Goal: Task Accomplishment & Management: Use online tool/utility

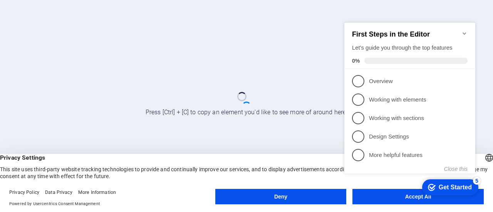
click at [404, 198] on div "checkmark Get Started 5 First Steps in the Editor Let's guide you through the t…" at bounding box center [411, 105] width 140 height 187
click at [399, 198] on div "checkmark Get Started 5 First Steps in the Editor Let's guide you through the t…" at bounding box center [411, 105] width 140 height 187
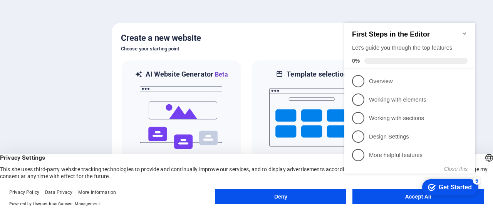
click at [325, 32] on h5 "Create a new website" at bounding box center [246, 38] width 251 height 12
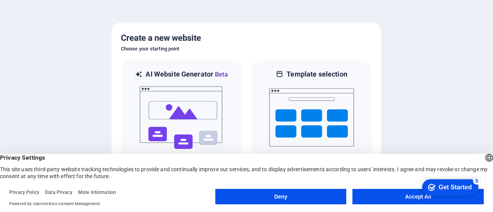
click at [404, 196] on button "Accept All" at bounding box center [417, 196] width 131 height 15
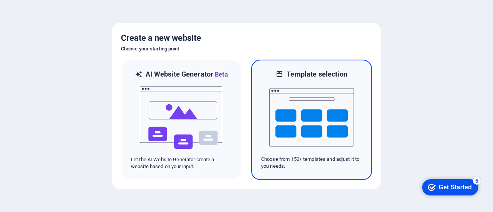
click at [290, 124] on img at bounding box center [311, 117] width 85 height 77
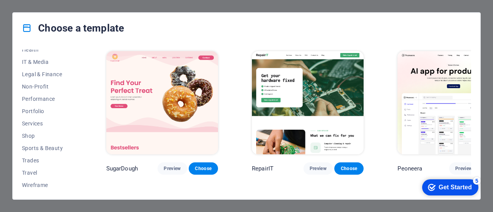
scroll to position [179, 0]
click at [44, 122] on span "Services" at bounding box center [47, 123] width 50 height 6
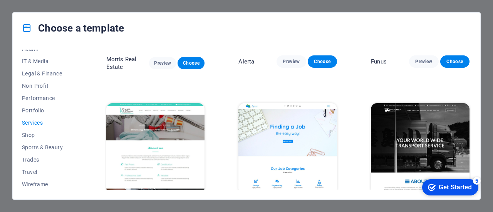
scroll to position [716, 0]
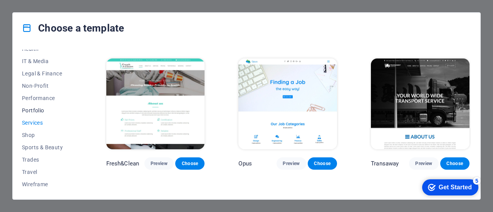
click at [39, 113] on span "Portfolio" at bounding box center [47, 110] width 50 height 6
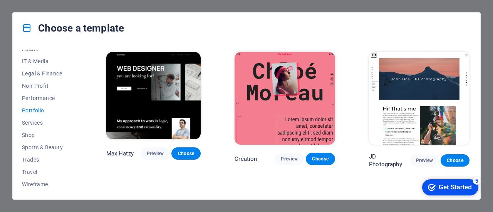
scroll to position [149, 0]
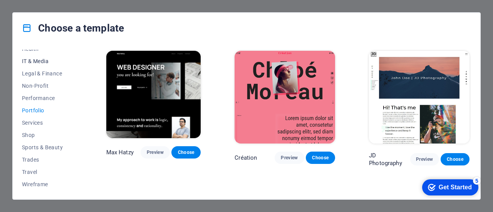
click at [39, 62] on span "IT & Media" at bounding box center [47, 61] width 50 height 6
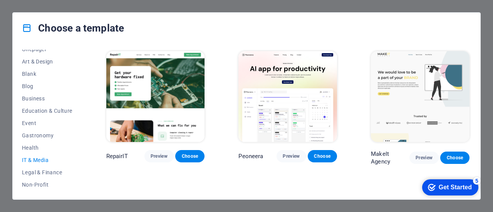
scroll to position [79, 0]
click at [35, 128] on button "Event" at bounding box center [47, 125] width 50 height 12
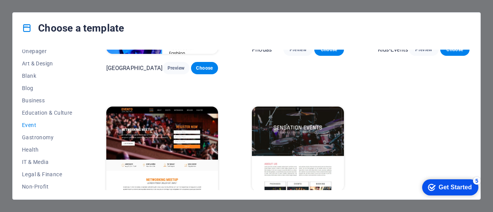
scroll to position [259, 0]
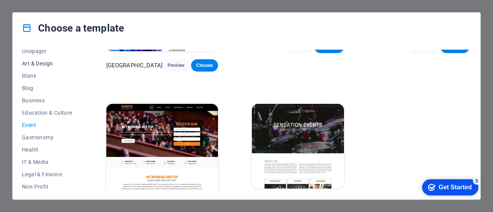
click at [47, 64] on span "Art & Design" at bounding box center [47, 63] width 50 height 6
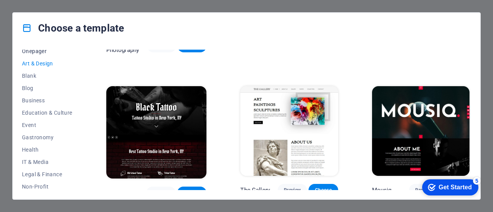
click at [39, 50] on span "Onepager" at bounding box center [47, 51] width 50 height 6
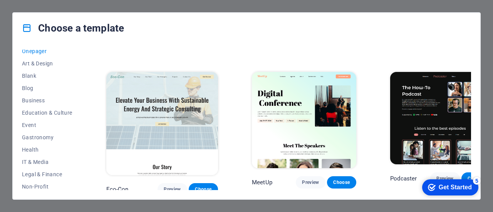
scroll to position [297, 0]
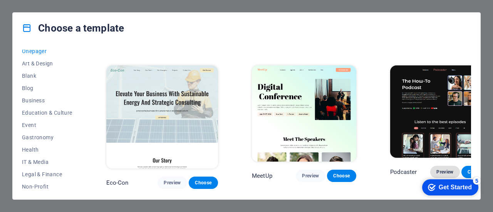
click at [436, 169] on span "Preview" at bounding box center [444, 172] width 17 height 6
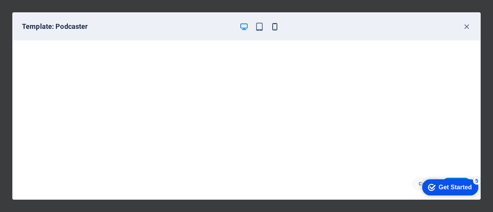
click at [276, 25] on icon "button" at bounding box center [274, 26] width 9 height 9
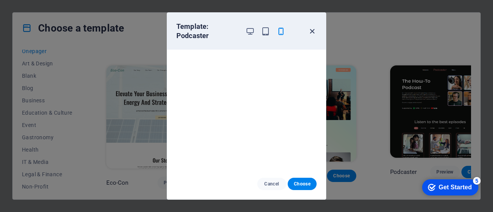
click at [312, 27] on icon "button" at bounding box center [312, 31] width 9 height 9
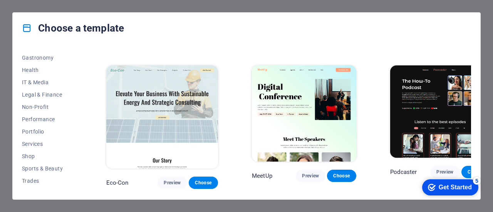
scroll to position [168, 0]
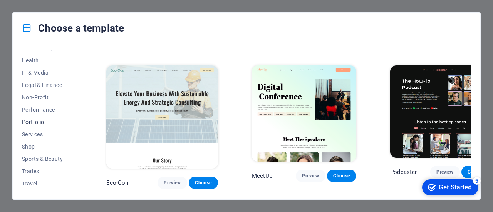
click at [39, 120] on span "Portfolio" at bounding box center [47, 122] width 50 height 6
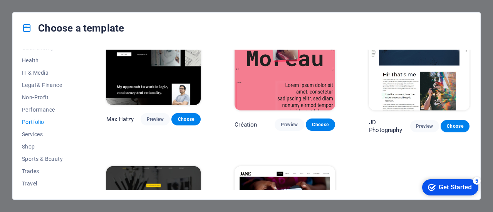
scroll to position [183, 0]
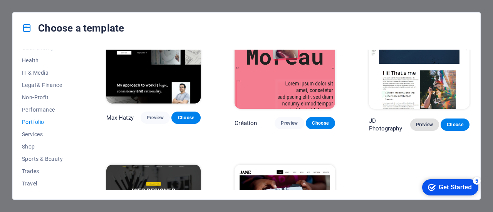
click at [423, 122] on span "Preview" at bounding box center [424, 125] width 17 height 6
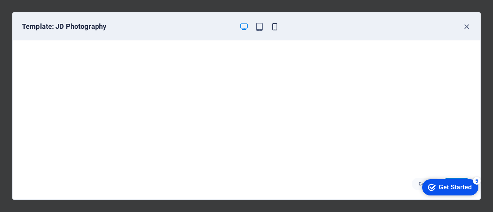
click at [273, 26] on icon "button" at bounding box center [274, 26] width 9 height 9
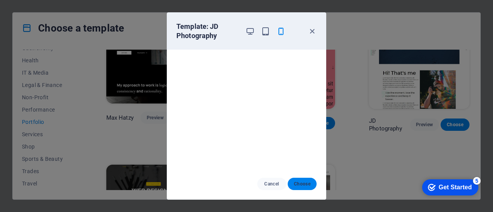
click at [304, 184] on span "Choose" at bounding box center [302, 184] width 17 height 6
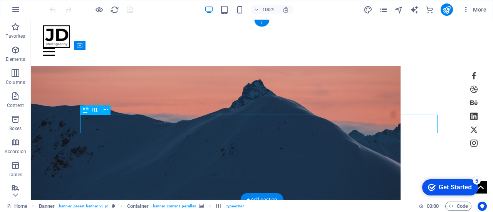
click at [193, 144] on div "| [DOMAIN_NAME] My Work All categories People Nature Buildings Fashion Portrait…" at bounding box center [216, 176] width 370 height 252
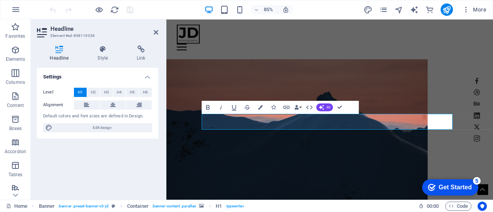
click at [303, 90] on figure at bounding box center [319, 154] width 307 height 176
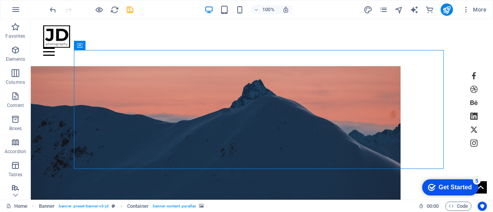
click at [295, 80] on figure at bounding box center [216, 138] width 370 height 144
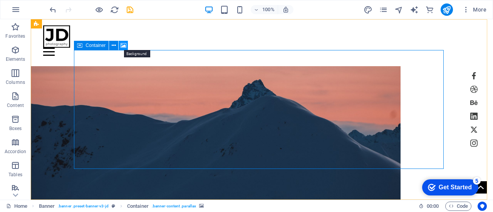
click at [123, 45] on icon at bounding box center [124, 46] width 6 height 8
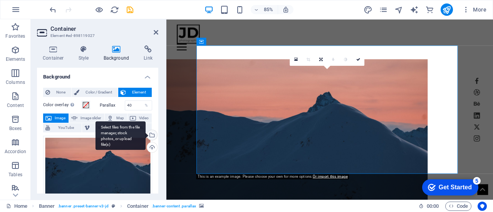
click at [150, 133] on div "Select files from the file manager, stock photos, or upload file(s)" at bounding box center [152, 136] width 12 height 12
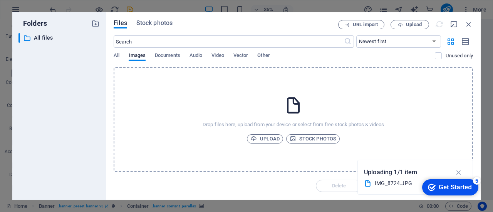
click at [346, 113] on div "Drop files here, upload from your device or select from free stock photos & vid…" at bounding box center [293, 119] width 359 height 105
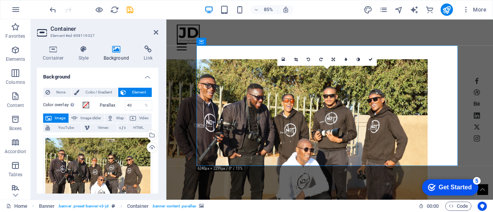
click at [331, 133] on figure at bounding box center [319, 151] width 307 height 170
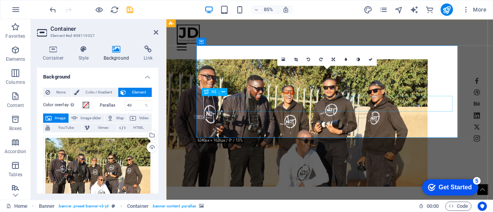
click at [85, 104] on span at bounding box center [86, 105] width 6 height 6
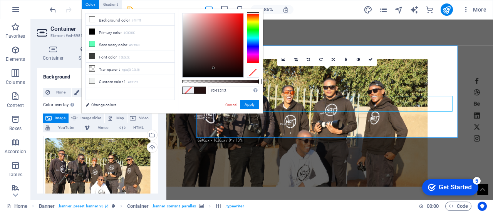
click at [213, 68] on div at bounding box center [213, 45] width 61 height 64
click at [239, 74] on div at bounding box center [213, 45] width 61 height 64
click at [229, 82] on div at bounding box center [220, 81] width 77 height 3
click at [225, 80] on div at bounding box center [220, 81] width 77 height 3
click at [233, 80] on div at bounding box center [220, 81] width 77 height 3
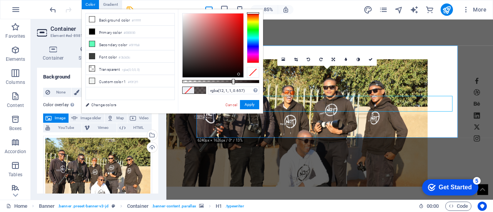
type input "rgba(12, 1, 1, 0.517)"
click at [222, 80] on div at bounding box center [220, 81] width 77 height 3
click at [252, 106] on button "Apply" at bounding box center [249, 104] width 19 height 9
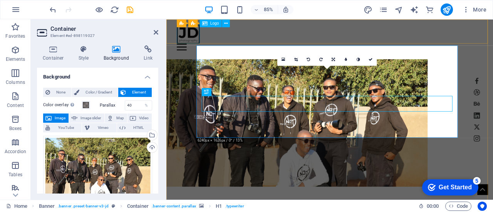
click at [195, 40] on div at bounding box center [359, 36] width 360 height 22
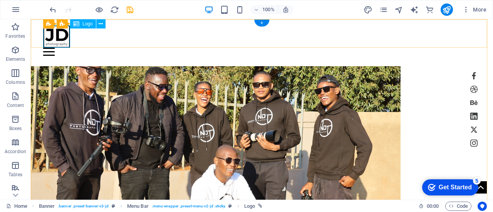
click at [59, 34] on div at bounding box center [261, 36] width 437 height 22
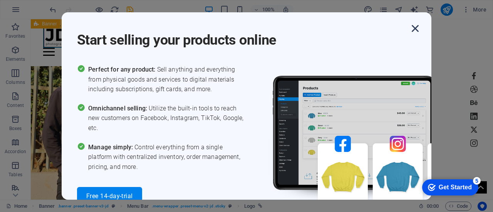
click at [415, 27] on icon "button" at bounding box center [415, 29] width 14 height 14
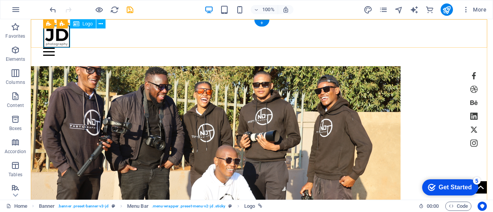
click at [63, 35] on div at bounding box center [261, 36] width 437 height 22
click at [54, 38] on div at bounding box center [261, 36] width 437 height 22
click at [50, 36] on div at bounding box center [261, 36] width 437 height 22
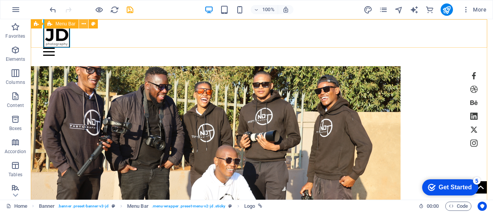
click at [83, 23] on icon at bounding box center [84, 24] width 4 height 8
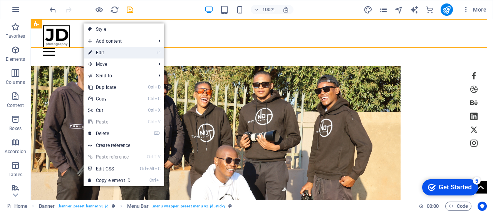
drag, startPoint x: 95, startPoint y: 49, endPoint x: 27, endPoint y: 34, distance: 70.6
click at [95, 49] on link "⏎ Edit" at bounding box center [110, 53] width 52 height 12
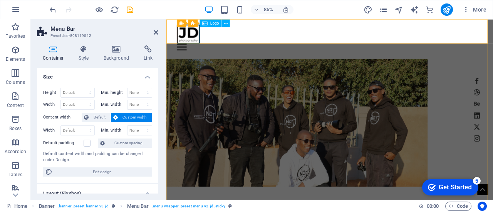
drag, startPoint x: 323, startPoint y: 104, endPoint x: 194, endPoint y: 38, distance: 144.5
click at [194, 38] on div at bounding box center [359, 36] width 360 height 22
click at [203, 25] on icon at bounding box center [205, 23] width 5 height 8
click at [207, 24] on icon at bounding box center [205, 23] width 5 height 8
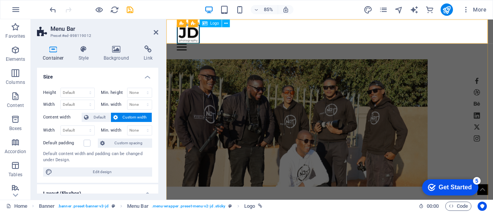
select select "px"
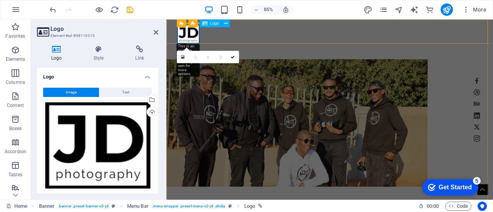
click at [207, 24] on icon at bounding box center [205, 23] width 5 height 8
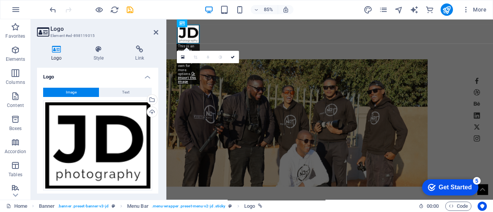
click at [82, 91] on button "Image" at bounding box center [71, 92] width 56 height 9
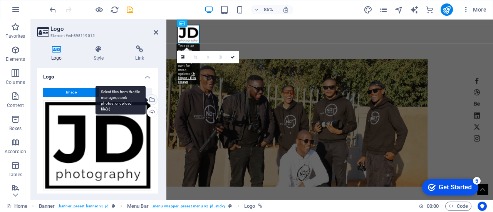
click at [151, 97] on div "Select files from the file manager, stock photos, or upload file(s)" at bounding box center [152, 101] width 12 height 12
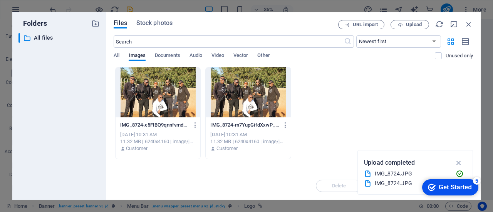
click at [337, 125] on div "IMG_8724-x5FIBQ9qnnfvmdgt2b0U1w.JPG IMG_8724-x5FIBQ9qnnfvmdgt2b0U1w.JPG [DATE] …" at bounding box center [293, 113] width 359 height 92
click at [410, 23] on span "Upload" at bounding box center [414, 24] width 16 height 5
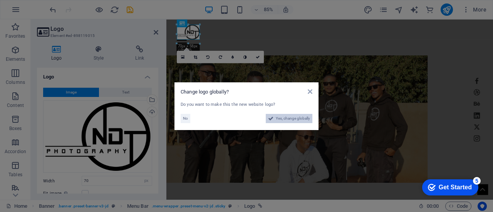
click at [280, 121] on span "Yes, change globally" at bounding box center [293, 118] width 34 height 9
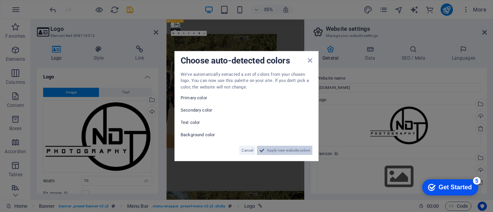
click at [293, 152] on span "Apply new website colors" at bounding box center [288, 150] width 43 height 9
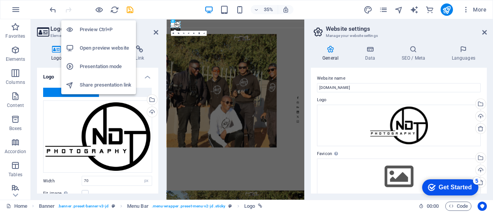
click at [102, 28] on h6 "Preview Ctrl+P" at bounding box center [106, 29] width 52 height 9
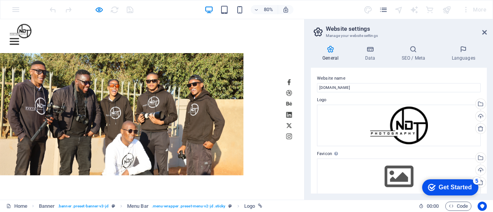
drag, startPoint x: 377, startPoint y: 37, endPoint x: 298, endPoint y: 34, distance: 79.4
drag, startPoint x: 376, startPoint y: 39, endPoint x: 297, endPoint y: 38, distance: 78.9
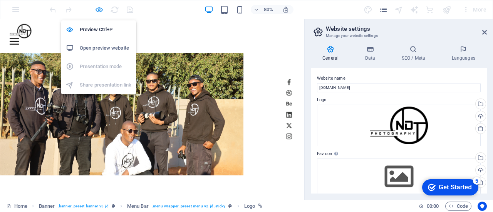
click at [0, 0] on icon "button" at bounding box center [0, 0] width 0 height 0
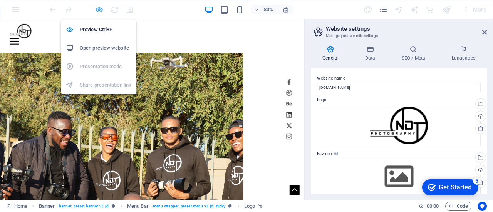
select select "px"
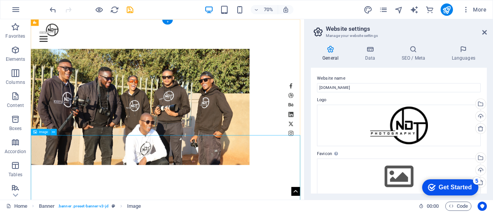
click at [54, 131] on icon at bounding box center [53, 132] width 3 height 6
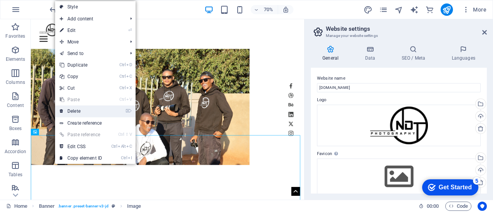
click at [87, 108] on link "⌦ Delete" at bounding box center [81, 112] width 52 height 12
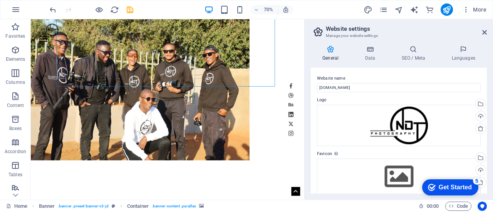
scroll to position [145, 0]
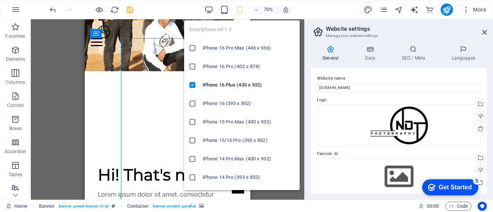
scroll to position [12, 0]
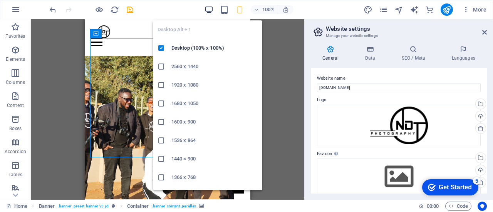
click at [0, 0] on icon "button" at bounding box center [0, 0] width 0 height 0
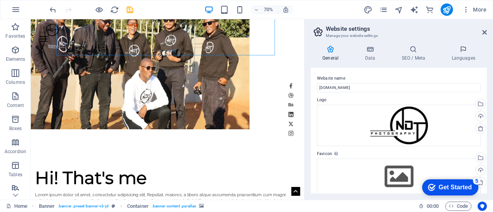
scroll to position [176, 0]
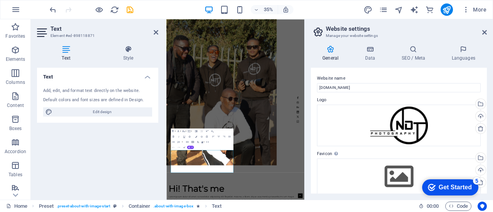
click at [102, 96] on div "Add, edit, and format text directly on the website. Default colors and font siz…" at bounding box center [97, 102] width 121 height 41
click at [100, 94] on div "Add, edit, and format text directly on the website." at bounding box center [97, 91] width 109 height 7
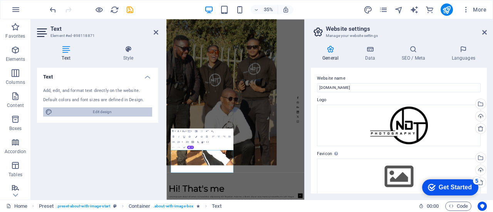
click at [101, 110] on span "Edit design" at bounding box center [102, 111] width 95 height 9
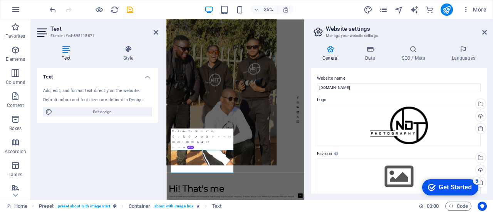
select select "px"
select select "300"
select select "px"
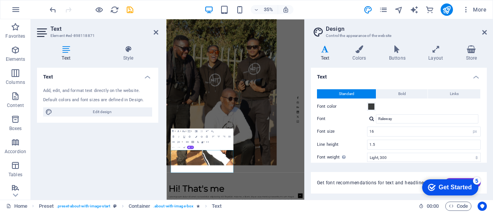
click at [87, 90] on div "Add, edit, and format text directly on the website." at bounding box center [97, 91] width 109 height 7
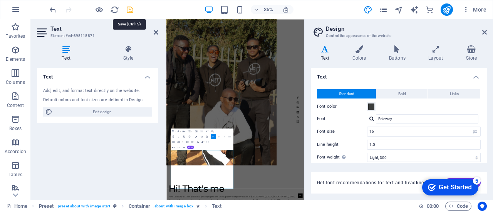
select select "px"
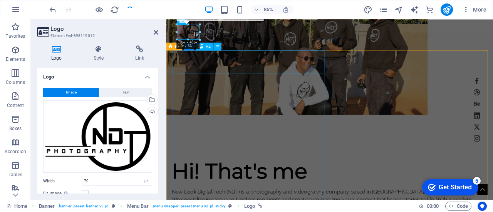
click at [280, 184] on div "Hi! That's me" at bounding box center [353, 197] width 363 height 27
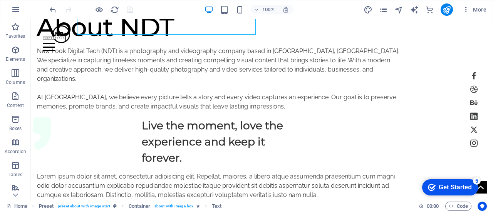
scroll to position [310, 0]
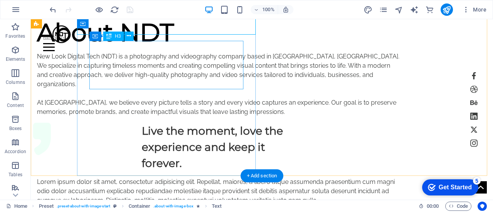
click at [142, 123] on div "Live the moment, love the experience and keep it forever." at bounding box center [219, 147] width 154 height 49
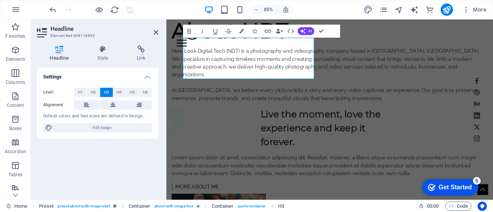
scroll to position [341, 0]
click at [241, 178] on div "Lorem ipsum dolor sit amet, consectetur adipisicing elit. Repellat, maiores, a …" at bounding box center [353, 192] width 363 height 28
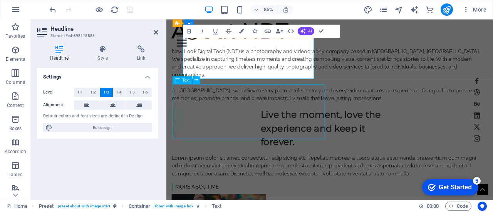
scroll to position [310, 0]
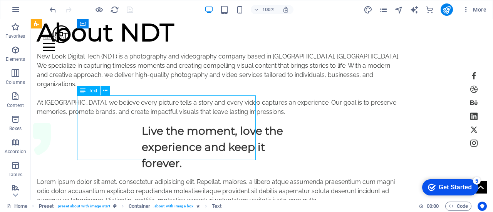
click at [230, 178] on div "Lorem ipsum dolor sit amet, consectetur adipisicing elit. Repellat, maiores, a …" at bounding box center [218, 192] width 363 height 28
click at [218, 178] on div "Lorem ipsum dolor sit amet, consectetur adipisicing elit. Repellat, maiores, a …" at bounding box center [218, 192] width 363 height 28
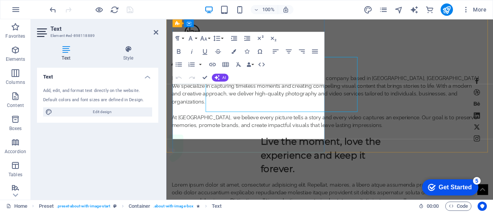
scroll to position [341, 0]
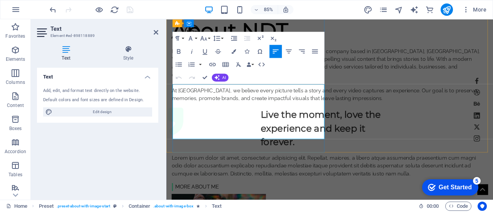
click at [227, 178] on p "Lorem ipsum dolor sit amet, consectetur adipisicing elit. Repellat, maiores, a …" at bounding box center [353, 192] width 363 height 28
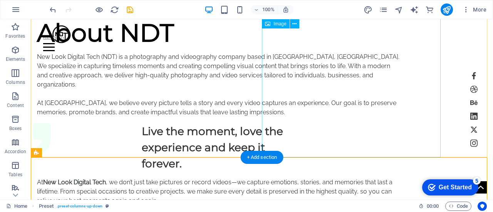
scroll to position [310, 0]
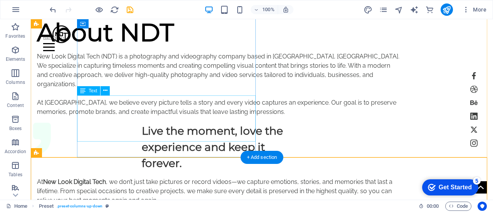
click at [132, 178] on div "At New Look Digital Tech , we don’t just take pictures or record videos—we capt…" at bounding box center [218, 192] width 363 height 28
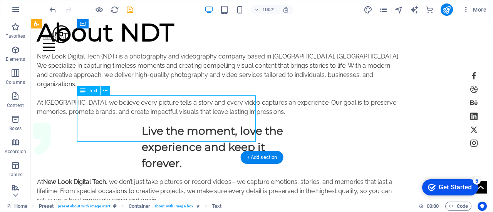
click at [132, 178] on div "At New Look Digital Tech , we don’t just take pictures or record videos—we capt…" at bounding box center [218, 192] width 363 height 28
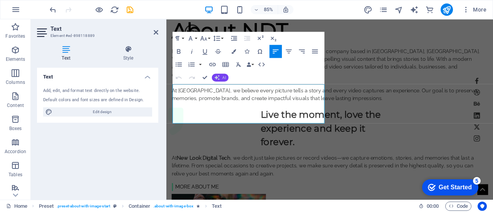
click at [222, 76] on button "AI" at bounding box center [220, 78] width 17 height 8
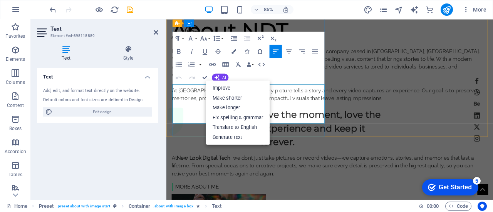
click at [304, 178] on p "At New Look Digital Tech , we don’t just take pictures or record videos—we capt…" at bounding box center [353, 192] width 363 height 28
click at [189, 178] on p "At New Look Digital Tech , we don’t just take pictures or record videos—we capt…" at bounding box center [353, 192] width 363 height 28
click at [183, 179] on strong "New Look Digital Tech" at bounding box center [210, 182] width 63 height 7
drag, startPoint x: 183, startPoint y: 99, endPoint x: 415, endPoint y: 106, distance: 232.7
click at [263, 178] on p "At New Look Digital Tech , we don’t just take pictures or record videos—we capt…" at bounding box center [353, 192] width 363 height 28
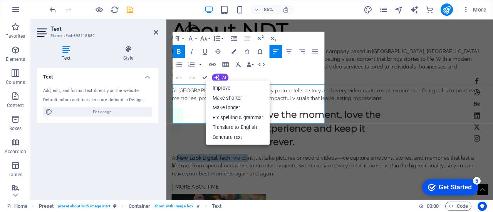
click at [179, 51] on icon "button" at bounding box center [178, 51] width 3 height 5
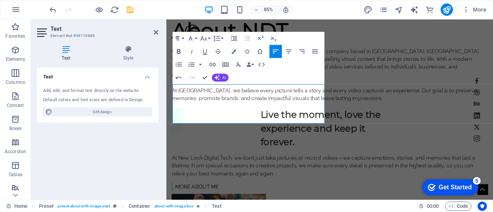
click at [179, 51] on icon "button" at bounding box center [178, 51] width 3 height 5
click at [129, 9] on icon "save" at bounding box center [130, 9] width 9 height 9
select select "px"
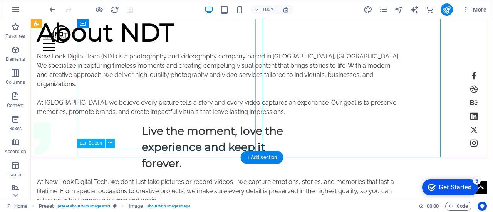
click at [132, 211] on div "more about me" at bounding box center [218, 216] width 363 height 10
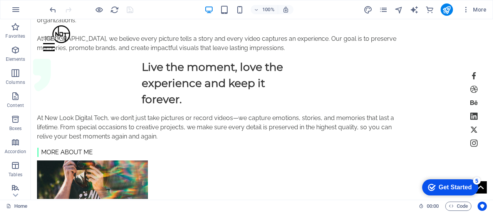
scroll to position [376, 0]
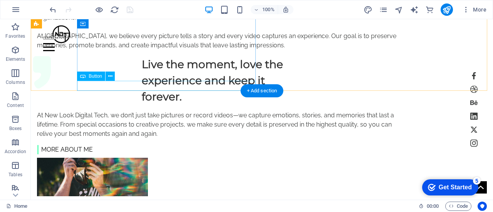
click at [127, 145] on div "more about me" at bounding box center [218, 150] width 363 height 10
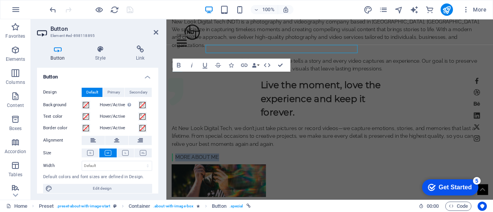
scroll to position [408, 0]
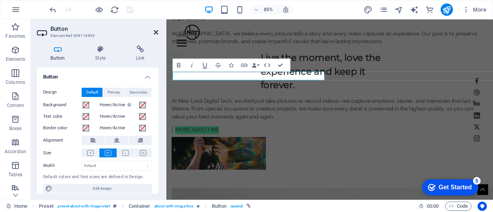
click at [156, 31] on icon at bounding box center [156, 32] width 5 height 6
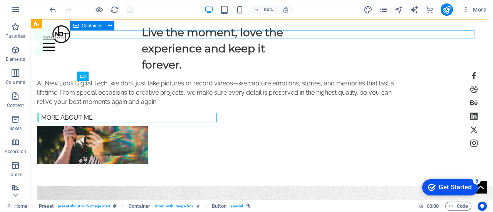
scroll to position [376, 0]
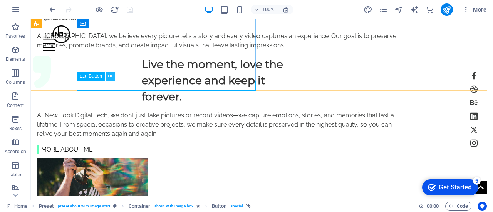
click at [111, 78] on icon at bounding box center [110, 76] width 4 height 8
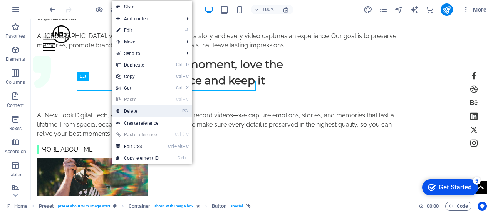
click at [135, 108] on link "⌦ Delete" at bounding box center [138, 112] width 52 height 12
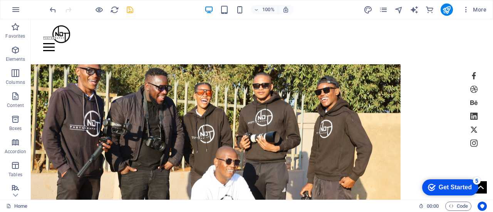
scroll to position [0, 0]
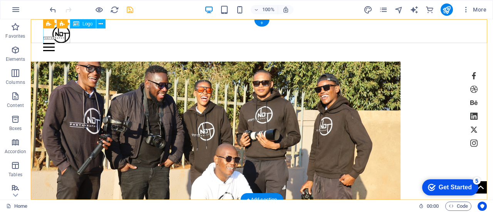
click at [60, 35] on div at bounding box center [261, 34] width 437 height 18
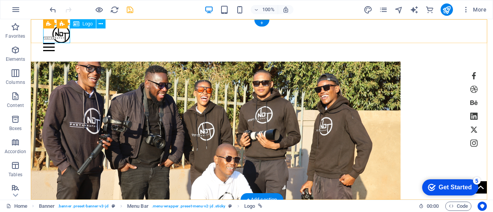
click at [60, 37] on div at bounding box center [261, 34] width 437 height 18
select select "px"
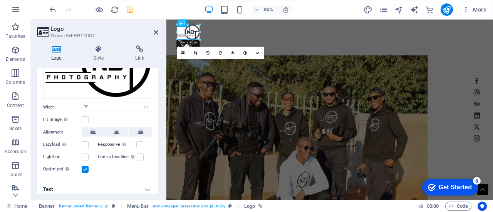
scroll to position [78, 0]
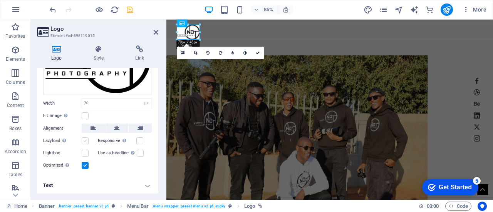
click at [87, 139] on label at bounding box center [85, 140] width 7 height 7
click at [0, 0] on input "Lazyload Loading images after the page loads improves page speed." at bounding box center [0, 0] width 0 height 0
click at [87, 139] on label at bounding box center [85, 140] width 7 height 7
click at [0, 0] on input "Lazyload Loading images after the page loads improves page speed." at bounding box center [0, 0] width 0 height 0
click at [139, 139] on label at bounding box center [139, 140] width 7 height 7
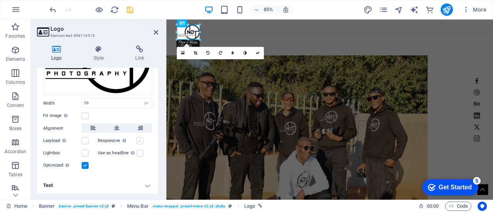
click at [0, 0] on input "Responsive Automatically load retina image and smartphone optimized sizes." at bounding box center [0, 0] width 0 height 0
click at [94, 100] on input "70" at bounding box center [117, 103] width 70 height 9
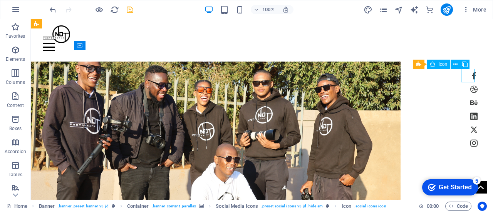
click at [472, 80] on figure at bounding box center [473, 75] width 13 height 13
drag, startPoint x: 390, startPoint y: 91, endPoint x: 472, endPoint y: 80, distance: 82.3
click at [472, 80] on figure at bounding box center [473, 75] width 13 height 13
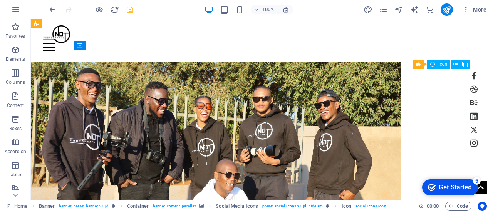
select select "xMidYMid"
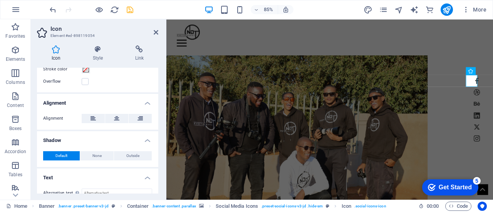
scroll to position [277, 0]
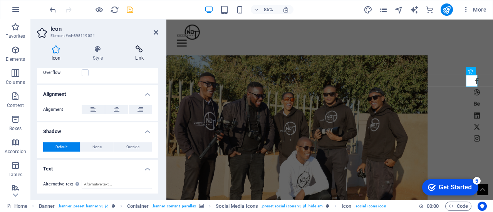
click at [140, 55] on h4 "Link" at bounding box center [140, 53] width 38 height 16
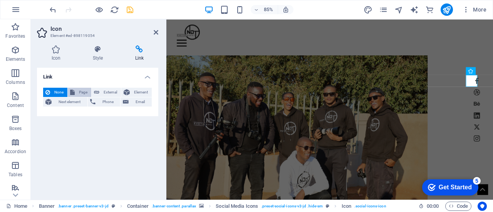
click at [81, 92] on span "Page" at bounding box center [83, 92] width 12 height 9
select select
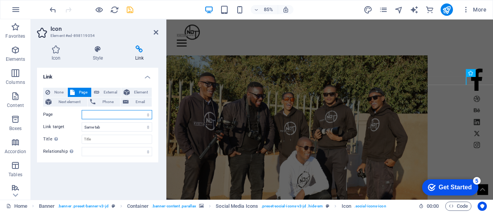
click at [92, 114] on select "Home Work -- Single work About Pricing News Contact Legal notice Privacy" at bounding box center [117, 114] width 70 height 9
click at [102, 93] on span "External" at bounding box center [110, 92] width 17 height 9
select select "blank"
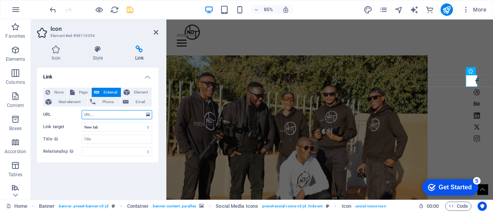
click at [94, 114] on input "URL" at bounding box center [117, 114] width 70 height 9
click at [98, 119] on input "URL" at bounding box center [117, 114] width 70 height 9
paste input "[URL][DOMAIN_NAME]"
type input "[URL][DOMAIN_NAME]"
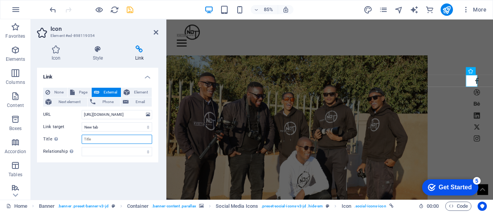
scroll to position [0, 0]
click at [93, 141] on input "Title Additional link description, should not be the same as the link text. The…" at bounding box center [117, 139] width 70 height 9
type input "Newlook Digital"
click at [129, 10] on icon "save" at bounding box center [130, 9] width 9 height 9
select select "px"
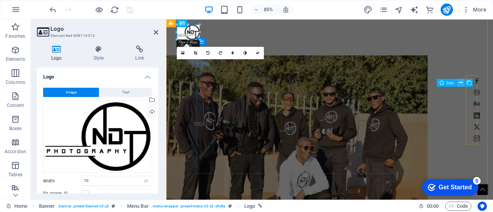
click at [461, 80] on icon at bounding box center [460, 82] width 3 height 7
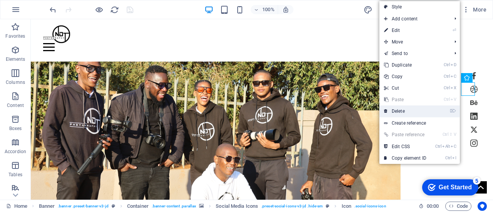
click at [407, 110] on link "⌦ Delete" at bounding box center [405, 112] width 52 height 12
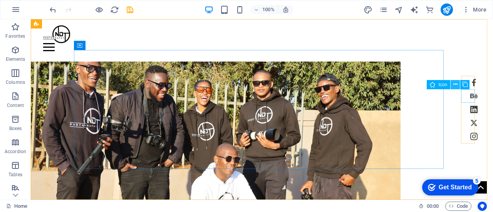
click at [456, 84] on icon at bounding box center [455, 84] width 4 height 8
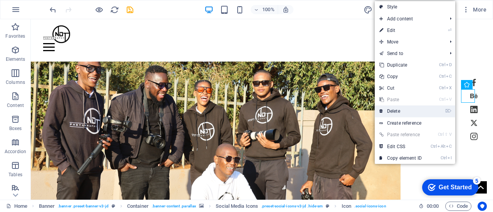
click at [407, 108] on link "⌦ Delete" at bounding box center [401, 112] width 52 height 12
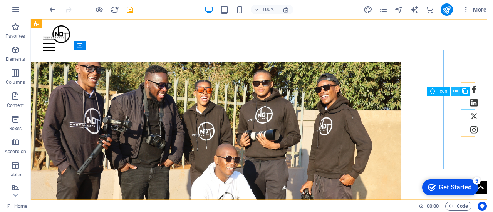
click at [454, 90] on icon at bounding box center [455, 91] width 4 height 8
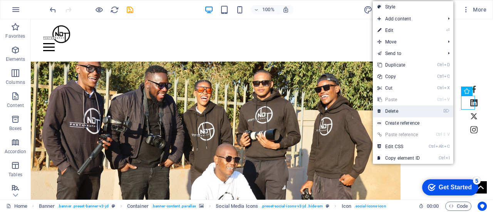
click at [407, 109] on link "⌦ Delete" at bounding box center [399, 112] width 52 height 12
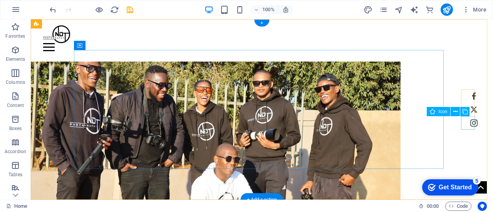
click at [467, 126] on figure at bounding box center [473, 122] width 13 height 13
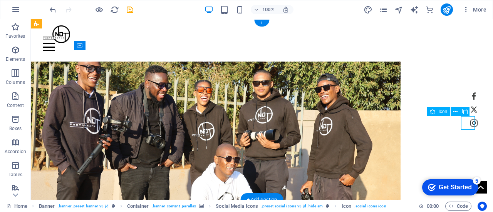
click at [467, 126] on figure at bounding box center [473, 122] width 13 height 13
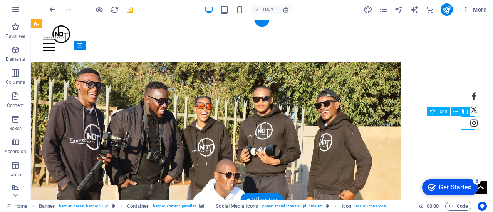
select select "xMidYMid"
select select "px"
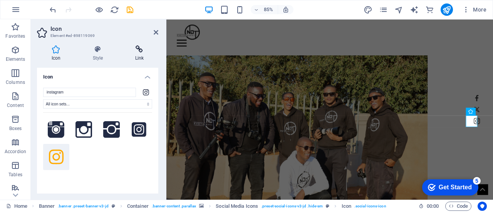
click at [143, 50] on icon at bounding box center [140, 49] width 38 height 8
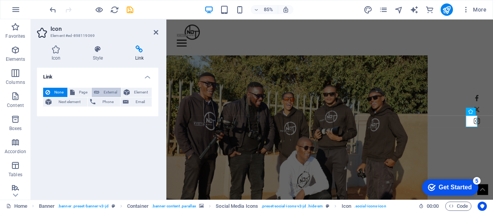
click at [100, 90] on button "External" at bounding box center [106, 92] width 29 height 9
select select "blank"
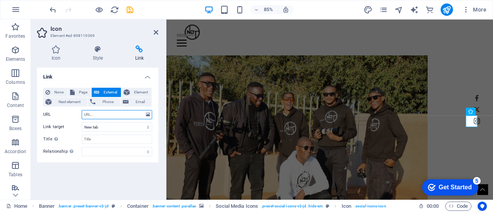
paste input "[URL][DOMAIN_NAME]"
type input "[URL][DOMAIN_NAME]"
click at [129, 8] on icon "save" at bounding box center [130, 9] width 9 height 9
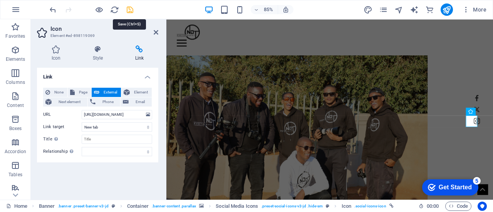
select select "px"
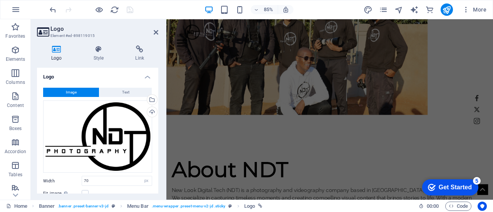
scroll to position [180, 0]
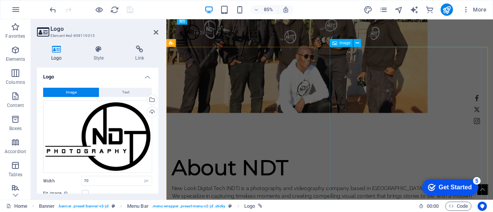
select select "%"
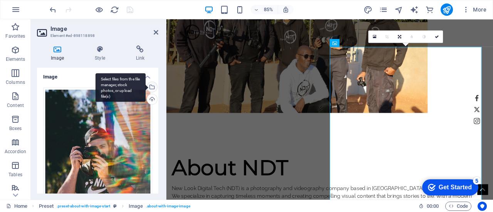
click at [146, 87] on div "Select files from the file manager, stock photos, or upload file(s)" at bounding box center [120, 87] width 50 height 29
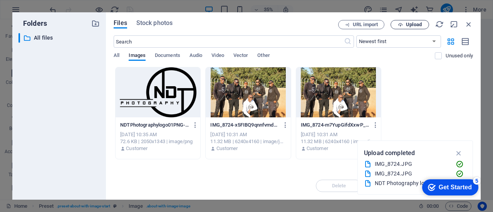
click at [406, 27] on span "Upload" at bounding box center [414, 24] width 16 height 5
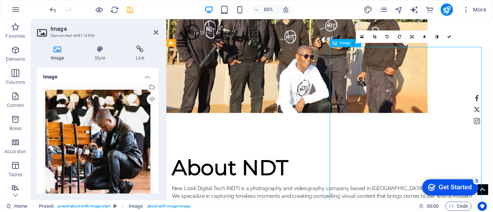
drag, startPoint x: 462, startPoint y: 140, endPoint x: 445, endPoint y: 139, distance: 17.0
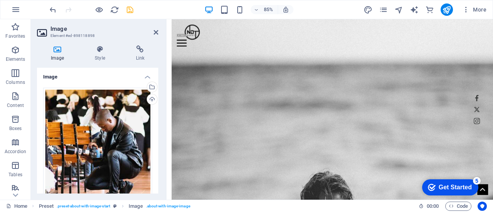
scroll to position [652, 0]
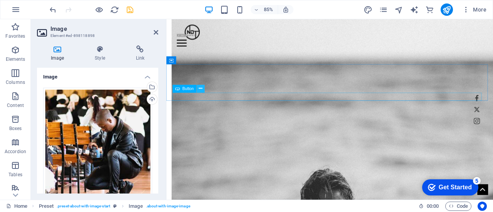
click at [201, 89] on icon at bounding box center [200, 88] width 3 height 7
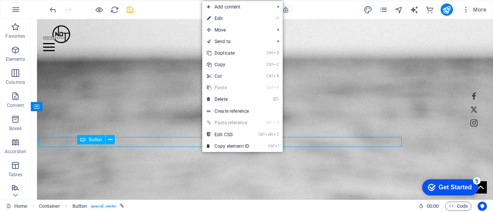
scroll to position [620, 0]
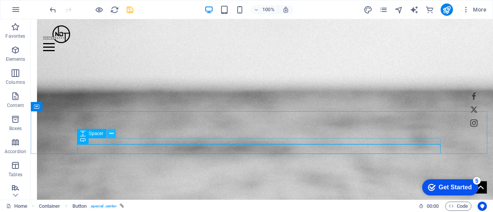
click at [112, 133] on icon at bounding box center [111, 134] width 4 height 8
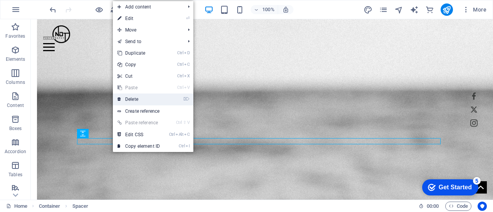
click at [141, 97] on link "⌦ Delete" at bounding box center [139, 100] width 52 height 12
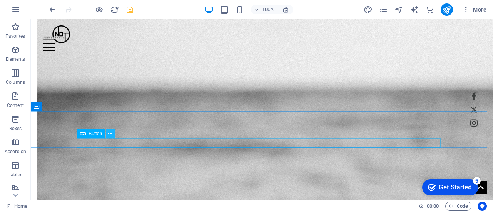
click at [111, 134] on icon at bounding box center [110, 134] width 4 height 8
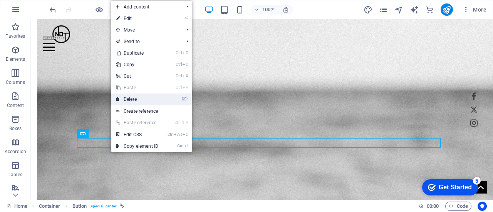
click at [135, 101] on link "⌦ Delete" at bounding box center [137, 100] width 52 height 12
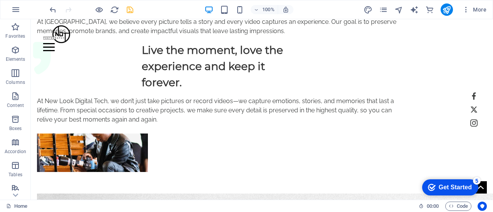
scroll to position [407, 0]
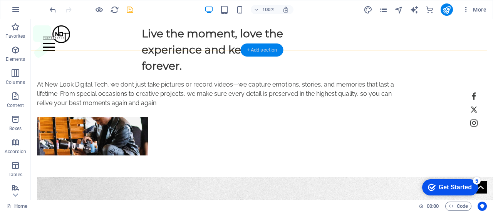
click at [266, 54] on div "+ Add section" at bounding box center [262, 50] width 43 height 13
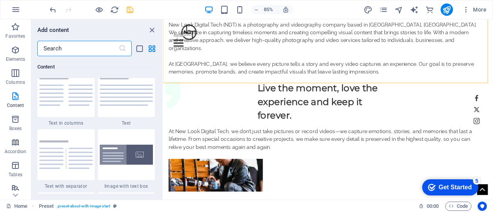
scroll to position [403, 0]
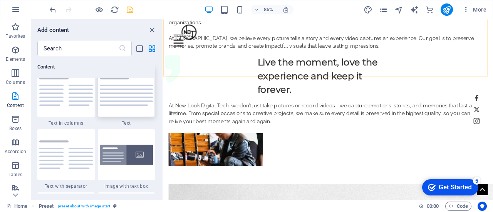
click at [123, 96] on img at bounding box center [127, 91] width 54 height 28
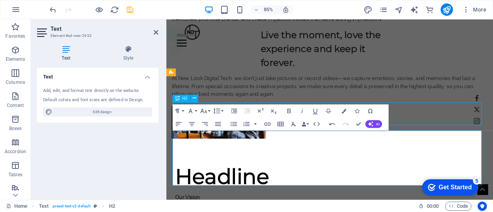
scroll to position [371, 0]
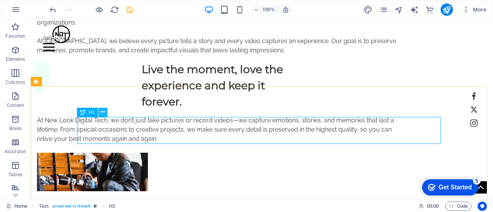
click at [103, 114] on icon at bounding box center [102, 112] width 4 height 8
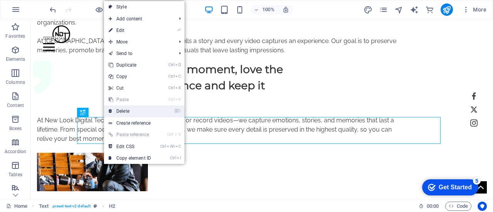
click at [131, 110] on link "⌦ Delete" at bounding box center [130, 112] width 52 height 12
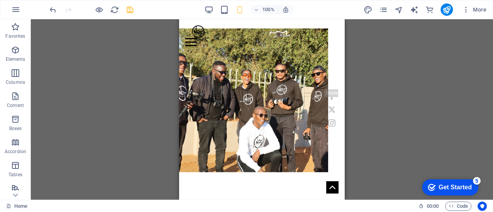
scroll to position [0, 0]
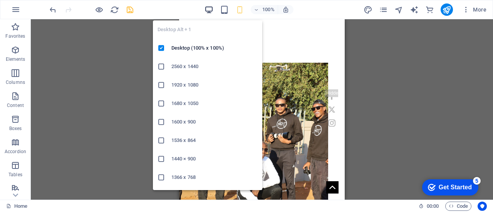
click at [0, 0] on icon "button" at bounding box center [0, 0] width 0 height 0
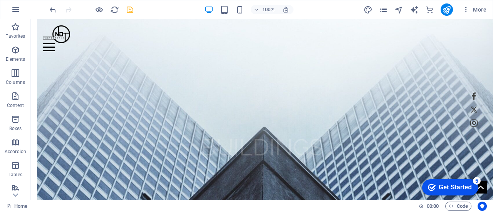
scroll to position [1753, 0]
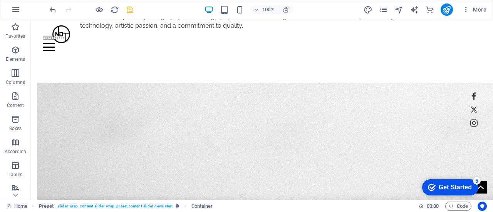
scroll to position [568, 0]
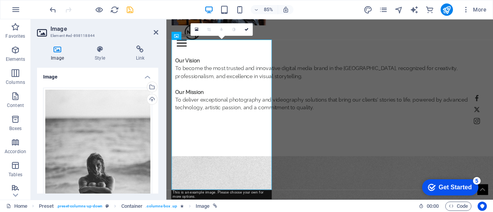
scroll to position [600, 0]
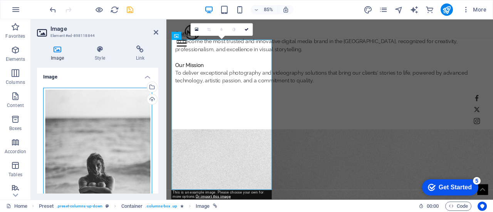
click at [78, 121] on div "Drag files here, click to choose files or select files from Files or our free s…" at bounding box center [97, 169] width 109 height 162
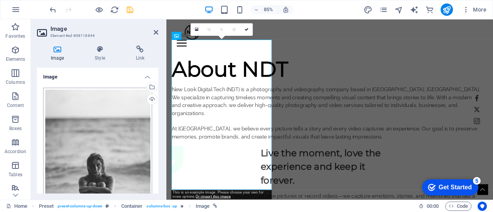
scroll to position [904, 0]
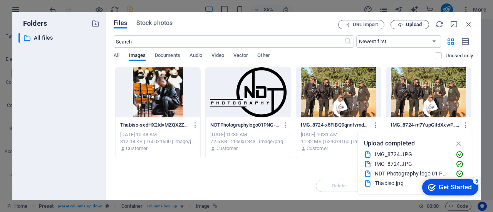
click at [405, 26] on span "Upload" at bounding box center [410, 24] width 32 height 5
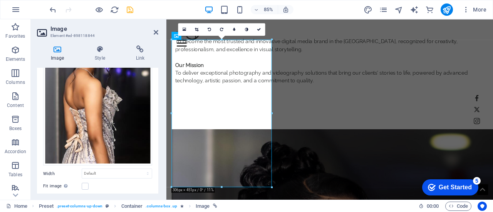
scroll to position [150, 0]
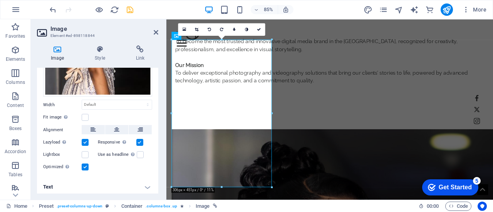
click at [147, 183] on h4 "Text" at bounding box center [97, 187] width 121 height 18
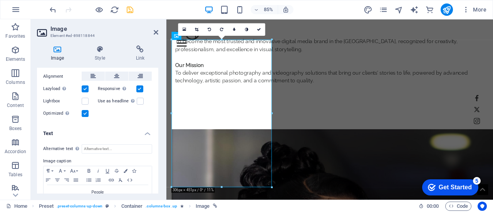
scroll to position [222, 0]
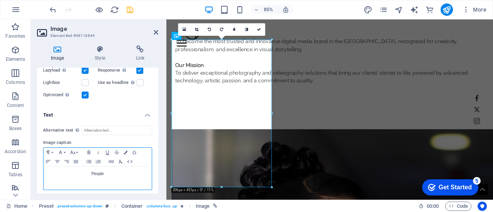
click at [112, 172] on p "People" at bounding box center [97, 174] width 100 height 7
drag, startPoint x: 112, startPoint y: 172, endPoint x: 89, endPoint y: 172, distance: 22.7
click at [89, 172] on p "People" at bounding box center [97, 174] width 100 height 7
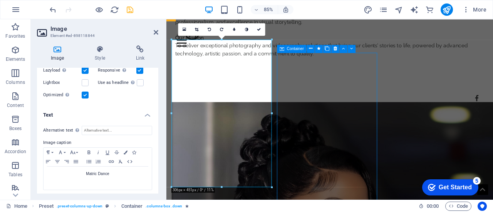
scroll to position [568, 0]
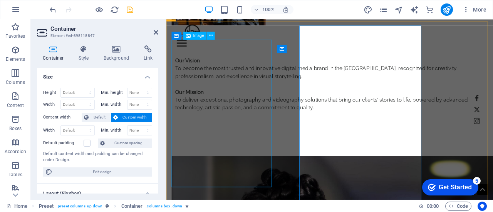
scroll to position [600, 0]
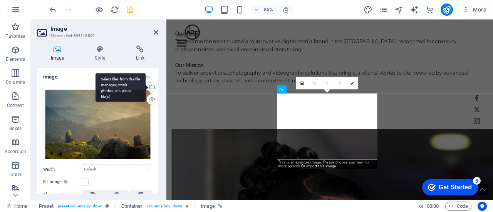
click at [150, 85] on div "Select files from the file manager, stock photos, or upload file(s)" at bounding box center [152, 88] width 12 height 12
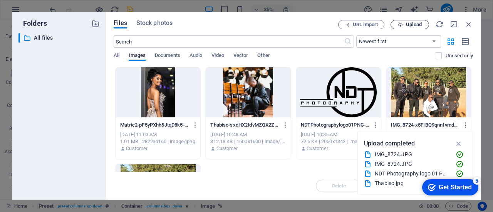
click at [415, 22] on span "Upload" at bounding box center [414, 24] width 16 height 5
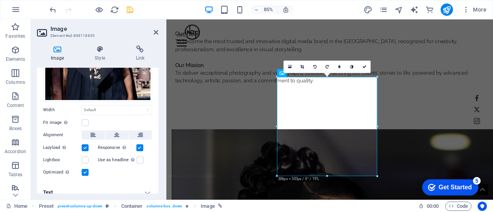
scroll to position [100, 0]
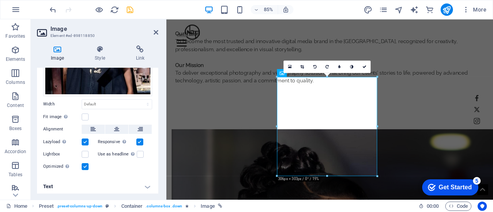
click at [85, 139] on label at bounding box center [85, 142] width 7 height 7
click at [0, 0] on input "Lazyload Loading images after the page loads improves page speed." at bounding box center [0, 0] width 0 height 0
click at [84, 114] on label at bounding box center [85, 117] width 7 height 7
click at [0, 0] on input "Fit image Automatically fit image to a fixed width and height" at bounding box center [0, 0] width 0 height 0
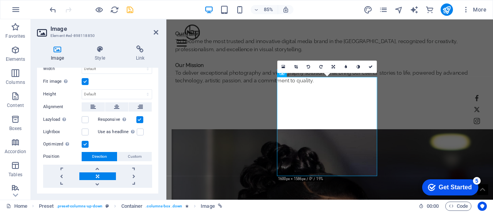
scroll to position [137, 0]
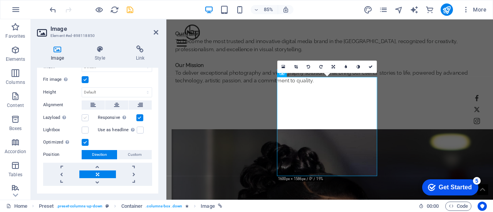
click at [84, 116] on label at bounding box center [85, 117] width 7 height 7
click at [0, 0] on input "Lazyload Loading images after the page loads improves page speed." at bounding box center [0, 0] width 0 height 0
click at [132, 7] on icon "save" at bounding box center [130, 9] width 9 height 9
select select "px"
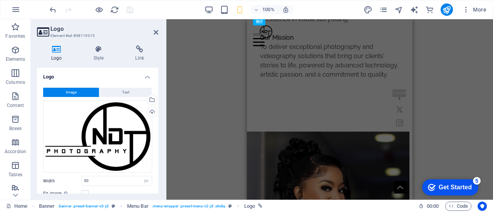
scroll to position [650, 0]
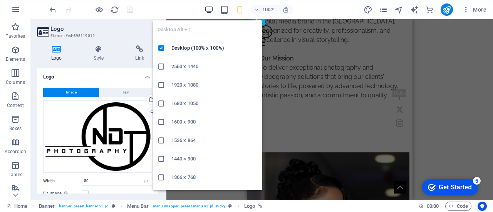
click at [0, 0] on icon "button" at bounding box center [0, 0] width 0 height 0
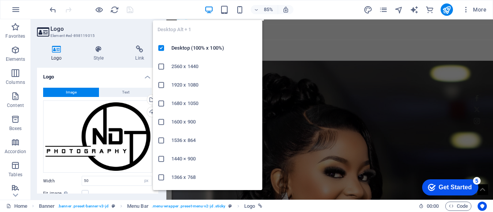
type input "70"
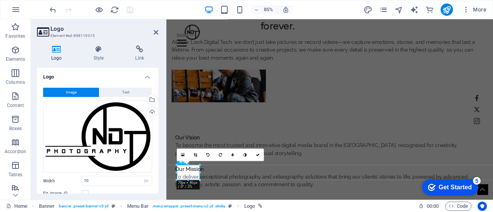
scroll to position [475, 0]
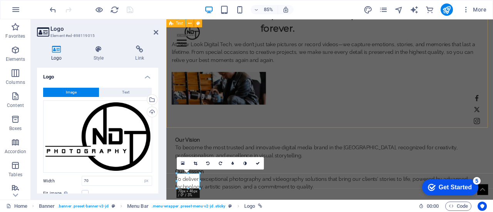
click at [316, 125] on div "Our Vision To become the most trusted and innovative digital media brand in the…" at bounding box center [358, 186] width 384 height 132
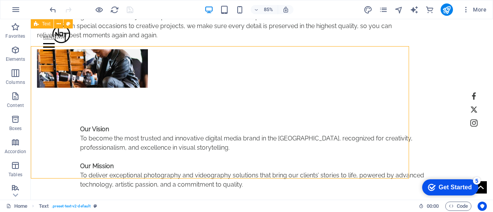
scroll to position [443, 0]
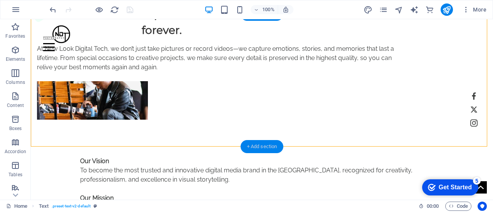
click at [266, 149] on div "+ Add section" at bounding box center [262, 146] width 43 height 13
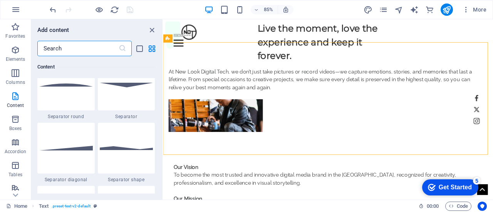
scroll to position [1885, 0]
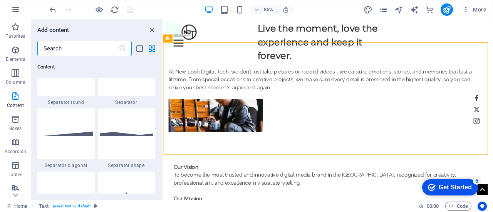
click at [55, 46] on input "text" at bounding box center [77, 48] width 81 height 15
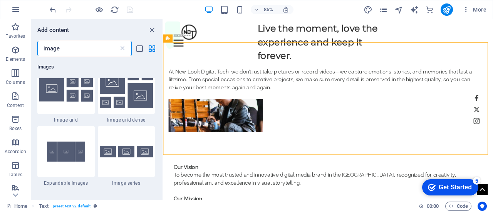
scroll to position [724, 0]
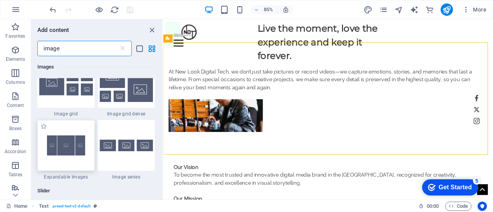
type input "image"
click at [54, 147] on img at bounding box center [66, 145] width 54 height 35
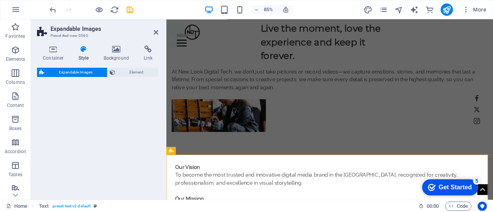
select select "rem"
select select "px"
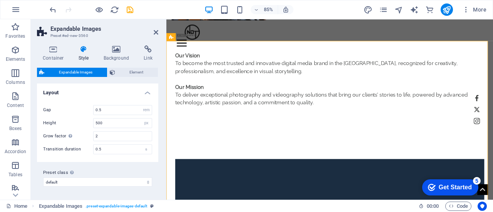
scroll to position [583, 0]
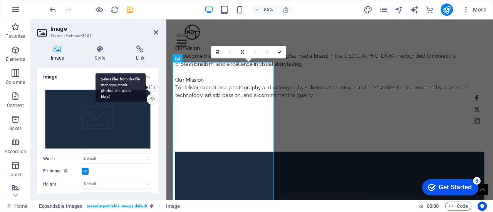
click at [146, 85] on div "Select files from the file manager, stock photos, or upload file(s)" at bounding box center [120, 87] width 50 height 29
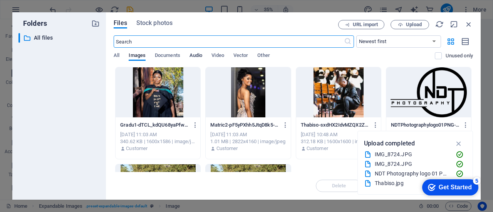
scroll to position [886, 0]
click at [241, 93] on div at bounding box center [248, 92] width 85 height 50
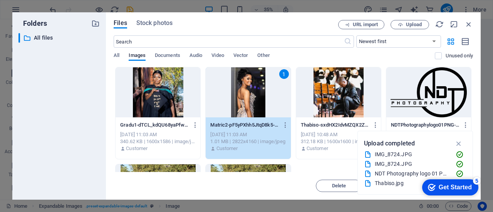
click at [237, 90] on div "1" at bounding box center [248, 92] width 85 height 50
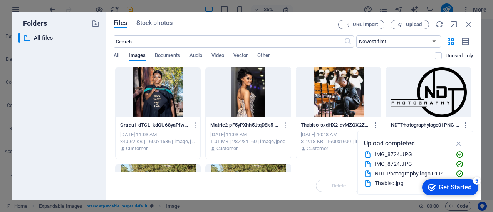
click at [237, 90] on div at bounding box center [248, 92] width 85 height 50
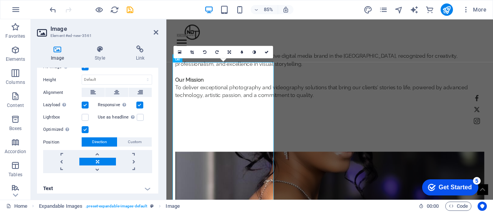
scroll to position [202, 0]
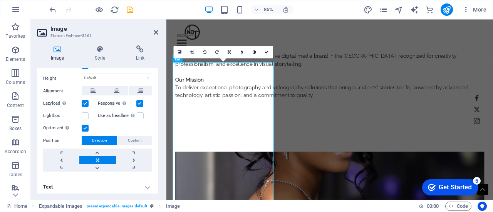
click at [145, 186] on h4 "Text" at bounding box center [97, 187] width 121 height 18
drag, startPoint x: 156, startPoint y: 156, endPoint x: 158, endPoint y: 163, distance: 7.2
click at [158, 163] on div "Image Drag files here, click to choose files or select files from Files or our …" at bounding box center [97, 131] width 121 height 126
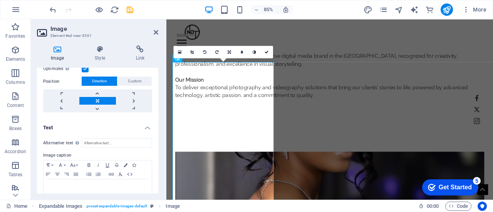
scroll to position [274, 0]
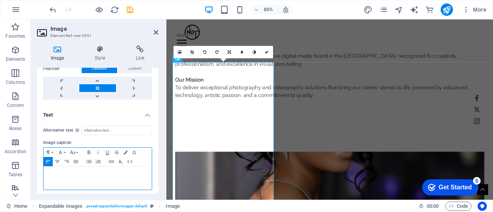
click at [90, 178] on div at bounding box center [98, 178] width 108 height 23
click at [57, 160] on icon "button" at bounding box center [57, 161] width 5 height 3
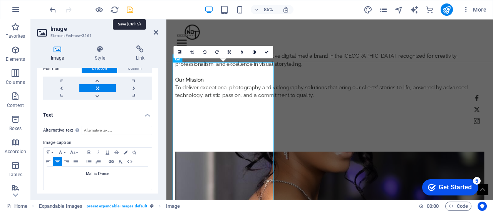
click at [130, 13] on icon "save" at bounding box center [130, 9] width 9 height 9
select select "px"
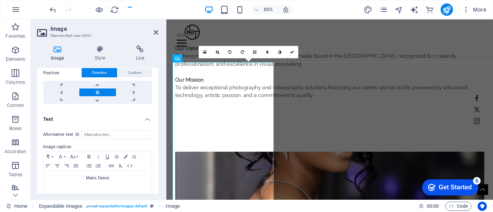
scroll to position [273, 0]
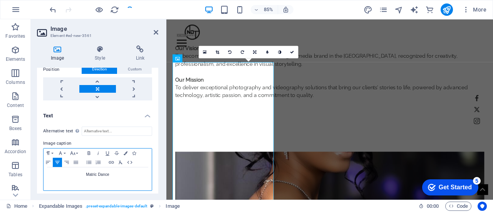
click at [110, 174] on p "Matric Dance" at bounding box center [97, 174] width 100 height 7
drag, startPoint x: 110, startPoint y: 174, endPoint x: 78, endPoint y: 173, distance: 32.4
click at [78, 173] on p "Matric Dance" at bounding box center [97, 174] width 100 height 7
click at [123, 151] on button "Colors" at bounding box center [125, 153] width 8 height 9
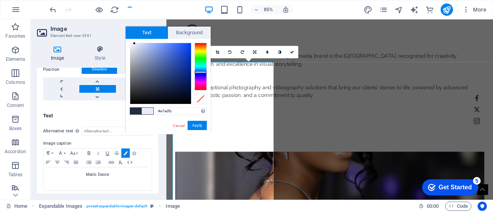
click at [134, 44] on div at bounding box center [160, 73] width 61 height 61
click at [131, 44] on div at bounding box center [130, 43] width 3 height 3
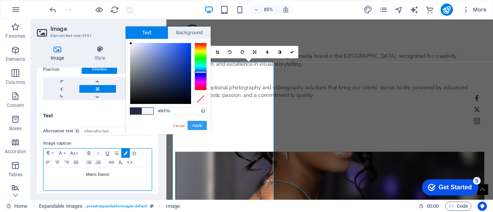
click at [198, 124] on button "Apply" at bounding box center [197, 125] width 19 height 9
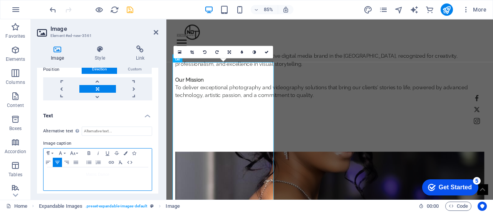
click at [121, 172] on p "Matric Dance" at bounding box center [97, 174] width 100 height 7
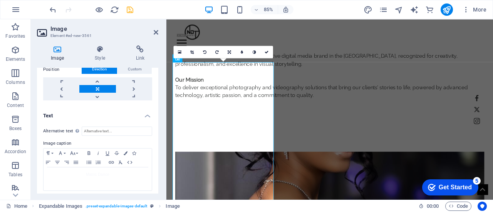
drag, startPoint x: 156, startPoint y: 159, endPoint x: 156, endPoint y: 171, distance: 11.6
click at [156, 171] on div "Alternative text The alternative text is used by devices that cannot display im…" at bounding box center [97, 159] width 121 height 77
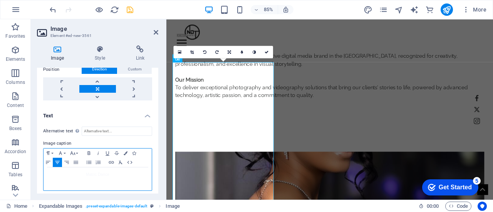
click at [106, 172] on span "Matric Dance" at bounding box center [97, 174] width 23 height 4
click at [113, 172] on p "Matric Dance" at bounding box center [97, 174] width 100 height 7
drag, startPoint x: 113, startPoint y: 172, endPoint x: 75, endPoint y: 170, distance: 38.2
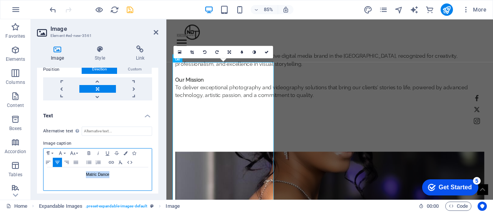
click at [75, 171] on p "Matric Dance" at bounding box center [97, 174] width 100 height 7
click at [89, 150] on icon "button" at bounding box center [88, 153] width 9 height 6
click at [126, 151] on icon "button" at bounding box center [126, 153] width 4 height 4
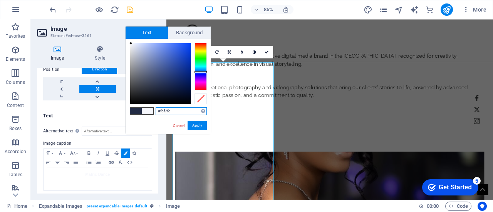
type input "#1951f5"
click at [184, 45] on div at bounding box center [160, 73] width 61 height 61
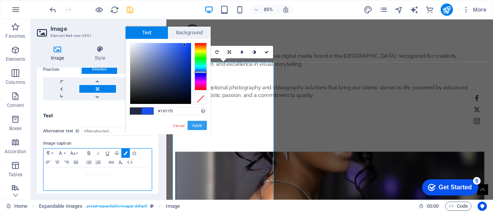
click at [196, 125] on button "Apply" at bounding box center [197, 125] width 19 height 9
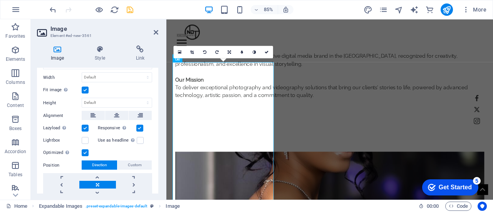
scroll to position [172, 0]
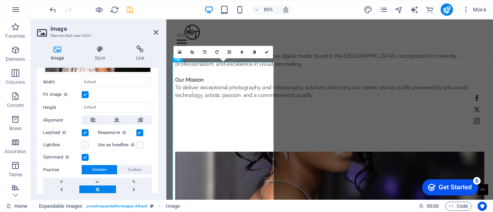
click at [85, 142] on label at bounding box center [85, 145] width 7 height 7
click at [0, 0] on input "Lightbox" at bounding box center [0, 0] width 0 height 0
click at [85, 142] on label at bounding box center [85, 145] width 7 height 7
click at [0, 0] on input "Lightbox" at bounding box center [0, 0] width 0 height 0
click at [140, 142] on label at bounding box center [140, 145] width 7 height 7
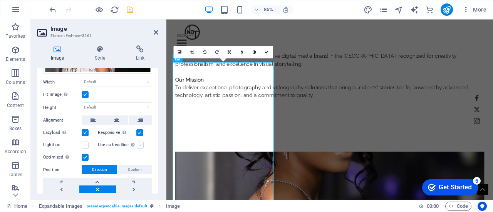
click at [0, 0] on input "Use as headline The image will be wrapped in an H1 headline tag. Useful for giv…" at bounding box center [0, 0] width 0 height 0
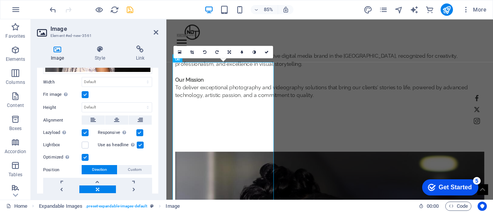
click at [159, 149] on div "Image Style Link Image Drag files here, click to choose files or select files f…" at bounding box center [98, 119] width 134 height 161
drag, startPoint x: 159, startPoint y: 149, endPoint x: 158, endPoint y: 125, distance: 24.3
click at [158, 125] on div "Image Style Link Image Drag files here, click to choose files or select files f…" at bounding box center [98, 119] width 134 height 161
drag, startPoint x: 156, startPoint y: 133, endPoint x: 156, endPoint y: 139, distance: 6.2
click at [156, 139] on div "Drag files here, click to choose files or select files from Files or our free s…" at bounding box center [97, 58] width 121 height 298
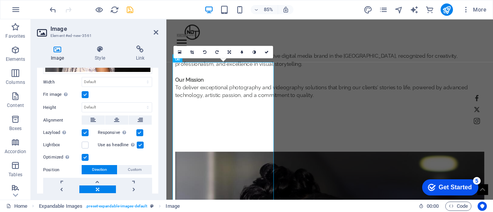
drag, startPoint x: 156, startPoint y: 139, endPoint x: 157, endPoint y: 83, distance: 56.2
click at [157, 83] on div "Image Drag files here, click to choose files or select files from Files or our …" at bounding box center [97, 131] width 121 height 126
click at [92, 50] on icon at bounding box center [100, 49] width 38 height 8
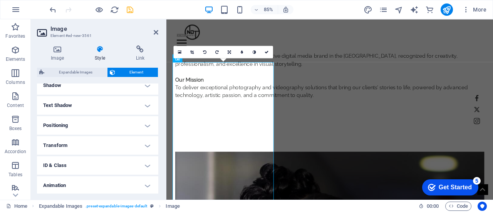
scroll to position [194, 0]
click at [141, 104] on h4 "Text Shadow" at bounding box center [97, 105] width 121 height 18
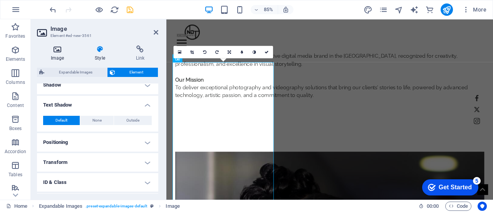
click at [61, 52] on icon at bounding box center [57, 49] width 41 height 8
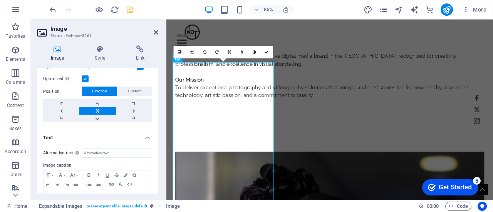
scroll to position [274, 0]
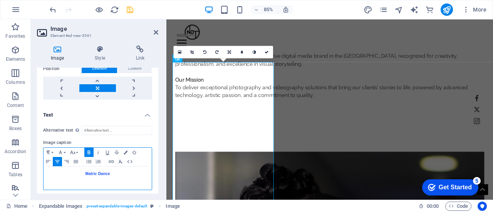
click at [129, 172] on p "Matric Dance" at bounding box center [97, 174] width 100 height 7
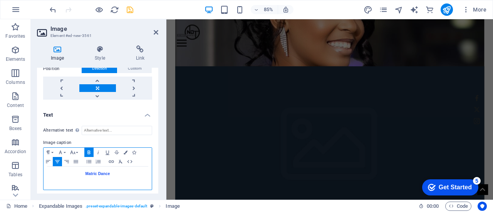
scroll to position [878, 0]
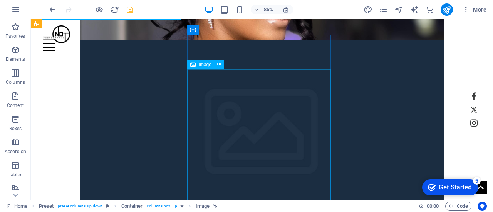
scroll to position [846, 0]
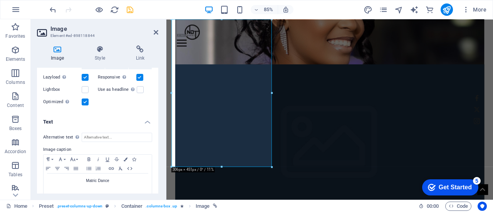
scroll to position [222, 0]
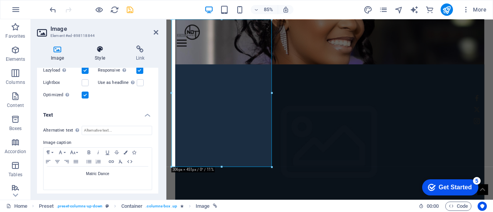
click at [99, 49] on icon at bounding box center [100, 49] width 38 height 8
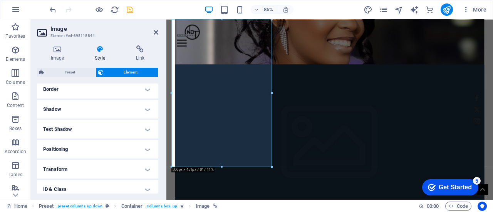
scroll to position [175, 0]
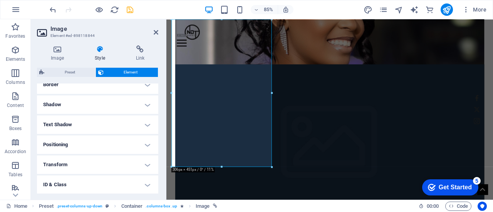
click at [143, 127] on h4 "Text Shadow" at bounding box center [97, 125] width 121 height 18
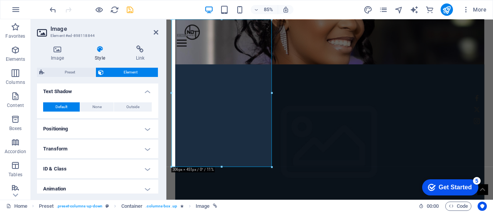
scroll to position [232, 0]
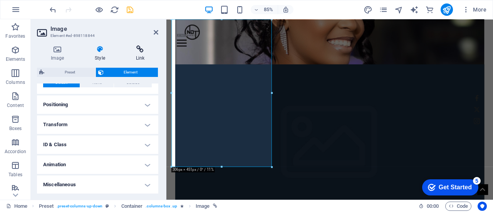
click at [142, 50] on icon at bounding box center [140, 49] width 36 height 8
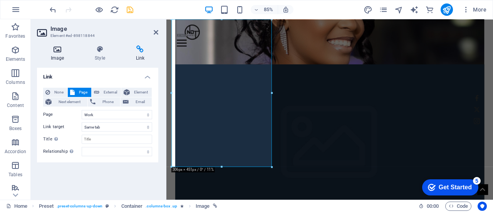
click at [61, 50] on icon at bounding box center [57, 49] width 41 height 8
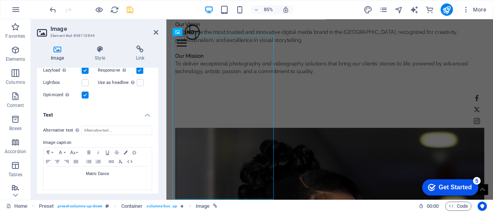
scroll to position [616, 0]
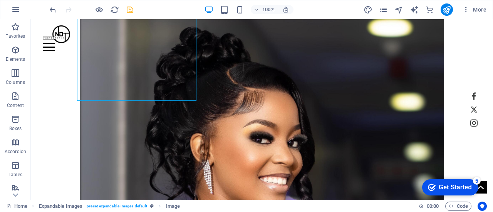
scroll to position [706, 0]
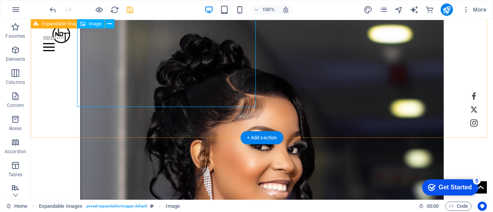
click at [146, 103] on figure "Matric Dance" at bounding box center [261, 116] width 363 height 193
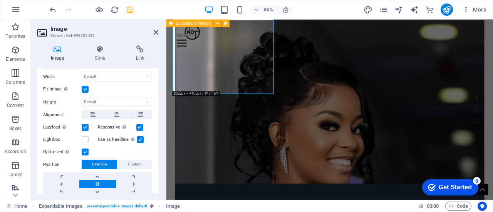
scroll to position [179, 0]
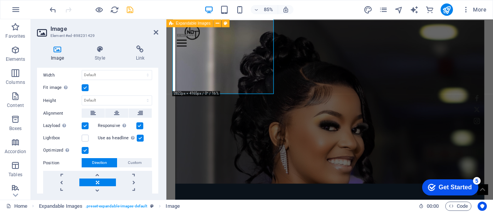
click at [84, 84] on label at bounding box center [85, 87] width 7 height 7
click at [0, 0] on input "Fit image Automatically fit image to a fixed width and height" at bounding box center [0, 0] width 0 height 0
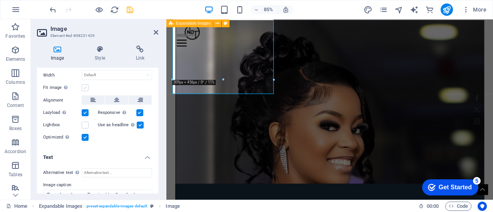
click at [84, 84] on label at bounding box center [85, 87] width 7 height 7
click at [0, 0] on input "Fit image Automatically fit image to a fixed width and height" at bounding box center [0, 0] width 0 height 0
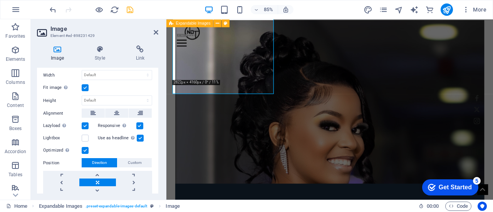
click at [84, 84] on label at bounding box center [85, 87] width 7 height 7
click at [0, 0] on input "Fit image Automatically fit image to a fixed width and height" at bounding box center [0, 0] width 0 height 0
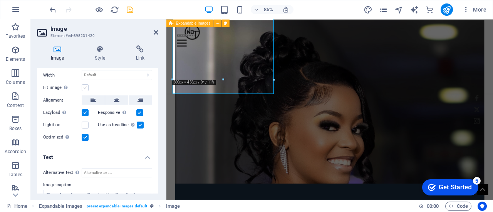
click at [84, 84] on label at bounding box center [85, 87] width 7 height 7
click at [0, 0] on input "Fit image Automatically fit image to a fixed width and height" at bounding box center [0, 0] width 0 height 0
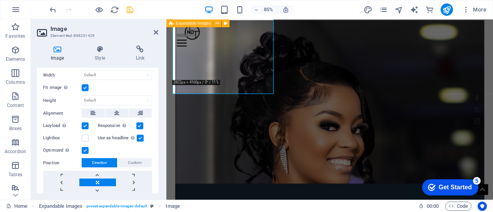
click at [84, 84] on label at bounding box center [85, 87] width 7 height 7
click at [0, 0] on input "Fit image Automatically fit image to a fixed width and height" at bounding box center [0, 0] width 0 height 0
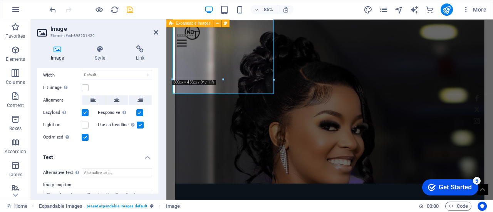
click at [139, 122] on label at bounding box center [140, 125] width 7 height 7
click at [0, 0] on input "Use as headline The image will be wrapped in an H1 headline tag. Useful for giv…" at bounding box center [0, 0] width 0 height 0
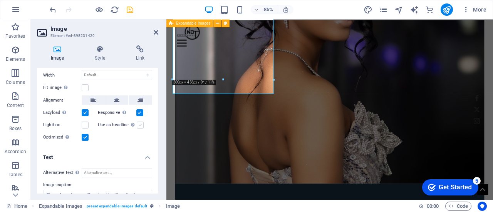
scroll to position [745, 0]
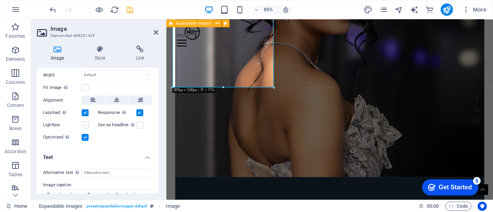
click at [85, 122] on label at bounding box center [85, 125] width 7 height 7
click at [0, 0] on input "Lightbox" at bounding box center [0, 0] width 0 height 0
drag, startPoint x: 159, startPoint y: 141, endPoint x: 157, endPoint y: 148, distance: 7.8
click at [157, 148] on div "Image Style Link Image Drag files here, click to choose files or select files f…" at bounding box center [98, 119] width 134 height 161
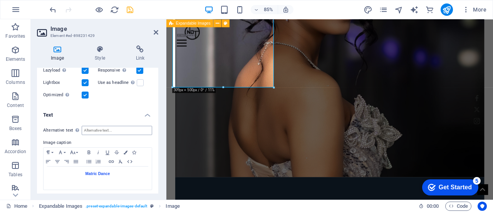
scroll to position [179, 0]
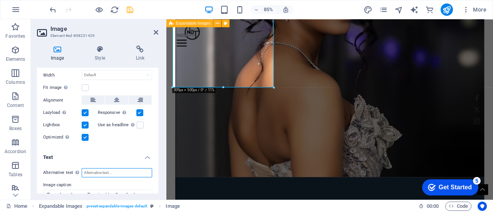
click at [119, 174] on input "Alternative text The alternative text is used by devices that cannot display im…" at bounding box center [117, 172] width 70 height 9
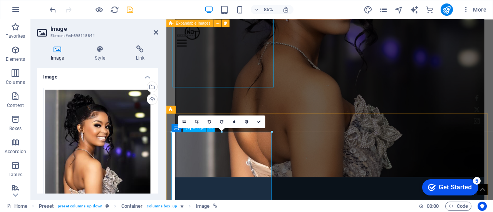
drag, startPoint x: 323, startPoint y: 106, endPoint x: 235, endPoint y: 224, distance: 147.3
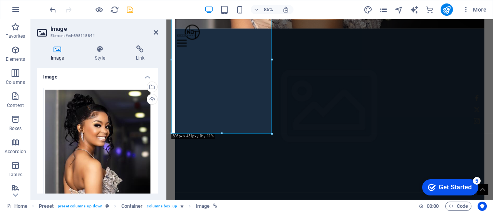
scroll to position [926, 0]
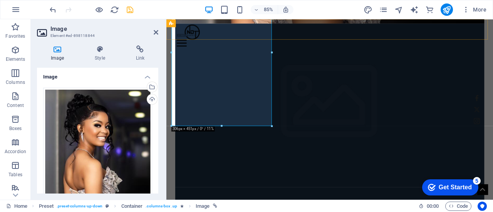
click at [229, 43] on div "Home Work About Pricing News Contact" at bounding box center [358, 35] width 384 height 32
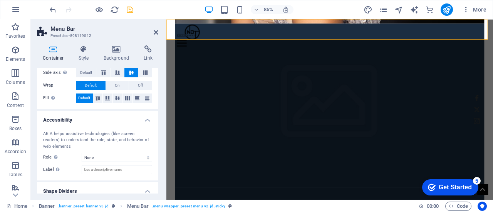
scroll to position [184, 0]
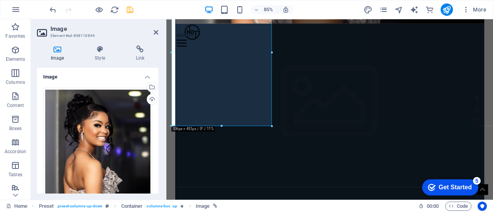
drag, startPoint x: 156, startPoint y: 81, endPoint x: 157, endPoint y: 107, distance: 25.8
click at [157, 107] on div "Image Drag files here, click to choose files or select files from Files or our …" at bounding box center [97, 131] width 121 height 126
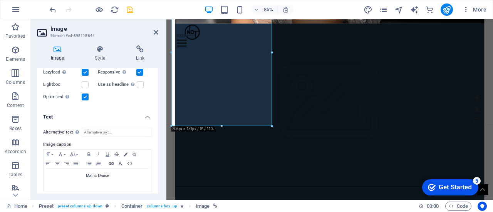
scroll to position [222, 0]
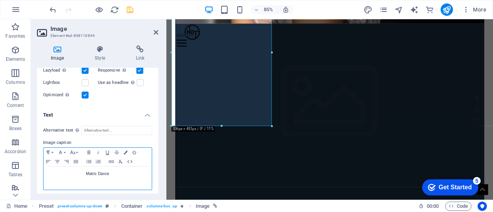
click at [106, 172] on p "Matric Dance" at bounding box center [97, 174] width 100 height 7
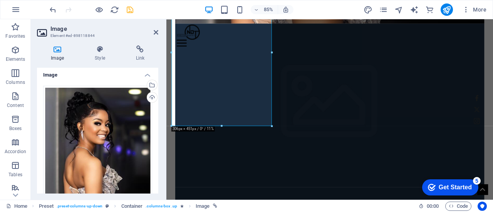
scroll to position [0, 0]
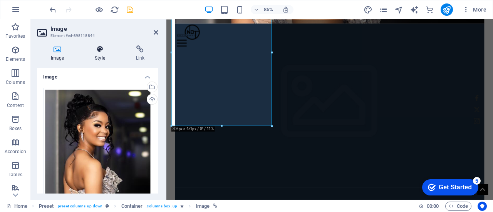
click at [102, 50] on icon at bounding box center [100, 49] width 38 height 8
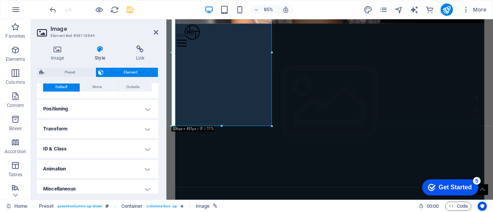
scroll to position [232, 0]
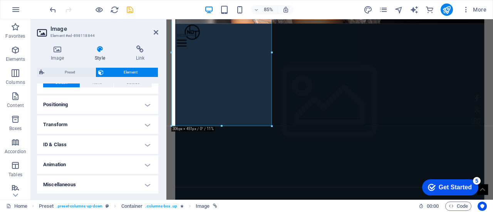
click at [144, 146] on h4 "ID & Class" at bounding box center [97, 145] width 121 height 18
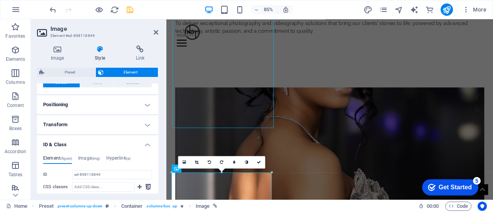
scroll to position [701, 0]
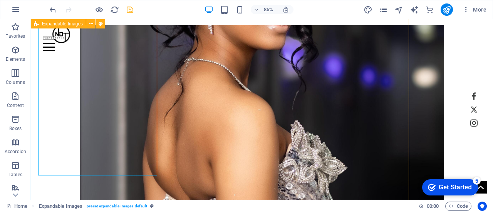
scroll to position [669, 0]
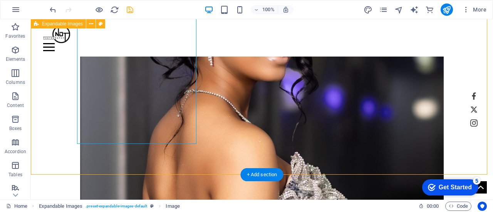
select select "rem"
select select "px"
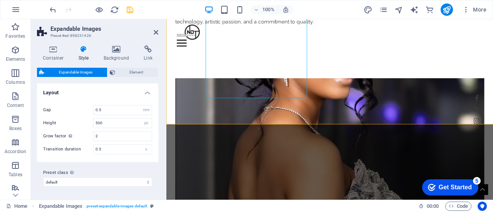
scroll to position [701, 0]
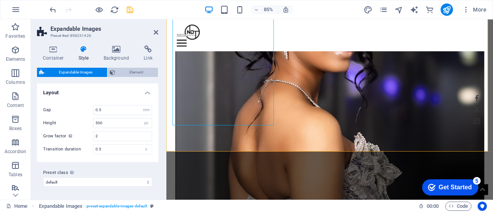
click at [114, 76] on icon at bounding box center [112, 72] width 5 height 9
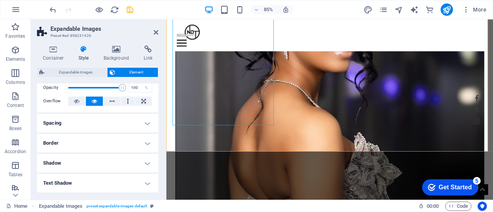
scroll to position [0, 0]
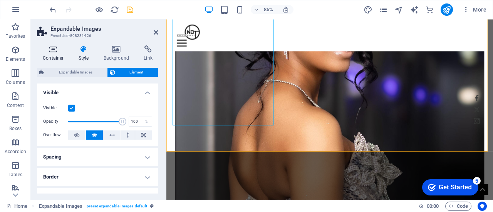
click at [52, 50] on icon at bounding box center [53, 49] width 33 height 8
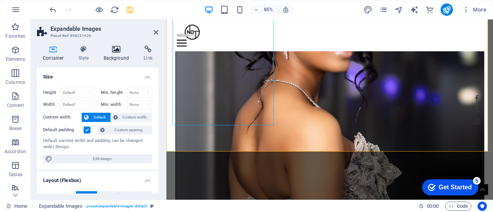
click at [116, 50] on icon at bounding box center [116, 49] width 37 height 8
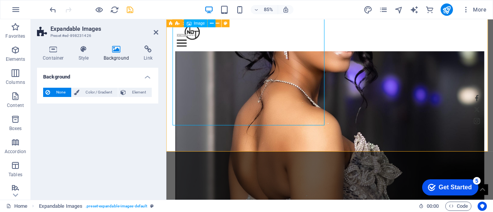
click at [204, 95] on figure "Matric Dance" at bounding box center [358, 153] width 363 height 193
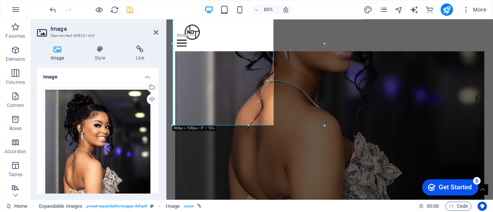
drag, startPoint x: 158, startPoint y: 87, endPoint x: 158, endPoint y: 124, distance: 36.6
click at [158, 124] on div "Image Style Link Image Drag files here, click to choose files or select files f…" at bounding box center [98, 119] width 134 height 161
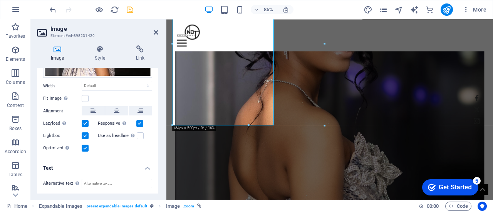
scroll to position [169, 0]
click at [82, 134] on label at bounding box center [85, 135] width 7 height 7
click at [0, 0] on input "Lightbox" at bounding box center [0, 0] width 0 height 0
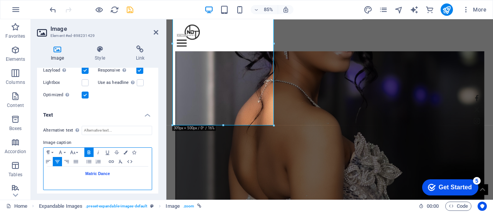
click at [114, 171] on p "Matric Dance" at bounding box center [97, 174] width 100 height 7
click at [91, 149] on icon "button" at bounding box center [88, 152] width 9 height 6
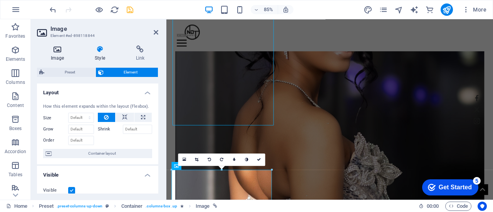
click at [59, 50] on icon at bounding box center [57, 49] width 41 height 8
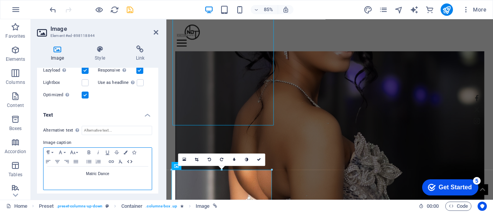
click at [130, 159] on icon "button" at bounding box center [129, 162] width 9 height 6
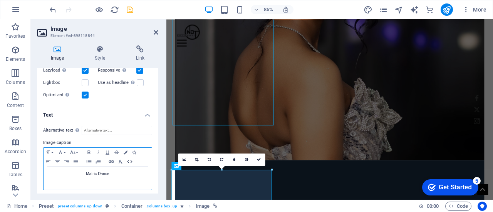
scroll to position [857, 0]
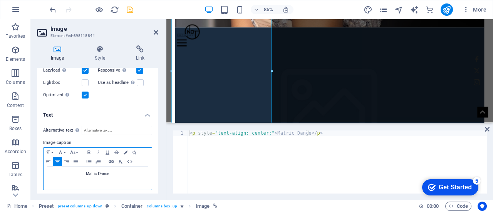
click at [116, 173] on p "Matric Dance" at bounding box center [97, 174] width 100 height 7
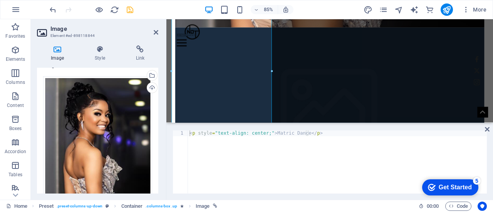
scroll to position [0, 0]
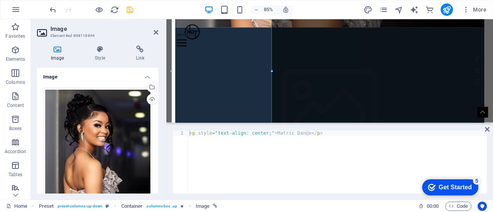
type textarea "<p style="text-align: center;">Matric Dance</p>"
click at [412, 137] on div "< p style = "text-align: center;" > Matric Dance </ p >" at bounding box center [337, 168] width 299 height 75
click at [488, 130] on icon at bounding box center [487, 129] width 5 height 6
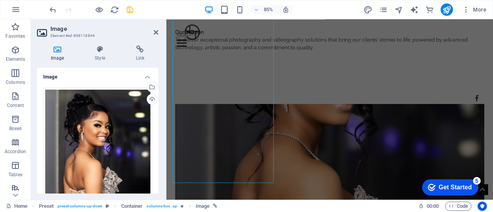
scroll to position [633, 0]
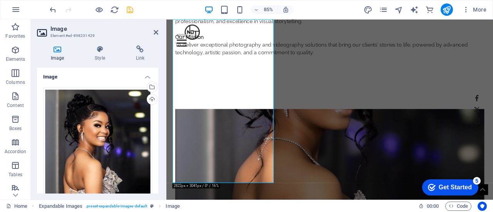
drag, startPoint x: 158, startPoint y: 104, endPoint x: 156, endPoint y: 97, distance: 8.2
click at [156, 97] on div "Image Style Link Image Drag files here, click to choose files or select files f…" at bounding box center [98, 119] width 134 height 161
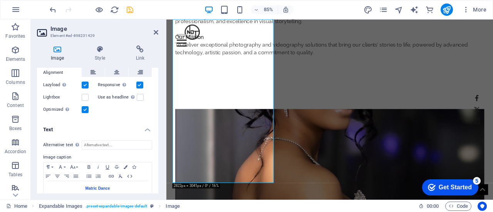
scroll to position [222, 0]
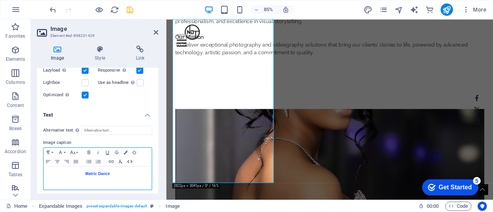
click at [128, 159] on icon "button" at bounding box center [129, 162] width 9 height 6
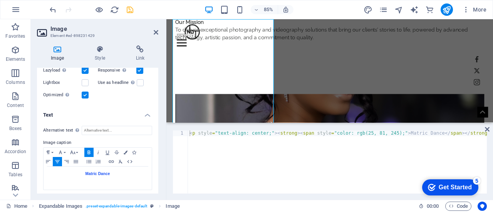
scroll to position [0, 109]
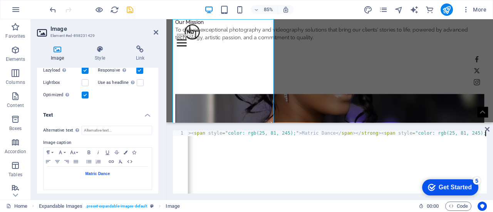
click at [231, 147] on div "< p style = "text-align: center;" > < strong > < span style = "color: rgb(25, 8…" at bounding box center [283, 167] width 408 height 73
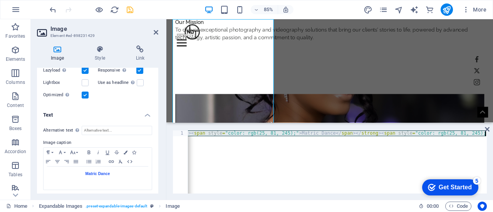
paste textarea "Matric Dance"
type textarea "<p style="text-align: center;">Matric Dance</p>"
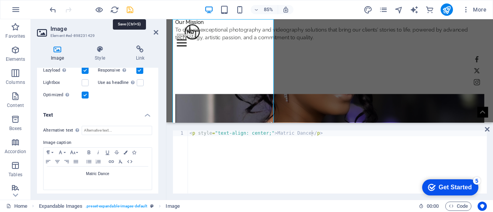
click at [127, 7] on icon "save" at bounding box center [130, 9] width 9 height 9
select select "px"
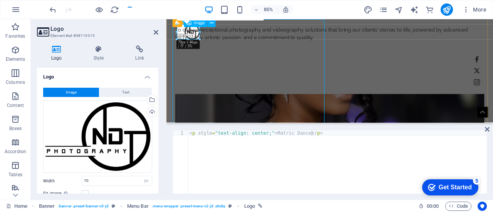
click at [263, 107] on figure "Matric Dance" at bounding box center [358, 203] width 363 height 193
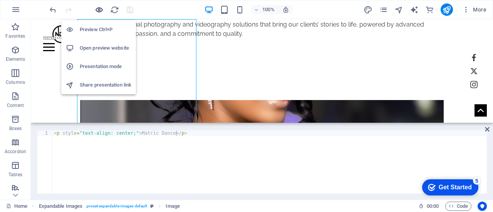
click at [97, 7] on icon "button" at bounding box center [99, 9] width 9 height 9
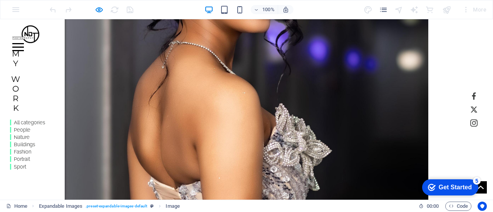
scroll to position [759, 0]
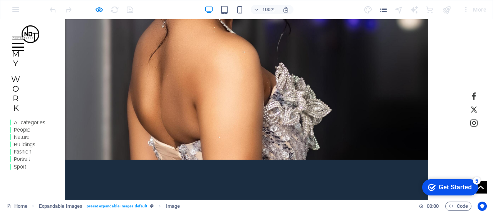
click at [148, 160] on p "Matric Dance" at bounding box center [246, 164] width 363 height 9
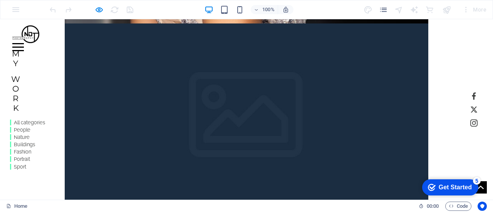
scroll to position [905, 0]
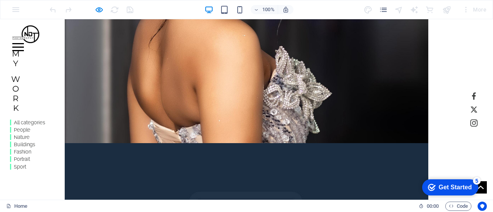
scroll to position [772, 0]
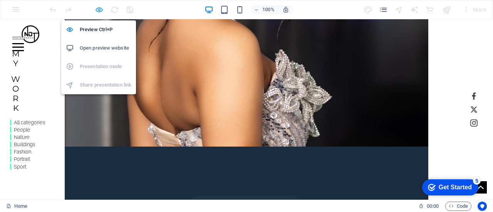
click at [101, 6] on icon "button" at bounding box center [99, 9] width 9 height 9
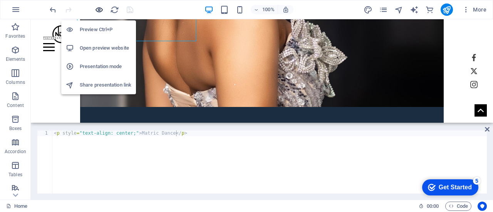
scroll to position [757, 0]
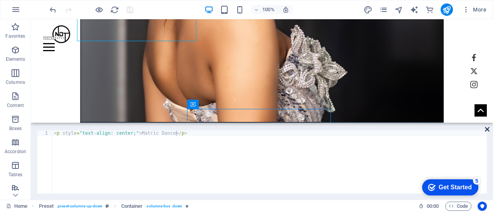
click at [485, 128] on icon at bounding box center [487, 129] width 5 height 6
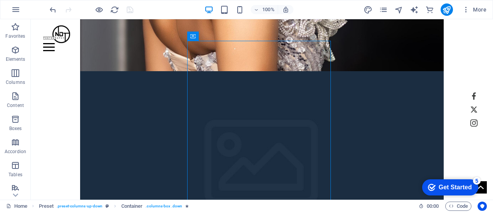
scroll to position [850, 0]
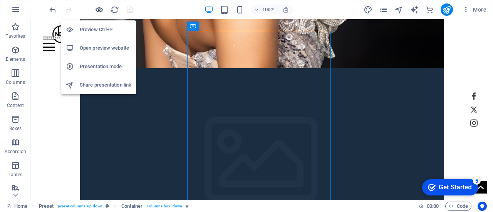
click at [96, 10] on icon "button" at bounding box center [99, 9] width 9 height 9
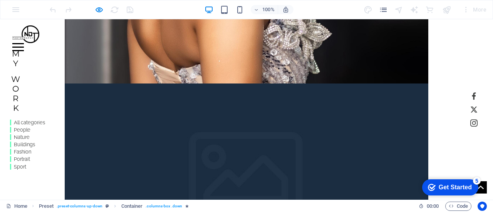
scroll to position [838, 0]
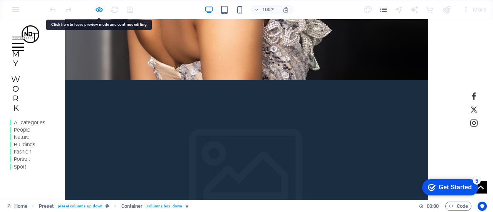
click at [148, 42] on div "Home Work About Pricing News Contact" at bounding box center [246, 35] width 493 height 32
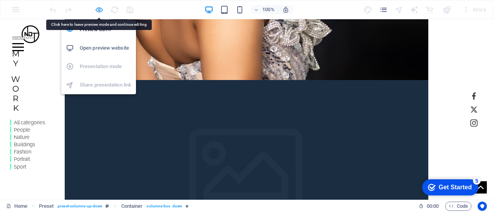
click at [98, 7] on icon "button" at bounding box center [99, 9] width 9 height 9
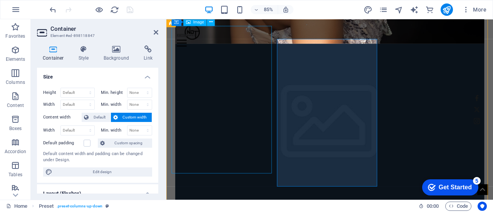
scroll to position [838, 0]
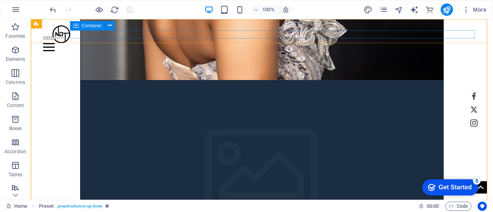
click at [92, 26] on span "Container" at bounding box center [92, 25] width 20 height 5
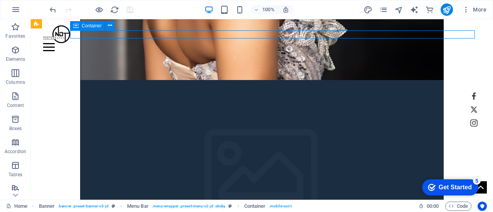
click at [92, 26] on span "Container" at bounding box center [92, 25] width 20 height 5
click at [92, 26] on div "Drag here to replace the existing content. Press “Ctrl” if you want to create a…" at bounding box center [262, 109] width 462 height 181
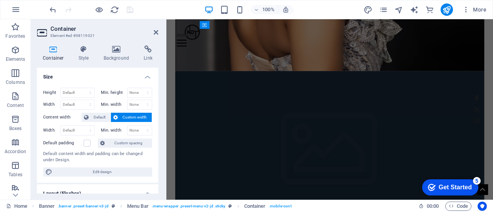
scroll to position [870, 0]
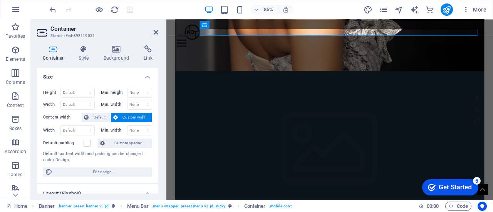
drag, startPoint x: 156, startPoint y: 83, endPoint x: 156, endPoint y: 117, distance: 33.5
click at [156, 117] on div "Height Default px rem % vh vw Min. height None px rem % vh vw Width Default px …" at bounding box center [97, 132] width 121 height 101
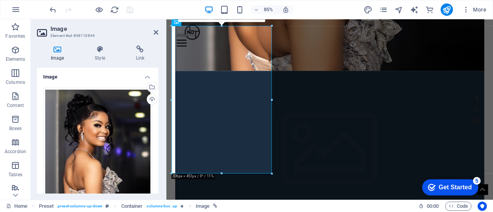
click at [178, 22] on div "16:10 16:9 4:3 1:1 1:2 0" at bounding box center [221, 16] width 87 height 12
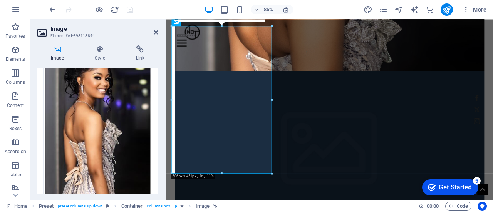
scroll to position [0, 0]
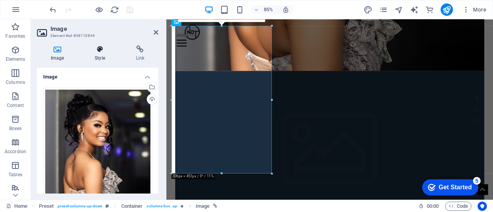
click at [99, 46] on icon at bounding box center [100, 49] width 38 height 8
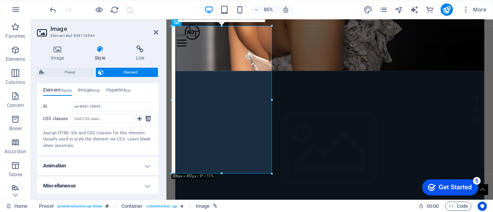
scroll to position [301, 0]
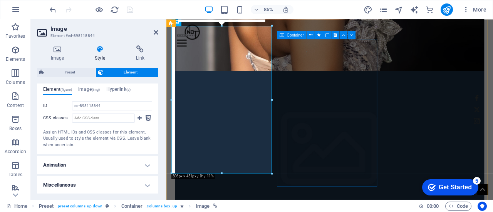
click at [300, 33] on span "Container" at bounding box center [295, 35] width 17 height 4
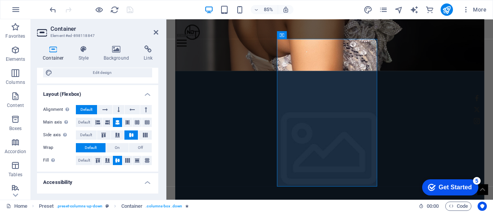
scroll to position [100, 0]
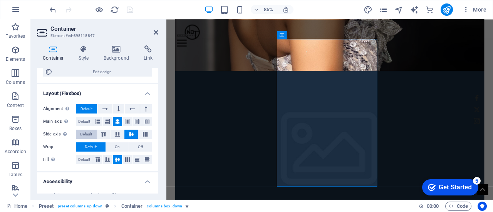
click at [88, 133] on span "Default" at bounding box center [86, 134] width 12 height 9
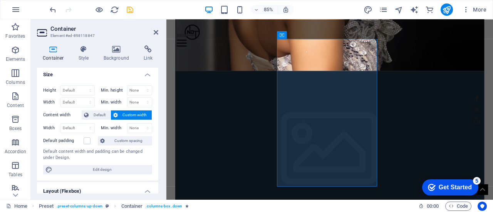
scroll to position [0, 0]
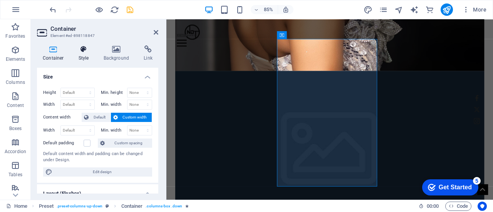
click at [85, 45] on icon at bounding box center [84, 49] width 22 height 8
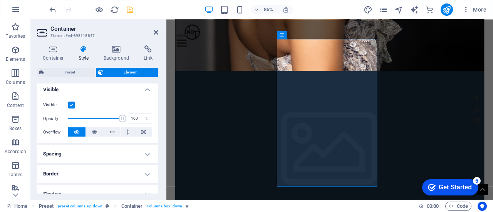
scroll to position [90, 0]
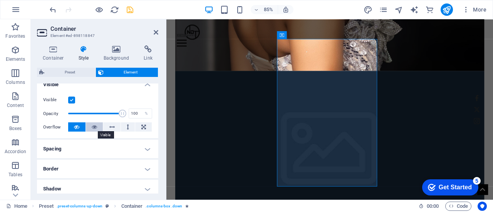
click at [97, 126] on button at bounding box center [94, 126] width 17 height 9
click at [77, 124] on icon at bounding box center [76, 126] width 5 height 9
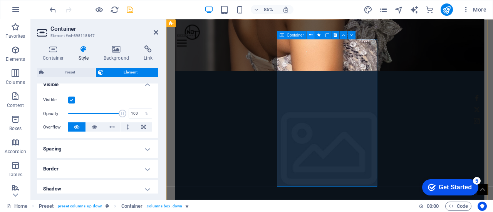
click at [312, 35] on icon at bounding box center [310, 35] width 3 height 7
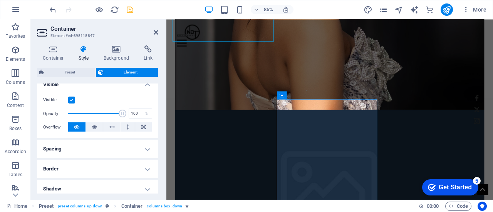
scroll to position [777, 0]
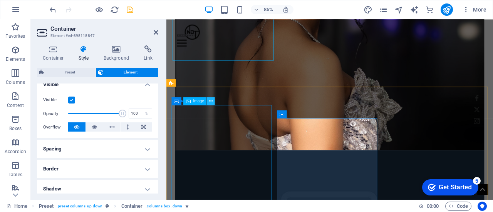
click at [211, 101] on icon at bounding box center [210, 101] width 3 height 7
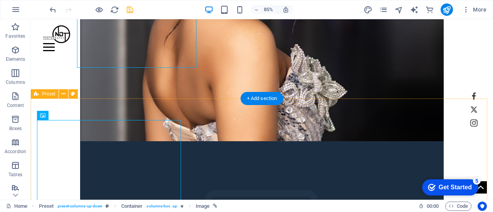
scroll to position [745, 0]
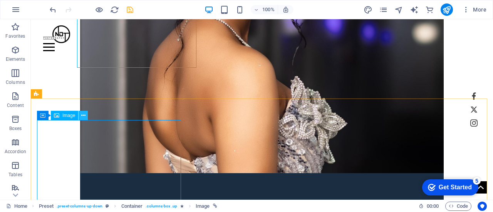
click at [82, 115] on icon at bounding box center [83, 116] width 4 height 8
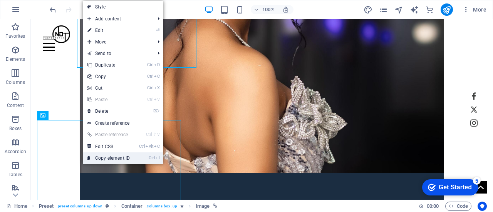
click at [113, 157] on link "Ctrl I Copy element ID" at bounding box center [109, 158] width 52 height 12
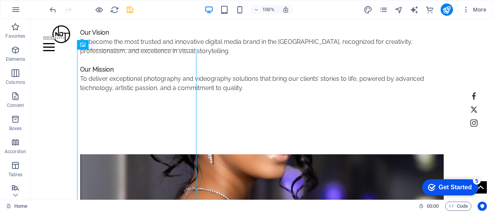
scroll to position [554, 0]
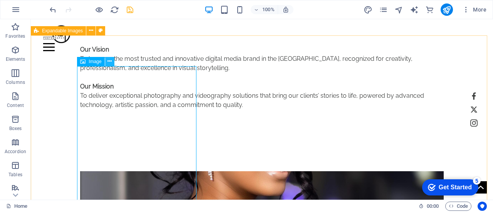
click at [111, 64] on icon at bounding box center [109, 61] width 4 height 8
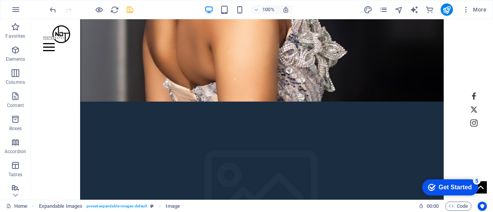
scroll to position [820, 0]
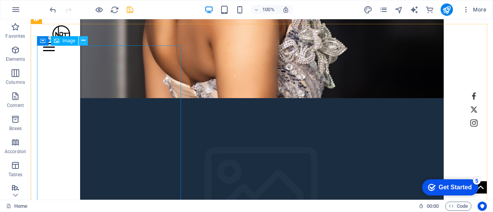
click at [83, 42] on icon at bounding box center [83, 41] width 4 height 8
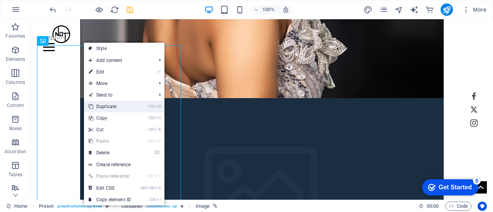
click at [116, 106] on link "Ctrl D Duplicate" at bounding box center [110, 107] width 52 height 12
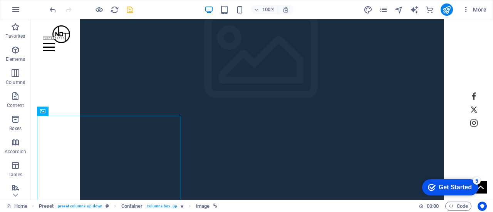
scroll to position [940, 0]
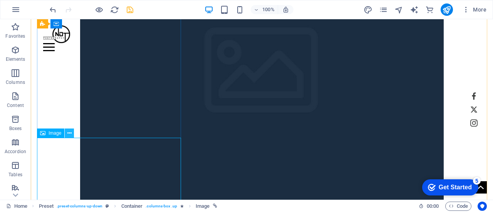
click at [68, 133] on icon at bounding box center [69, 133] width 4 height 8
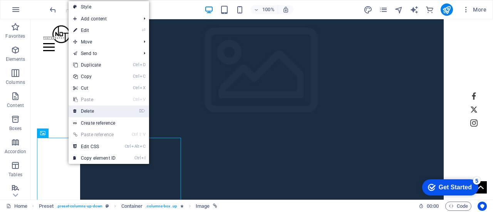
click at [103, 109] on link "⌦ Delete" at bounding box center [95, 112] width 52 height 12
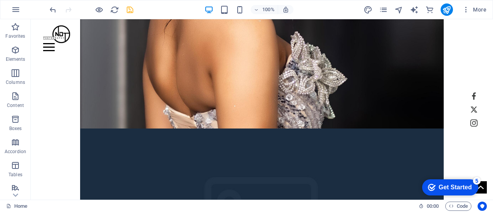
scroll to position [786, 0]
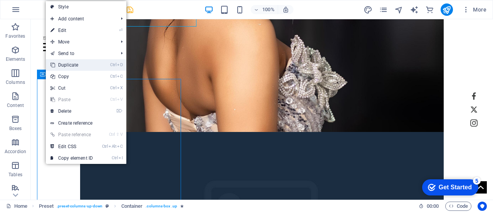
click at [92, 69] on link "Ctrl D Duplicate" at bounding box center [72, 65] width 52 height 12
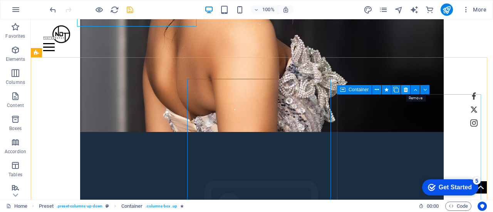
click at [406, 90] on icon at bounding box center [406, 90] width 4 height 8
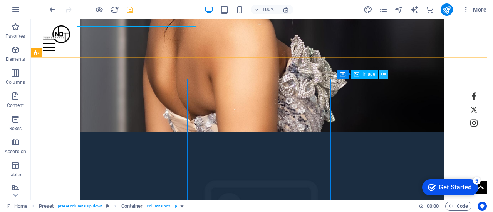
click at [383, 75] on icon at bounding box center [383, 74] width 4 height 8
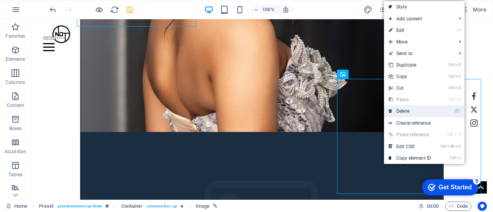
click at [406, 111] on link "⌦ Delete" at bounding box center [410, 112] width 52 height 12
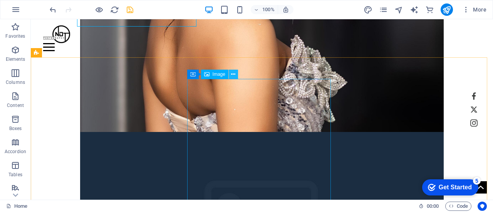
click at [235, 75] on icon at bounding box center [233, 74] width 4 height 8
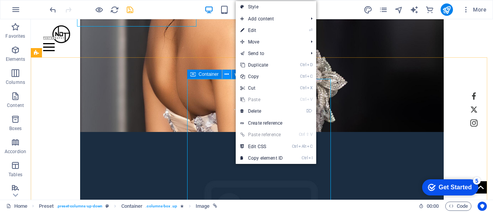
click at [224, 74] on button at bounding box center [226, 74] width 9 height 9
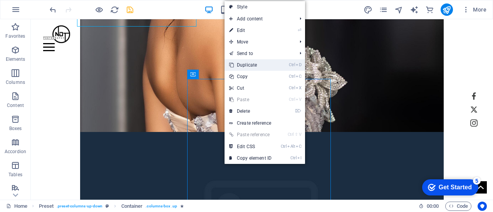
click at [255, 67] on link "Ctrl D Duplicate" at bounding box center [250, 65] width 52 height 12
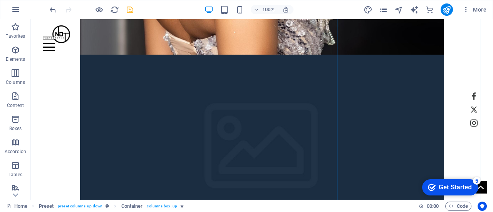
scroll to position [860, 0]
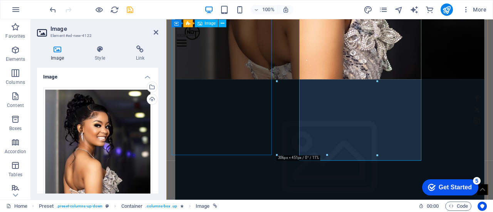
scroll to position [892, 0]
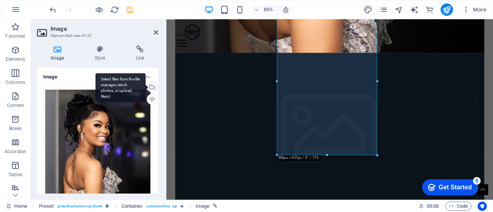
click at [146, 85] on div "Select files from the file manager, stock photos, or upload file(s)" at bounding box center [120, 87] width 50 height 29
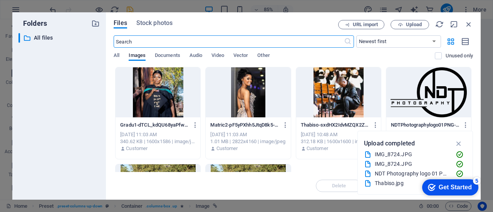
scroll to position [1196, 0]
click at [174, 96] on div at bounding box center [158, 92] width 85 height 50
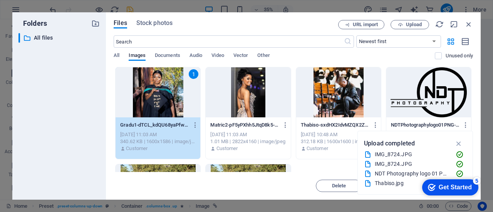
click at [149, 97] on div "1" at bounding box center [158, 92] width 85 height 50
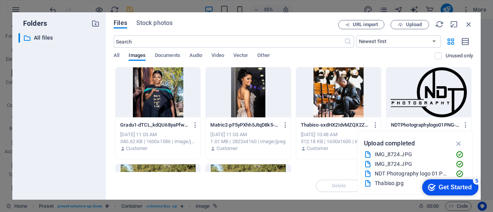
click at [149, 97] on div at bounding box center [158, 92] width 85 height 50
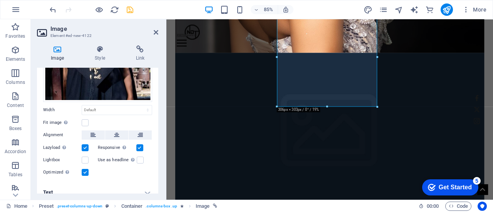
scroll to position [94, 0]
click at [86, 121] on label at bounding box center [85, 122] width 7 height 7
click at [0, 0] on input "Fit image Automatically fit image to a fixed width and height" at bounding box center [0, 0] width 0 height 0
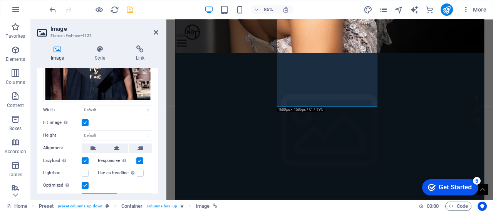
click at [86, 121] on label at bounding box center [85, 122] width 7 height 7
click at [0, 0] on input "Fit image Automatically fit image to a fixed width and height" at bounding box center [0, 0] width 0 height 0
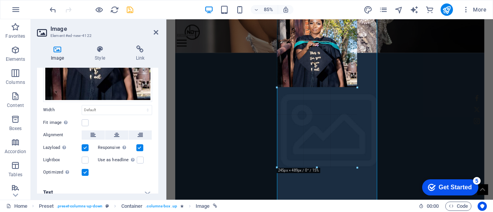
drag, startPoint x: 327, startPoint y: 106, endPoint x: 332, endPoint y: 178, distance: 71.7
type input "245"
select select "px"
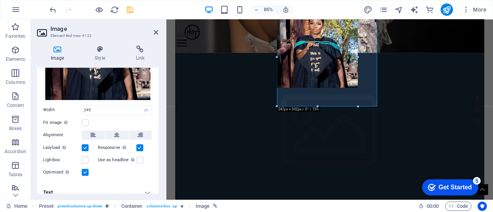
drag, startPoint x: 318, startPoint y: 86, endPoint x: 347, endPoint y: 109, distance: 36.4
type input "247"
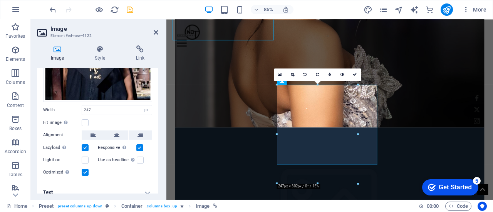
scroll to position [792, 0]
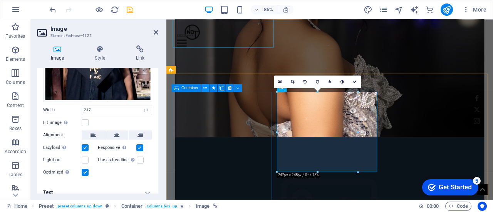
click at [203, 88] on button at bounding box center [205, 88] width 8 height 8
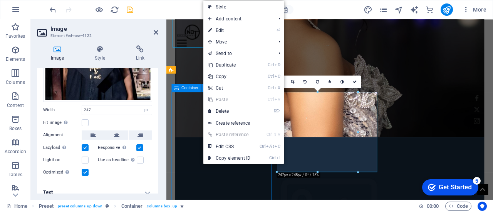
scroll to position [760, 0]
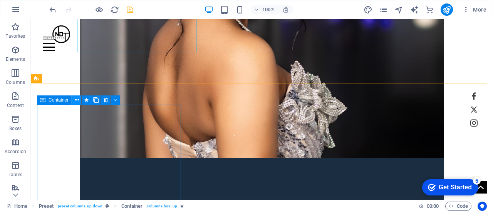
click at [76, 99] on icon at bounding box center [77, 100] width 4 height 8
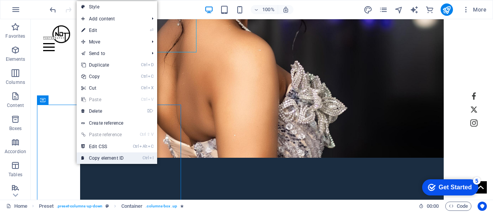
click at [117, 154] on link "Ctrl I Copy element ID" at bounding box center [103, 158] width 52 height 12
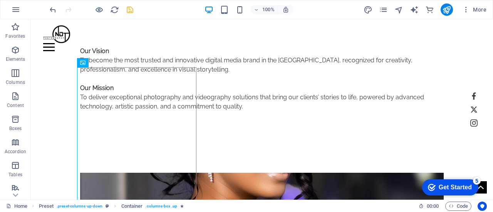
scroll to position [536, 0]
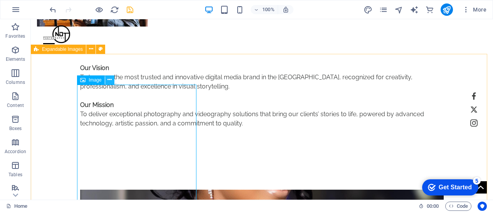
click at [108, 77] on icon at bounding box center [109, 80] width 4 height 8
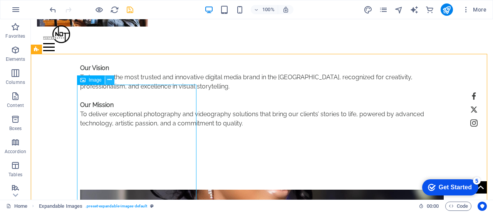
click at [111, 78] on icon at bounding box center [109, 80] width 4 height 8
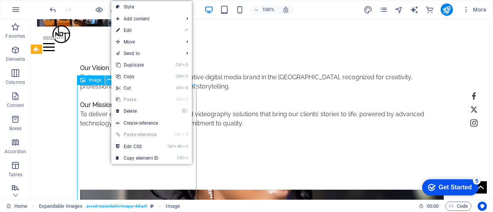
click at [111, 78] on icon at bounding box center [109, 80] width 4 height 8
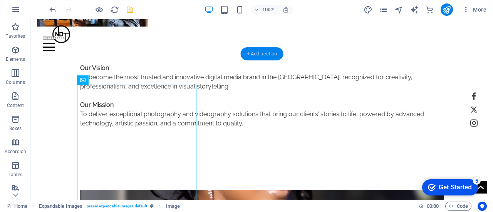
click at [260, 56] on div "+ Add section" at bounding box center [262, 53] width 43 height 13
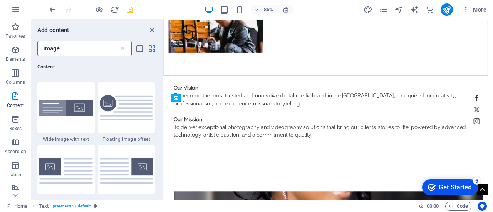
scroll to position [187, 0]
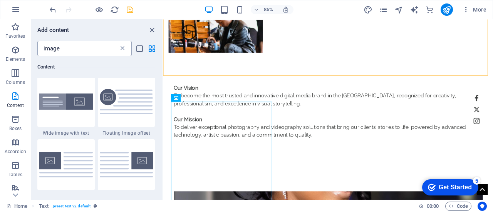
click at [121, 46] on icon at bounding box center [123, 49] width 8 height 8
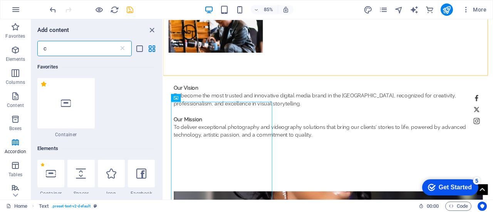
scroll to position [0, 0]
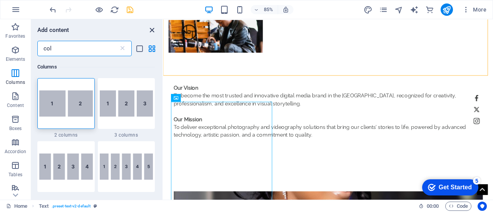
type input "col"
click at [150, 28] on icon "close panel" at bounding box center [151, 30] width 9 height 9
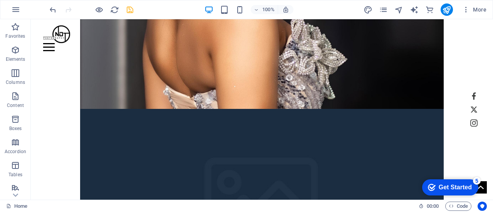
scroll to position [813, 0]
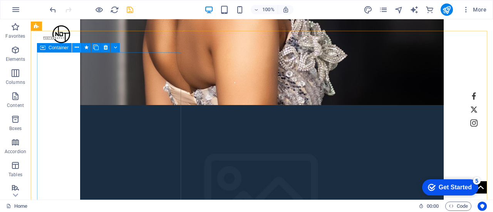
click at [75, 47] on icon at bounding box center [77, 48] width 4 height 8
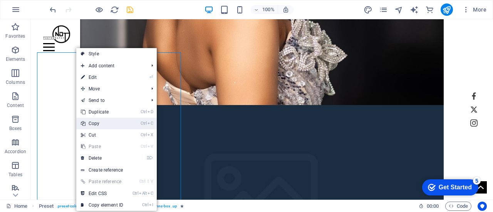
click at [102, 126] on link "Ctrl C Copy" at bounding box center [102, 124] width 52 height 12
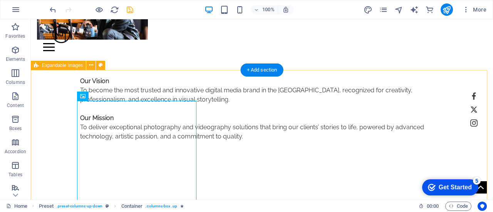
scroll to position [520, 0]
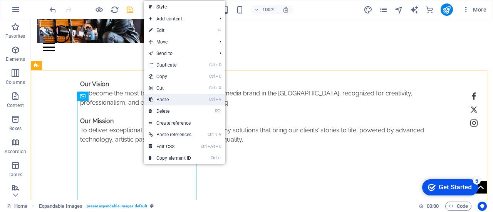
click at [167, 97] on link "Ctrl V Paste" at bounding box center [170, 100] width 52 height 12
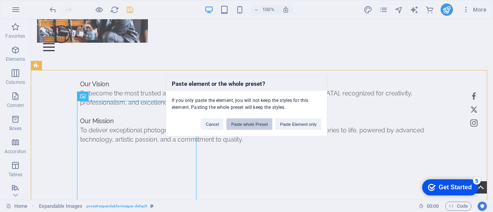
click at [261, 126] on button "Paste whole Preset" at bounding box center [249, 124] width 46 height 12
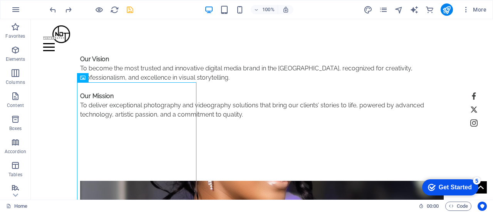
scroll to position [521, 0]
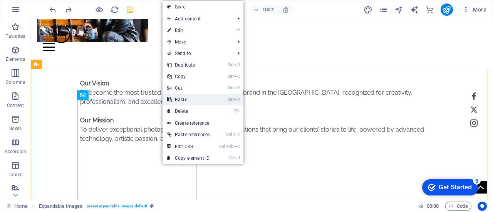
click at [187, 96] on link "Ctrl V Paste" at bounding box center [188, 100] width 52 height 12
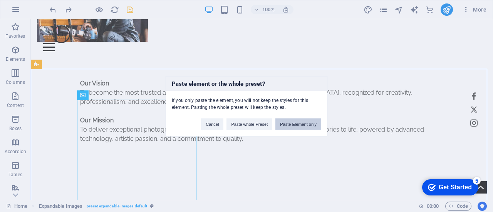
click at [290, 125] on button "Paste Element only" at bounding box center [298, 124] width 46 height 12
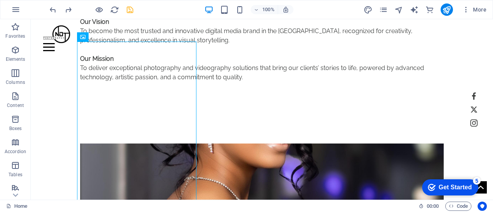
scroll to position [558, 0]
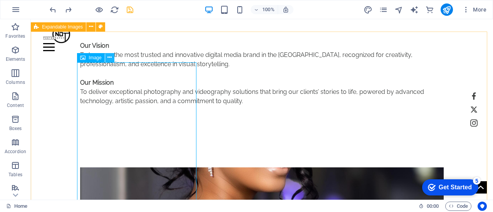
click at [109, 55] on icon at bounding box center [109, 58] width 4 height 8
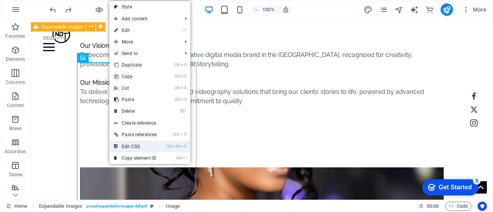
click at [126, 148] on link "Ctrl Alt C Edit CSS" at bounding box center [135, 147] width 52 height 12
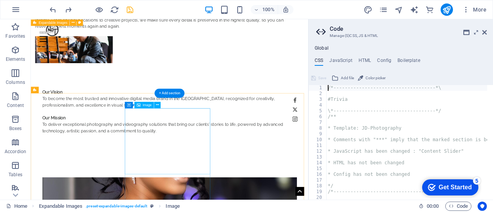
scroll to position [797, 0]
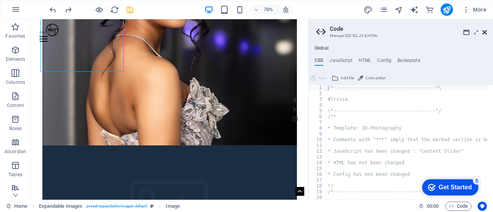
click at [484, 32] on icon at bounding box center [484, 32] width 5 height 6
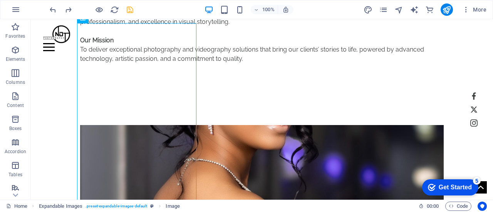
scroll to position [604, 0]
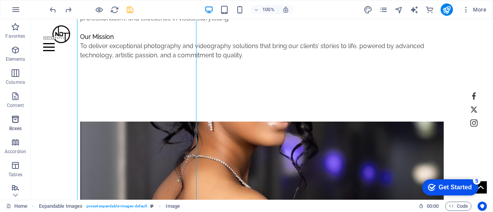
click at [16, 127] on p "Boxes" at bounding box center [15, 129] width 13 height 6
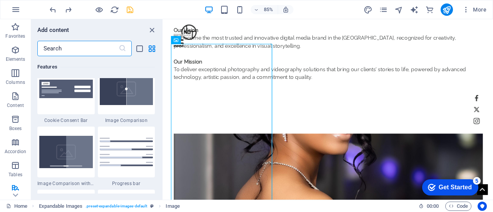
scroll to position [3186, 0]
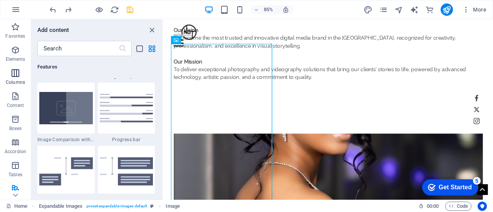
click at [17, 81] on p "Columns" at bounding box center [15, 82] width 19 height 6
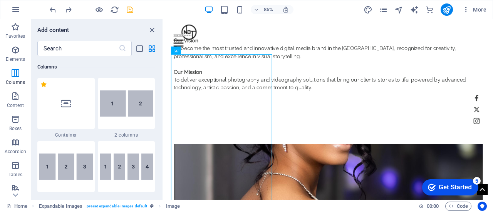
scroll to position [563, 0]
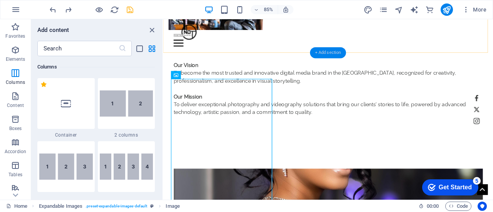
click at [321, 51] on div "+ Add section" at bounding box center [328, 52] width 36 height 11
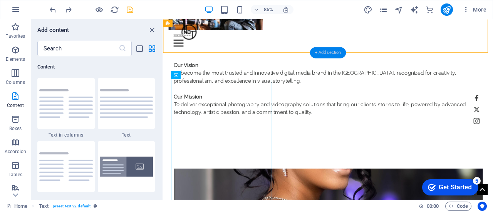
scroll to position [1347, 0]
click at [13, 77] on icon "button" at bounding box center [15, 73] width 9 height 9
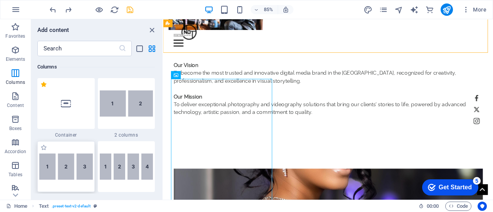
scroll to position [381, 0]
click at [80, 159] on img at bounding box center [66, 167] width 54 height 26
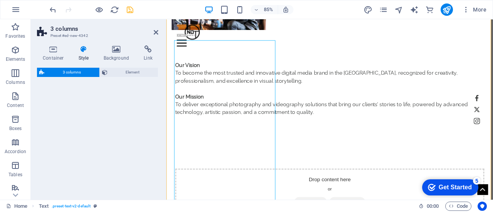
scroll to position [608, 0]
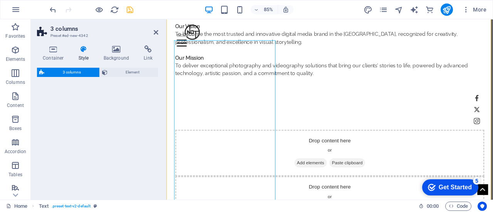
select select "rem"
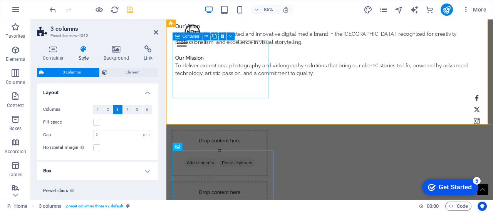
click at [202, 149] on div "Drop content here or Add elements Paste clipboard" at bounding box center [228, 176] width 113 height 55
click at [206, 36] on icon at bounding box center [205, 36] width 3 height 7
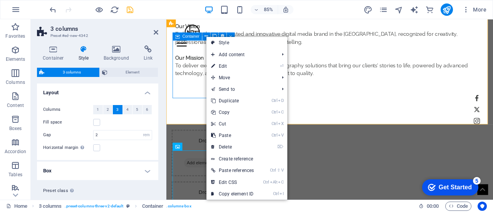
click at [201, 149] on div "Drop content here or Add elements Paste clipboard" at bounding box center [228, 176] width 113 height 55
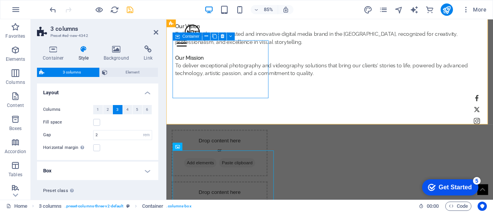
click at [204, 149] on div "Drop content here or Add elements Paste clipboard" at bounding box center [228, 176] width 113 height 55
click at [207, 38] on icon at bounding box center [205, 36] width 3 height 7
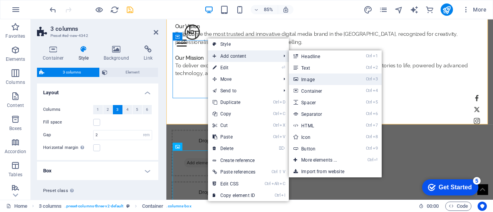
click at [331, 79] on link "Ctrl 3 Image" at bounding box center [321, 80] width 64 height 12
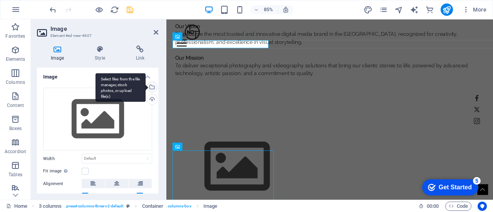
click at [152, 85] on div "Select files from the file manager, stock photos, or upload file(s)" at bounding box center [152, 88] width 12 height 12
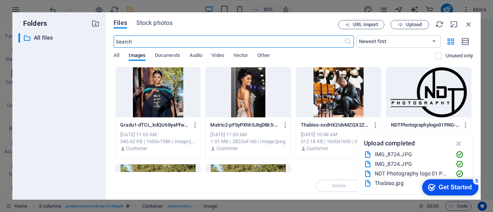
scroll to position [912, 0]
click at [246, 100] on div at bounding box center [248, 92] width 85 height 50
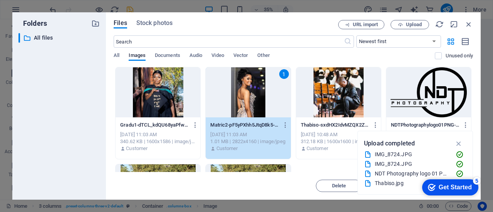
click at [246, 100] on div "1" at bounding box center [248, 92] width 85 height 50
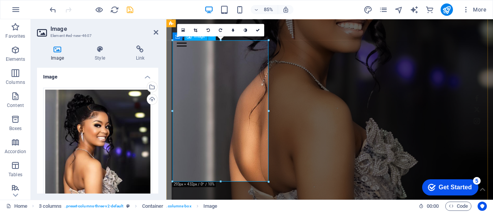
scroll to position [608, 0]
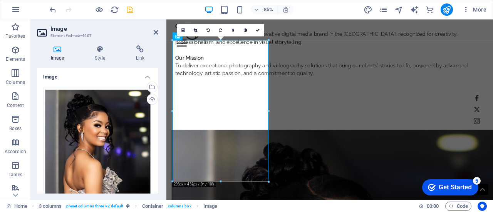
drag, startPoint x: 156, startPoint y: 84, endPoint x: 157, endPoint y: 120, distance: 35.8
click at [157, 120] on div "Image Drag files here, click to choose files or select files from Files or our …" at bounding box center [97, 131] width 121 height 126
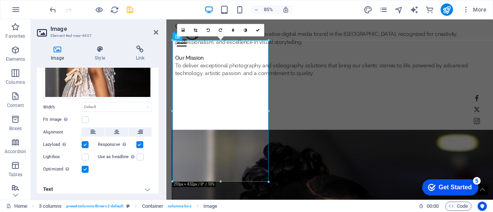
scroll to position [149, 0]
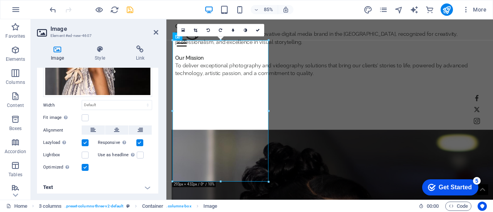
click at [146, 185] on h4 "Text" at bounding box center [97, 187] width 121 height 18
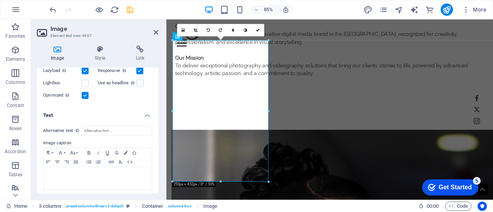
scroll to position [222, 0]
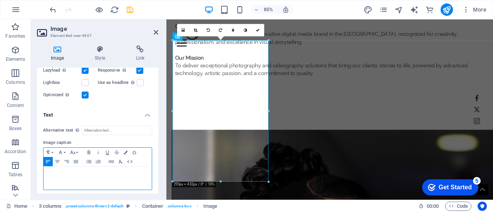
click at [108, 177] on div at bounding box center [98, 178] width 108 height 23
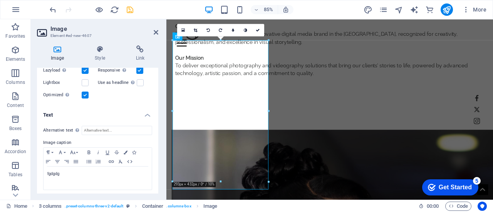
click at [156, 136] on div "Alternative text The alternative text is used by devices that cannot display im…" at bounding box center [97, 158] width 121 height 77
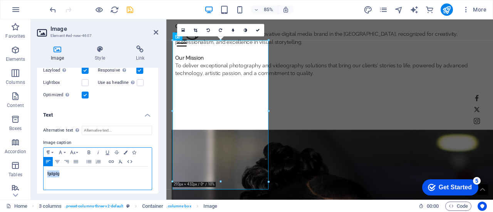
drag, startPoint x: 88, startPoint y: 168, endPoint x: 43, endPoint y: 171, distance: 45.2
click at [44, 171] on div "fgdgdg" at bounding box center [98, 178] width 108 height 23
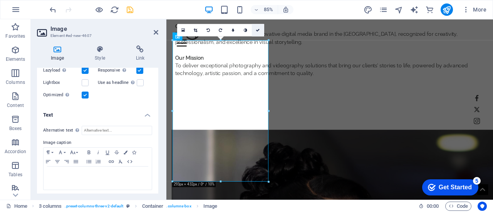
click at [256, 29] on icon at bounding box center [258, 30] width 4 height 4
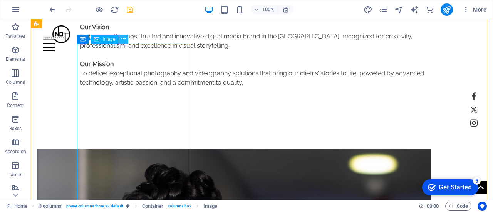
click at [121, 39] on button at bounding box center [123, 39] width 9 height 9
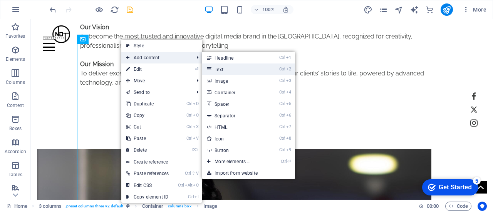
click at [233, 69] on link "Ctrl 2 Text" at bounding box center [234, 70] width 64 height 12
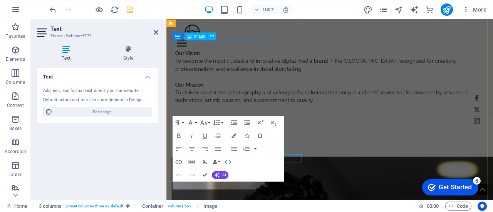
scroll to position [608, 0]
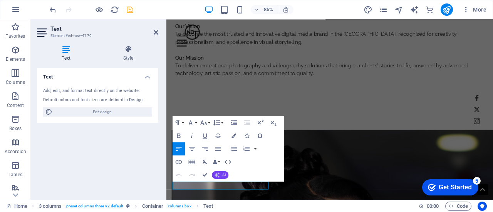
click at [219, 174] on icon "button" at bounding box center [216, 174] width 5 height 5
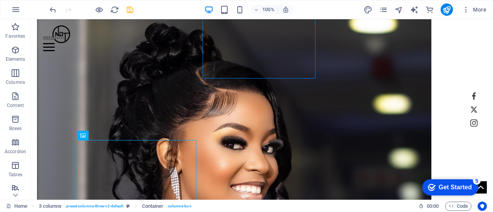
scroll to position [721, 0]
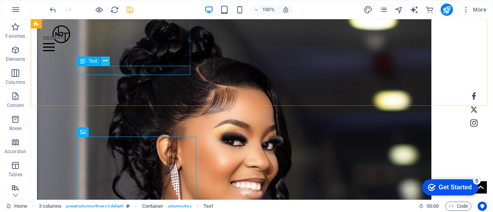
click at [103, 60] on icon at bounding box center [105, 61] width 4 height 8
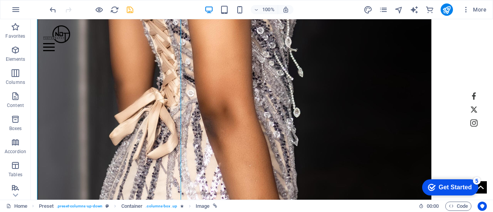
scroll to position [1114, 0]
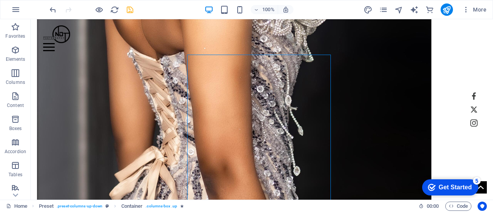
scroll to position [1029, 0]
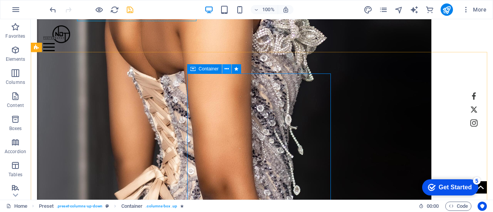
click at [224, 68] on icon at bounding box center [226, 69] width 4 height 8
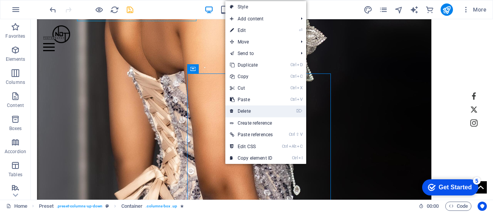
click at [250, 109] on link "⌦ Delete" at bounding box center [251, 112] width 52 height 12
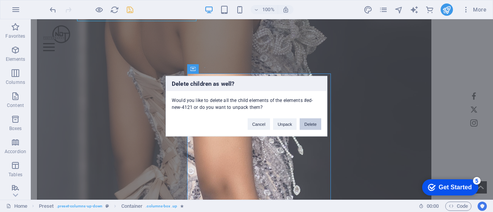
click at [311, 122] on button "Delete" at bounding box center [311, 124] width 22 height 12
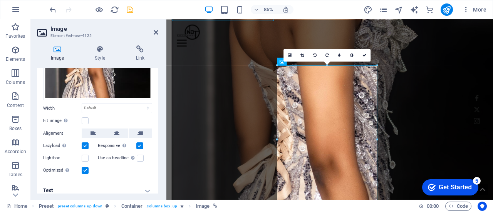
scroll to position [150, 0]
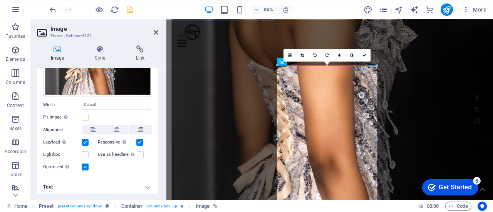
drag, startPoint x: 156, startPoint y: 149, endPoint x: 155, endPoint y: 84, distance: 65.1
click at [155, 84] on div "Drag files here, click to choose files or select files from Files or our free s…" at bounding box center [97, 55] width 121 height 246
click at [155, 92] on div "Drag files here, click to choose files or select files from Files or our free s…" at bounding box center [97, 55] width 121 height 246
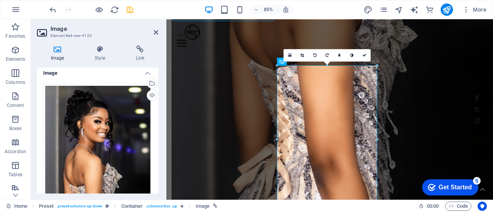
scroll to position [0, 0]
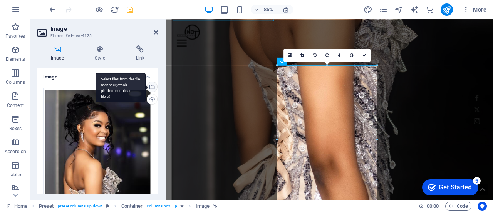
click at [152, 83] on div "Select files from the file manager, stock photos, or upload file(s)" at bounding box center [152, 88] width 12 height 12
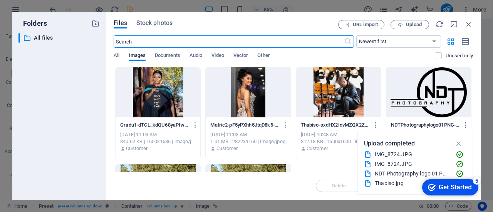
scroll to position [1365, 0]
click at [408, 23] on span "Upload" at bounding box center [414, 24] width 16 height 5
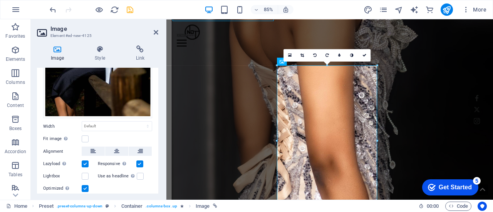
scroll to position [152, 0]
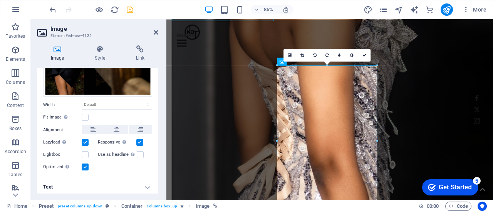
click at [146, 188] on h4 "Text" at bounding box center [97, 187] width 121 height 18
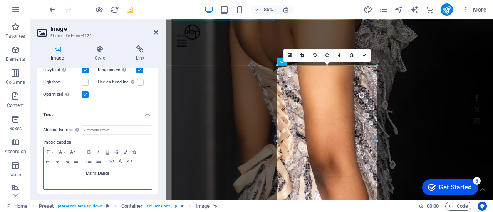
click at [114, 174] on p "Matric Dance" at bounding box center [97, 173] width 100 height 7
drag, startPoint x: 114, startPoint y: 174, endPoint x: 86, endPoint y: 174, distance: 28.1
click at [86, 174] on p "Matric Dance" at bounding box center [97, 173] width 100 height 7
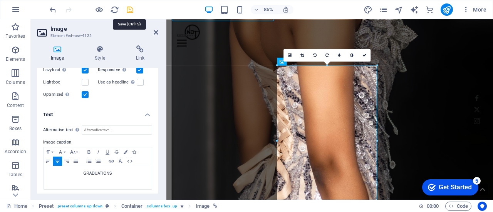
click at [129, 10] on icon "save" at bounding box center [130, 9] width 9 height 9
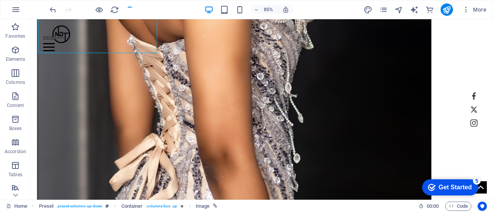
scroll to position [1029, 0]
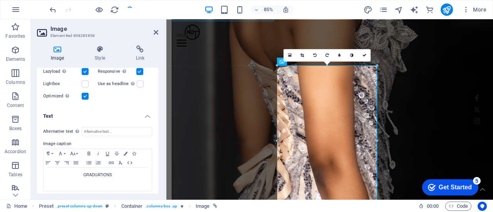
scroll to position [224, 0]
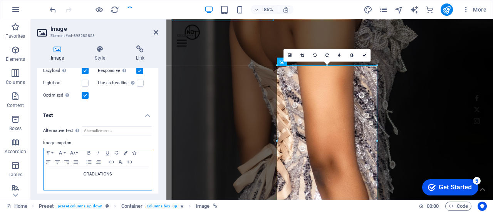
click at [119, 171] on p "GRADUATIONS" at bounding box center [97, 174] width 100 height 7
click at [72, 150] on icon "button" at bounding box center [72, 153] width 9 height 6
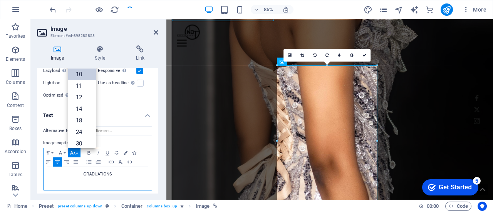
scroll to position [32, 0]
click at [72, 150] on icon "button" at bounding box center [72, 153] width 9 height 6
click at [66, 149] on button "Font Family" at bounding box center [62, 152] width 12 height 9
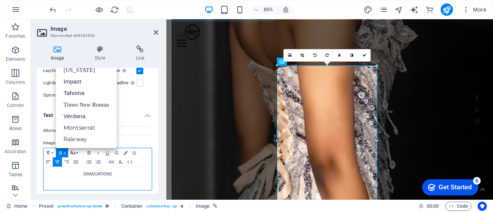
click at [78, 150] on button "Font Size" at bounding box center [74, 152] width 12 height 9
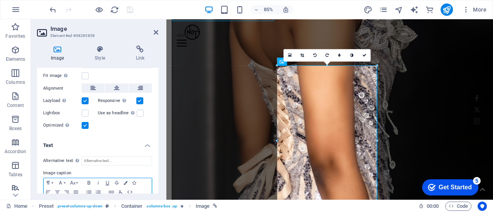
scroll to position [197, 0]
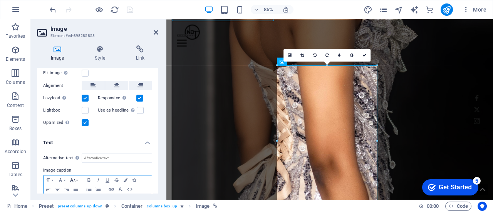
click at [78, 177] on button "Font Size" at bounding box center [74, 180] width 12 height 9
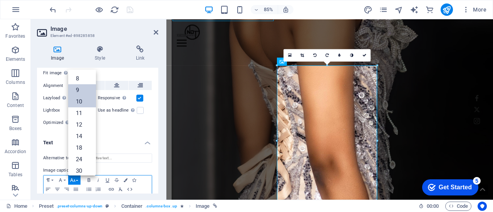
click at [86, 85] on link "9" at bounding box center [82, 90] width 28 height 12
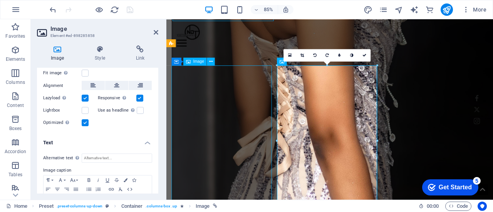
scroll to position [1029, 0]
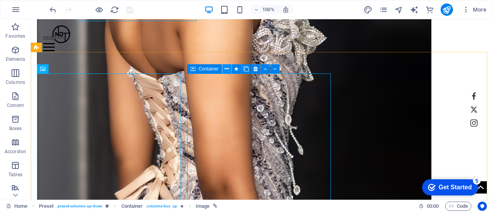
click at [224, 68] on button at bounding box center [226, 68] width 9 height 9
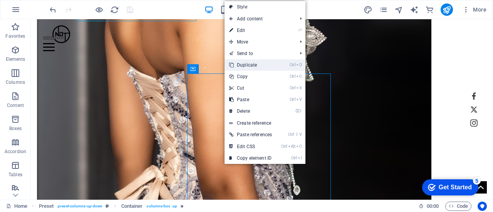
click at [246, 65] on link "Ctrl D Duplicate" at bounding box center [250, 65] width 52 height 12
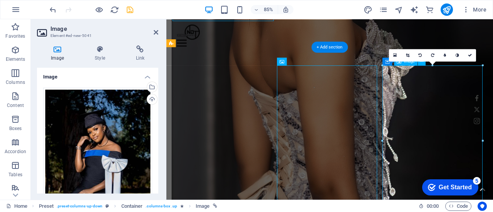
scroll to position [1061, 0]
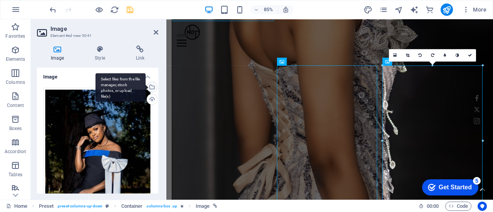
click at [151, 85] on div "Select files from the file manager, stock photos, or upload file(s)" at bounding box center [152, 88] width 12 height 12
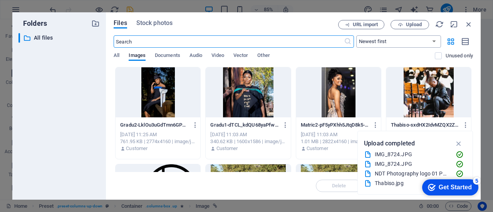
scroll to position [1365, 0]
click at [419, 25] on span "Upload" at bounding box center [414, 24] width 16 height 5
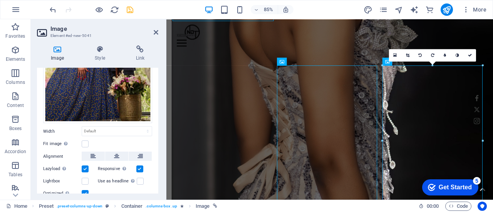
scroll to position [152, 0]
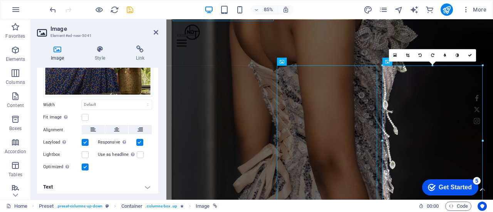
click at [147, 184] on h4 "Text" at bounding box center [97, 187] width 121 height 18
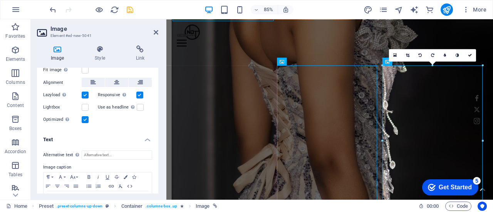
scroll to position [210, 0]
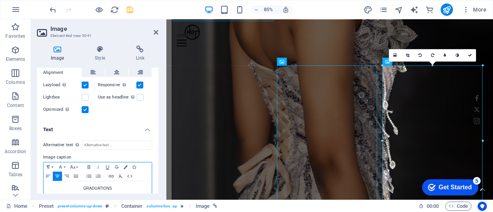
click at [119, 189] on p "GRADUATIONS" at bounding box center [97, 188] width 100 height 7
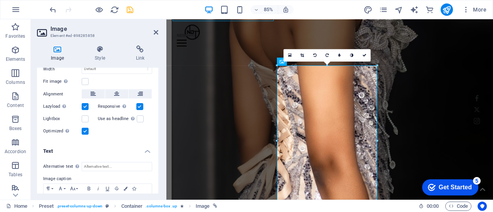
scroll to position [192, 0]
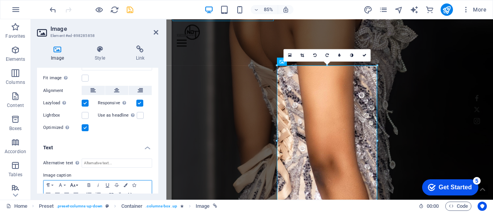
click at [78, 181] on button "Font Size" at bounding box center [74, 185] width 12 height 9
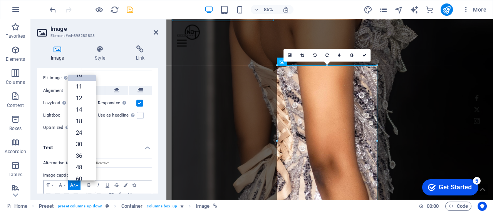
drag, startPoint x: 98, startPoint y: 100, endPoint x: 97, endPoint y: 90, distance: 10.1
click at [97, 90] on ul "Image Drag files here, click to choose files or select files from Files or our …" at bounding box center [97, 53] width 121 height 354
click at [82, 78] on link "8" at bounding box center [82, 84] width 28 height 12
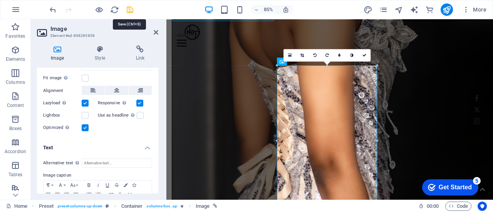
click at [129, 7] on icon "save" at bounding box center [130, 9] width 9 height 9
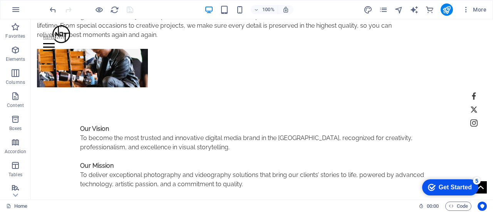
scroll to position [479, 0]
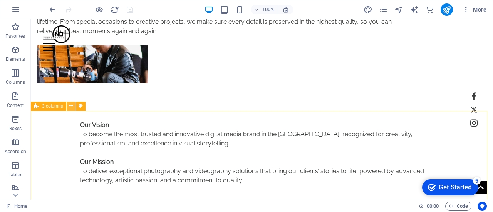
click at [72, 107] on icon at bounding box center [71, 106] width 4 height 8
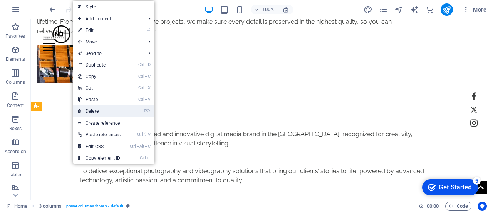
click at [107, 109] on link "⌦ Delete" at bounding box center [99, 112] width 52 height 12
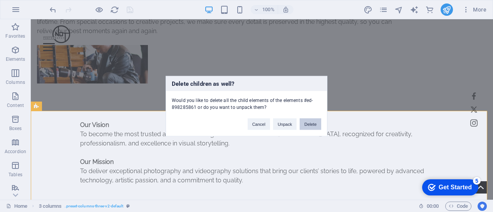
click at [307, 124] on button "Delete" at bounding box center [311, 124] width 22 height 12
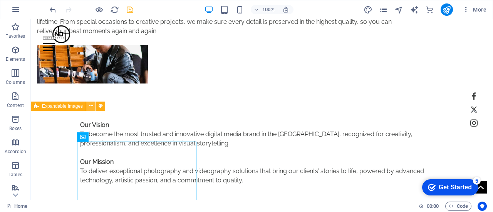
click at [92, 106] on icon at bounding box center [91, 106] width 4 height 8
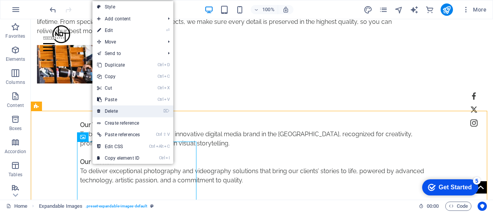
click at [127, 108] on link "⌦ Delete" at bounding box center [118, 112] width 52 height 12
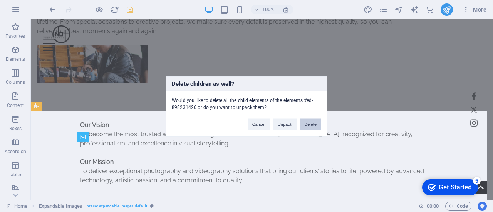
click at [306, 122] on button "Delete" at bounding box center [311, 124] width 22 height 12
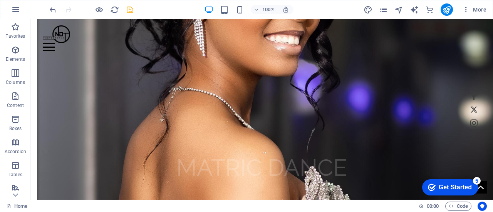
scroll to position [881, 0]
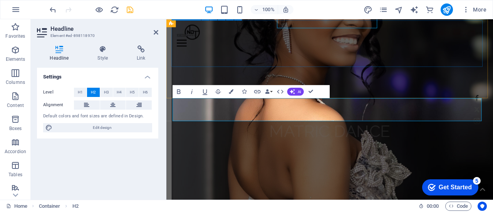
scroll to position [790, 0]
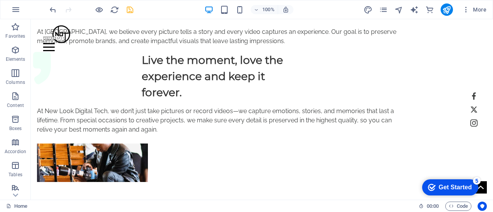
scroll to position [377, 0]
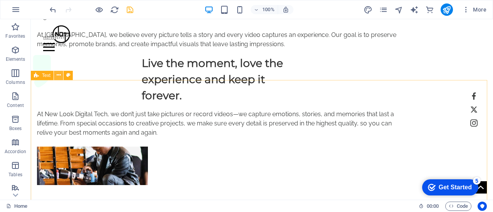
click at [57, 76] on icon at bounding box center [59, 75] width 4 height 8
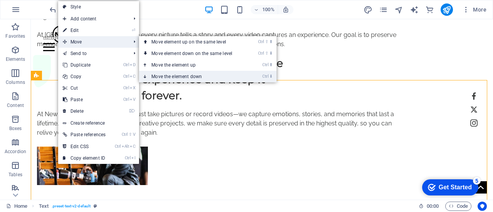
click at [184, 74] on link "Ctrl ⬇ Move the element down" at bounding box center [193, 77] width 109 height 12
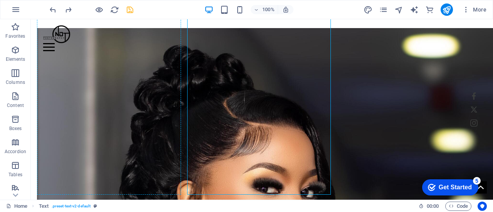
scroll to position [739, 0]
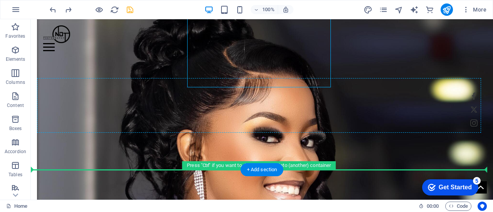
drag, startPoint x: 77, startPoint y: 95, endPoint x: 58, endPoint y: 116, distance: 27.8
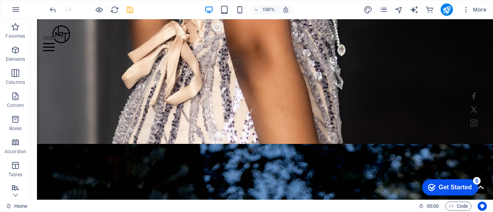
scroll to position [1115, 0]
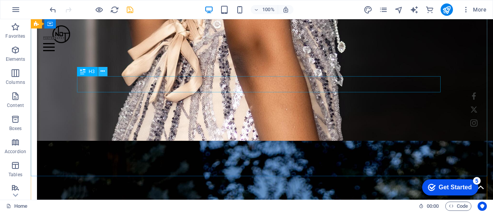
click at [102, 70] on icon at bounding box center [102, 71] width 4 height 8
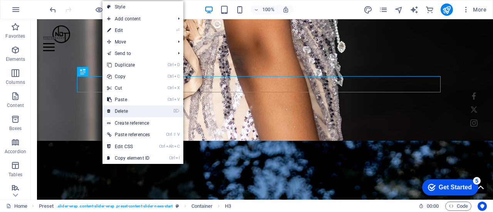
click at [159, 107] on li "⌦ Delete" at bounding box center [142, 112] width 81 height 12
click at [133, 107] on link "⌦ Delete" at bounding box center [128, 112] width 52 height 12
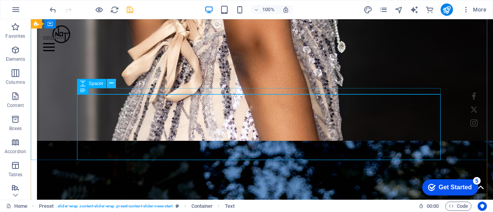
click at [114, 83] on button at bounding box center [111, 83] width 9 height 9
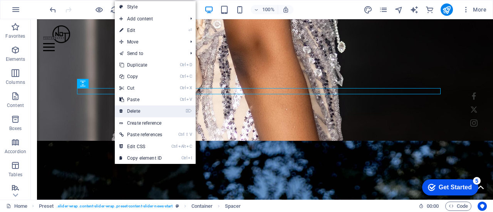
click at [145, 106] on link "⌦ Delete" at bounding box center [141, 112] width 52 height 12
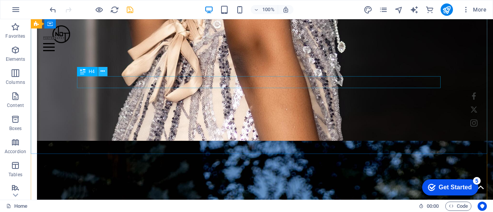
click at [102, 73] on icon at bounding box center [102, 71] width 4 height 8
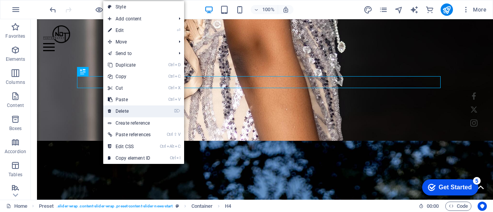
click at [126, 113] on link "⌦ Delete" at bounding box center [129, 112] width 52 height 12
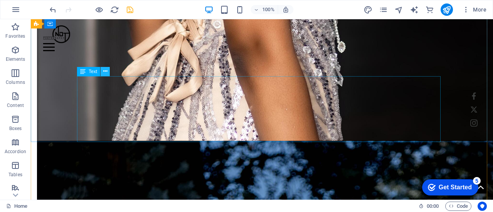
click at [106, 71] on icon at bounding box center [105, 71] width 4 height 8
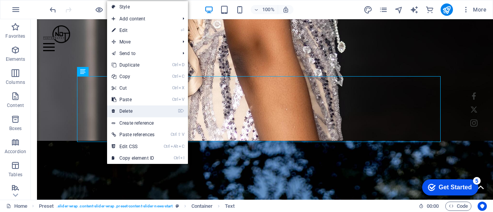
click at [135, 109] on link "⌦ Delete" at bounding box center [133, 112] width 52 height 12
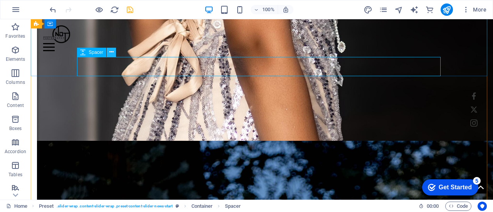
click at [109, 52] on icon at bounding box center [111, 52] width 4 height 8
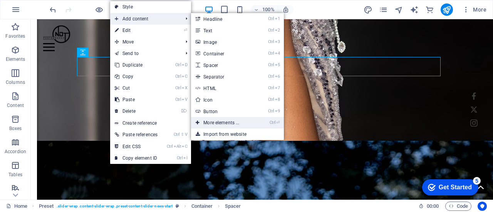
click at [230, 122] on link "Ctrl ⏎ More elements ..." at bounding box center [223, 123] width 64 height 12
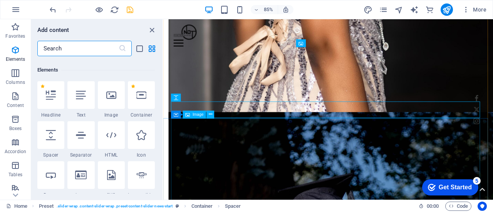
scroll to position [82, 0]
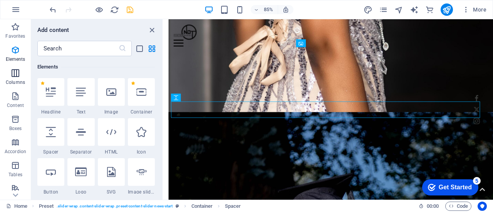
click at [13, 80] on p "Columns" at bounding box center [15, 82] width 19 height 6
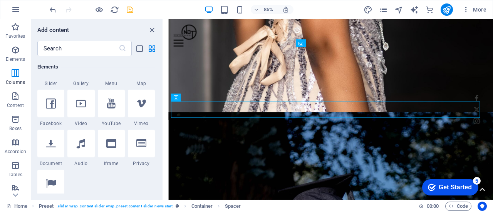
scroll to position [381, 0]
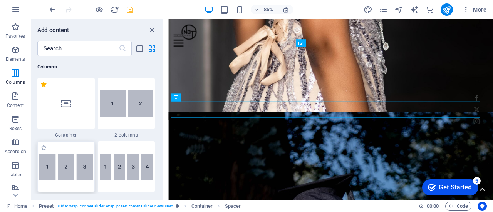
drag, startPoint x: 65, startPoint y: 167, endPoint x: 79, endPoint y: 197, distance: 32.6
click at [65, 167] on img at bounding box center [66, 167] width 54 height 26
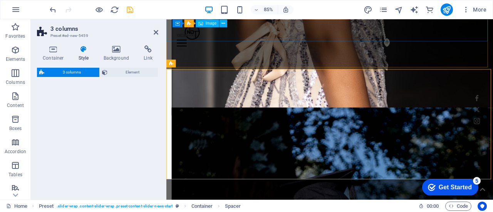
scroll to position [1788, 0]
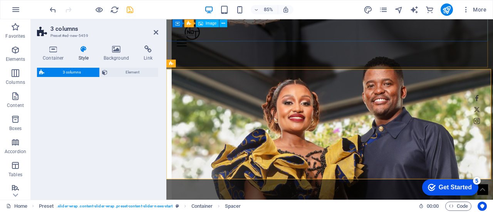
select select "rem"
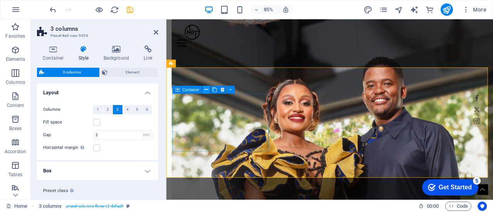
click at [208, 90] on icon at bounding box center [205, 89] width 3 height 7
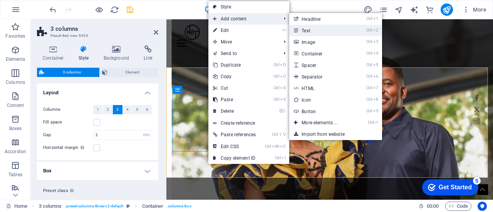
click at [322, 28] on link "Ctrl 2 Text" at bounding box center [321, 31] width 64 height 12
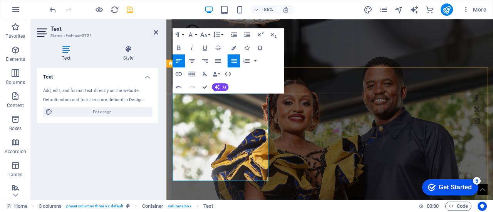
drag, startPoint x: 215, startPoint y: 111, endPoint x: 169, endPoint y: 111, distance: 45.8
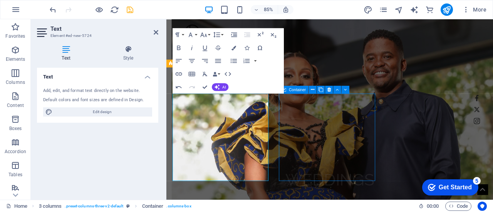
scroll to position [1795, 0]
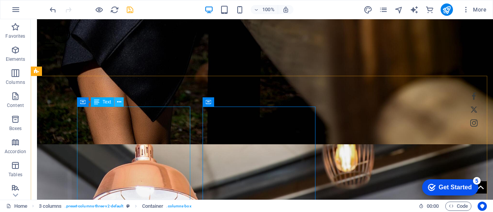
click at [121, 102] on button at bounding box center [118, 101] width 9 height 9
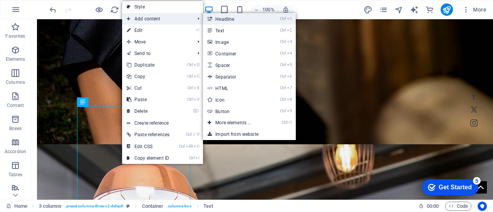
click at [239, 20] on link "Ctrl 1 Headline" at bounding box center [235, 19] width 64 height 12
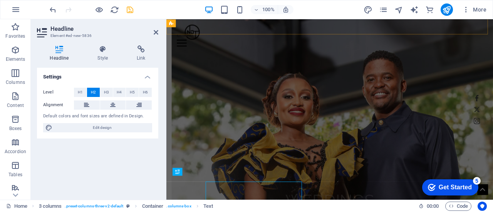
scroll to position [1794, 0]
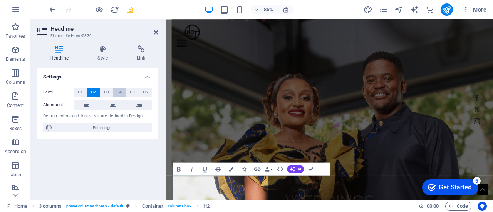
click at [119, 90] on span "H4" at bounding box center [119, 92] width 5 height 9
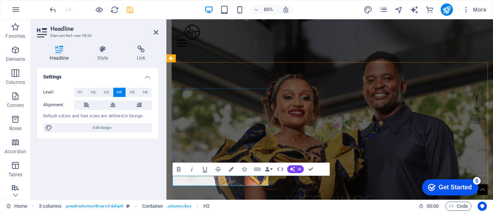
click at [131, 92] on span "H5" at bounding box center [132, 92] width 5 height 9
click at [121, 91] on span "H4" at bounding box center [119, 92] width 5 height 9
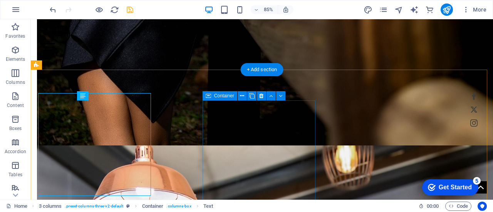
scroll to position [1874, 0]
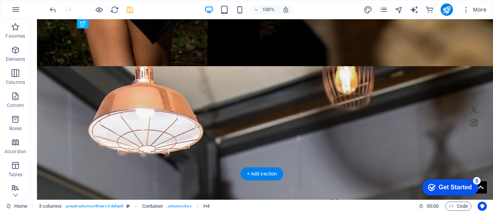
drag, startPoint x: 142, startPoint y: 137, endPoint x: 132, endPoint y: 67, distance: 70.8
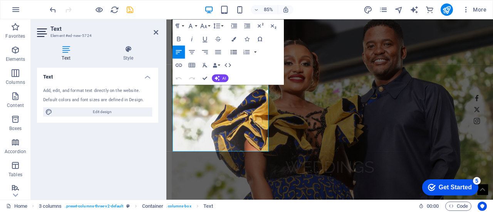
click at [235, 49] on icon "button" at bounding box center [234, 52] width 8 height 8
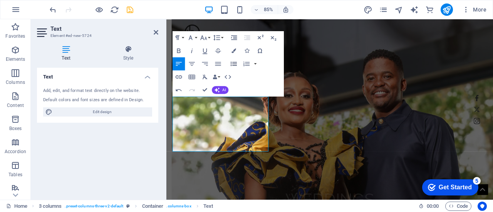
click at [232, 62] on icon "button" at bounding box center [234, 64] width 8 height 8
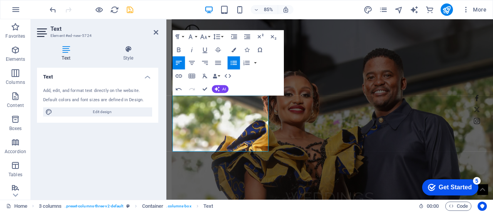
click at [232, 62] on icon "button" at bounding box center [234, 63] width 8 height 8
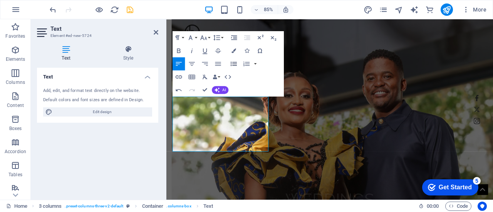
click at [232, 62] on icon "button" at bounding box center [234, 64] width 8 height 8
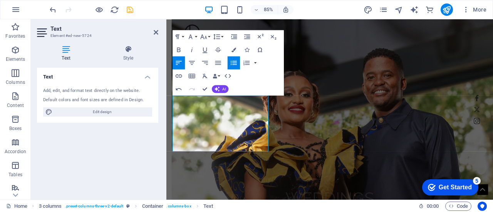
click at [229, 63] on button "Unordered List" at bounding box center [234, 62] width 12 height 13
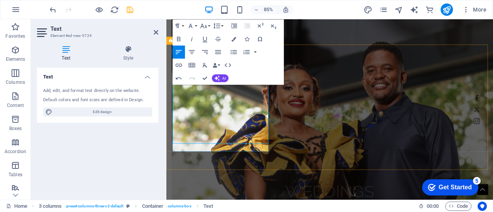
scroll to position [1815, 0]
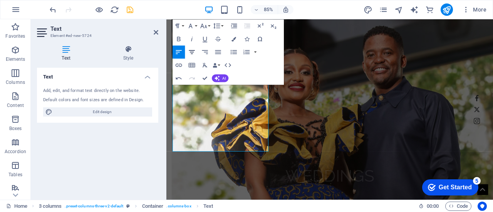
click at [194, 50] on icon "button" at bounding box center [192, 52] width 6 height 4
click at [126, 5] on icon "save" at bounding box center [130, 9] width 9 height 9
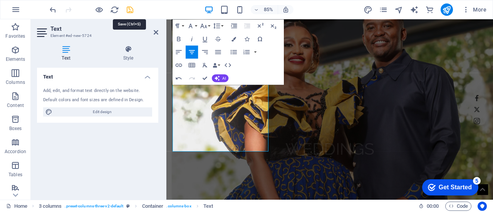
scroll to position [1832, 0]
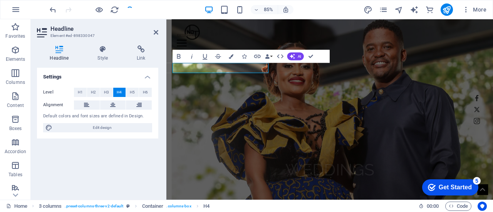
scroll to position [1824, 0]
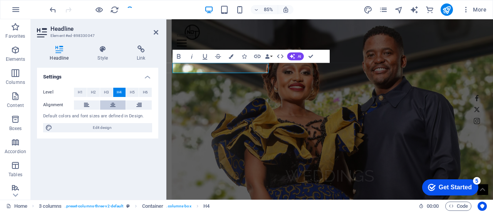
click at [109, 102] on button at bounding box center [113, 104] width 26 height 9
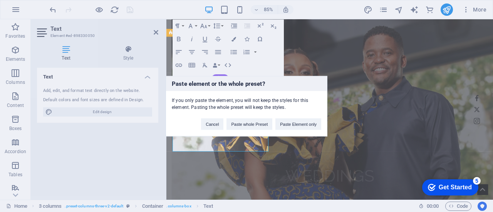
click at [343, 127] on div "Paste element or the whole preset? If you only paste the element, you will not …" at bounding box center [246, 106] width 493 height 212
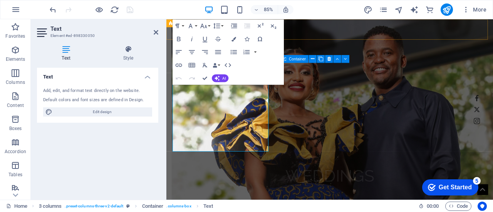
click at [332, 29] on div "Home Work About Pricing News Contact" at bounding box center [358, 35] width 384 height 32
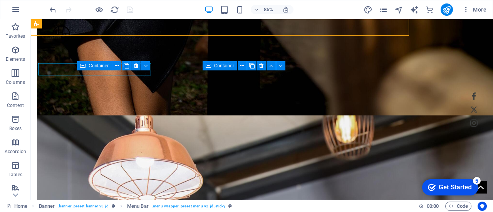
scroll to position [1832, 0]
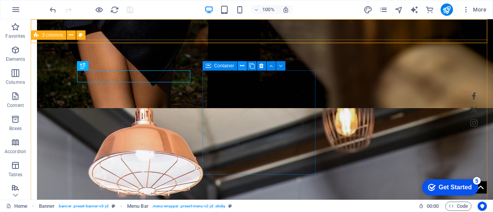
click at [243, 67] on icon at bounding box center [242, 66] width 4 height 8
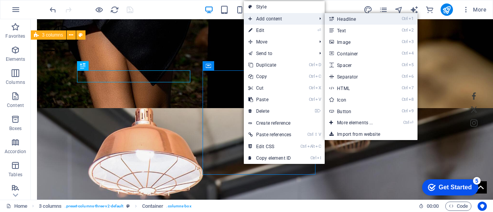
click at [356, 22] on link "Ctrl 1 Headline" at bounding box center [357, 19] width 64 height 12
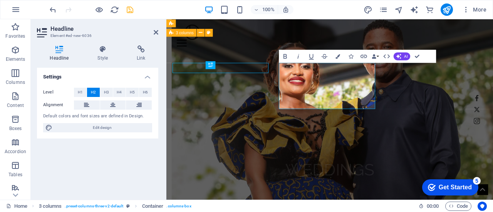
scroll to position [1824, 0]
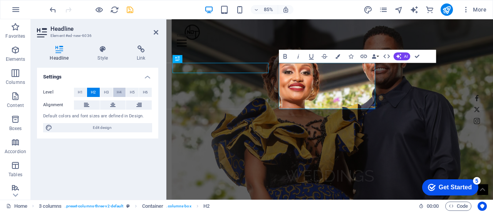
click at [122, 92] on button "H4" at bounding box center [119, 92] width 13 height 9
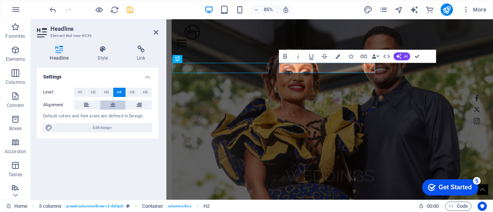
click at [113, 104] on icon at bounding box center [112, 104] width 5 height 9
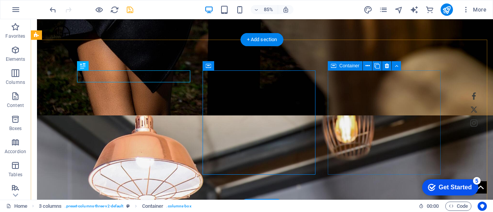
scroll to position [1832, 0]
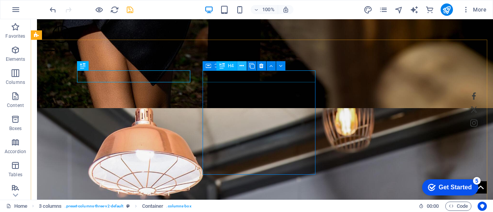
click at [244, 66] on button at bounding box center [241, 65] width 9 height 9
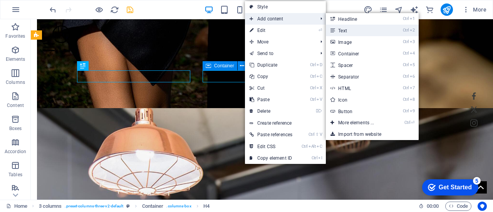
click at [352, 31] on link "Ctrl 2 Text" at bounding box center [358, 31] width 64 height 12
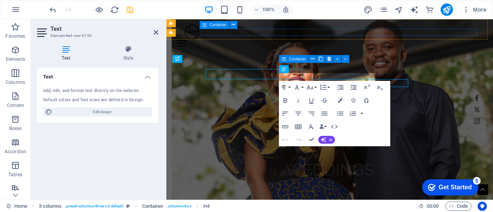
scroll to position [1824, 0]
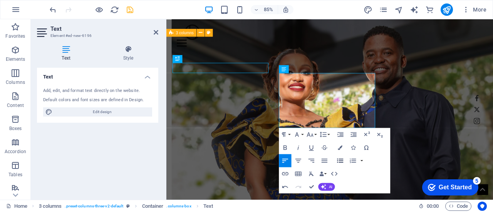
click at [340, 161] on icon "button" at bounding box center [340, 161] width 8 height 8
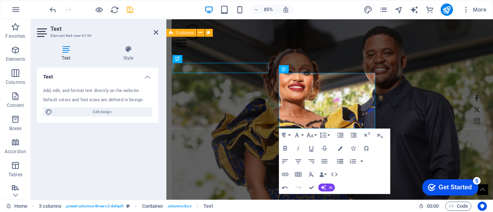
click at [340, 161] on icon "button" at bounding box center [340, 161] width 6 height 4
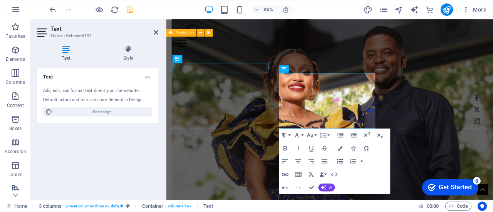
click at [340, 163] on icon "button" at bounding box center [340, 161] width 6 height 4
click at [338, 161] on icon "button" at bounding box center [340, 161] width 6 height 4
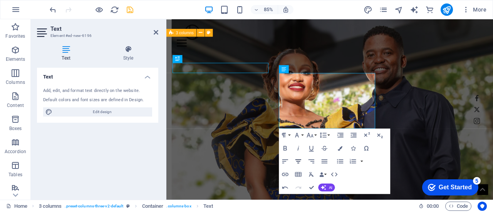
click at [299, 161] on icon "button" at bounding box center [299, 161] width 8 height 8
click at [298, 158] on icon "button" at bounding box center [299, 161] width 8 height 8
click at [132, 9] on icon "save" at bounding box center [130, 9] width 9 height 9
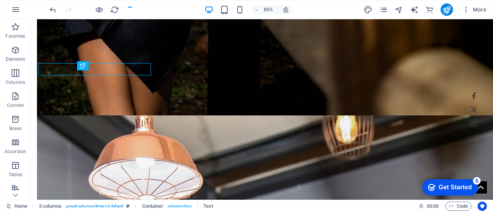
scroll to position [1832, 0]
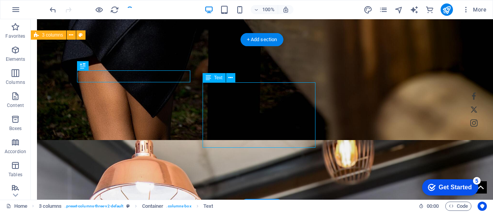
scroll to position [1824, 0]
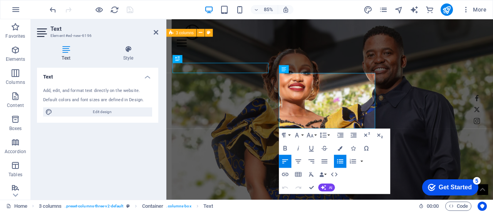
click at [338, 161] on icon "button" at bounding box center [340, 161] width 8 height 8
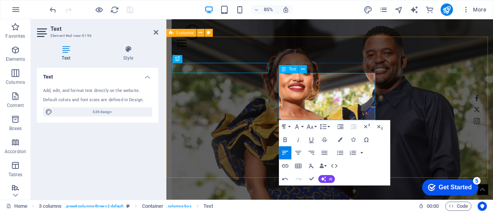
click at [297, 153] on icon "button" at bounding box center [298, 153] width 6 height 4
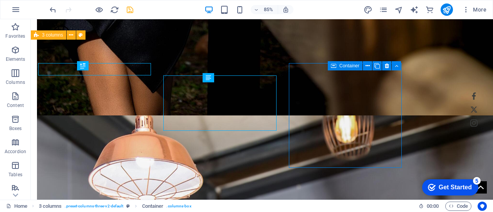
scroll to position [1832, 0]
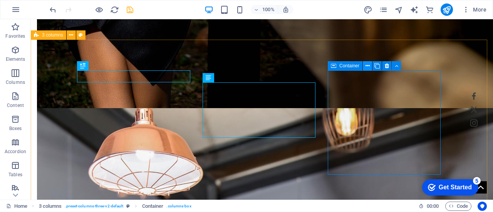
click at [367, 66] on icon at bounding box center [367, 66] width 4 height 8
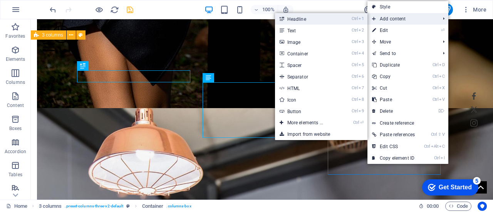
click at [341, 19] on li "Ctrl 1 Headline" at bounding box center [321, 19] width 92 height 12
click at [317, 22] on link "Ctrl 1 Headline" at bounding box center [307, 19] width 64 height 12
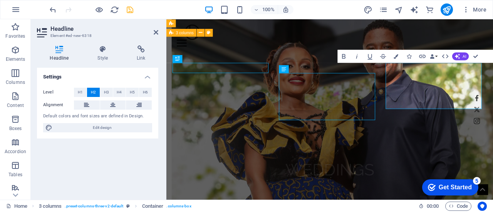
scroll to position [1824, 0]
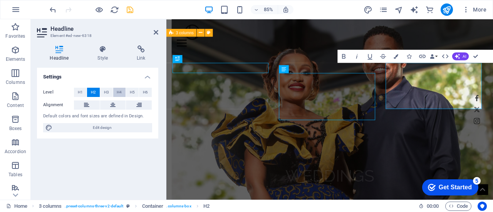
click at [123, 91] on button "H4" at bounding box center [119, 92] width 13 height 9
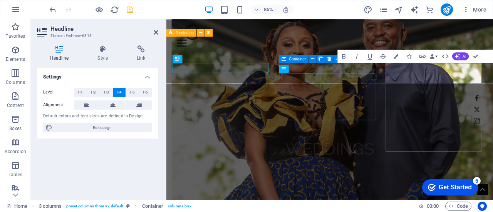
scroll to position [1832, 0]
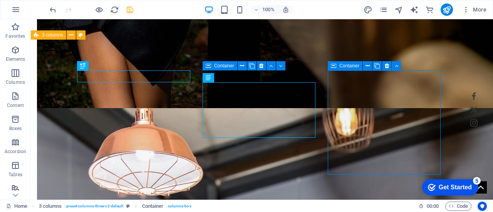
drag, startPoint x: 336, startPoint y: 130, endPoint x: 426, endPoint y: 114, distance: 91.6
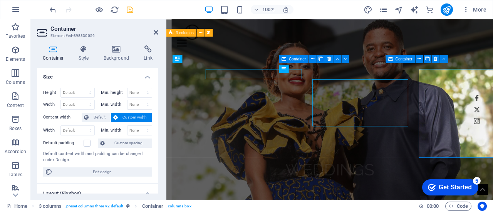
scroll to position [1824, 0]
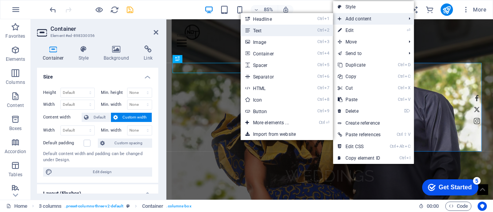
click at [295, 28] on link "Ctrl 2 Text" at bounding box center [273, 31] width 64 height 12
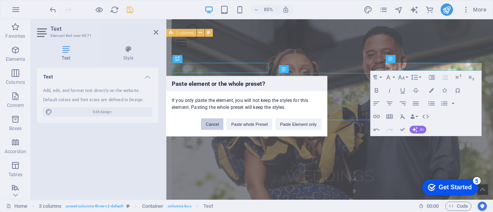
click at [211, 122] on button "Cancel" at bounding box center [212, 124] width 22 height 12
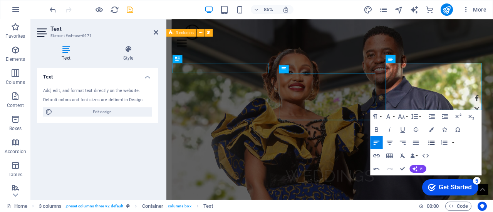
click at [432, 141] on icon "button" at bounding box center [431, 143] width 8 height 8
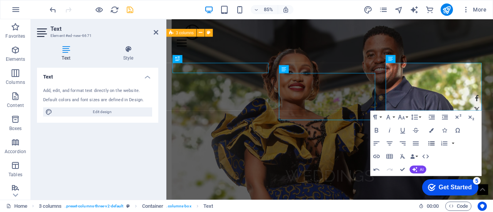
click at [432, 141] on icon "button" at bounding box center [431, 143] width 6 height 4
click at [129, 12] on icon "save" at bounding box center [130, 9] width 9 height 9
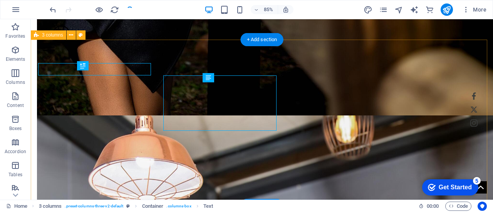
scroll to position [1832, 0]
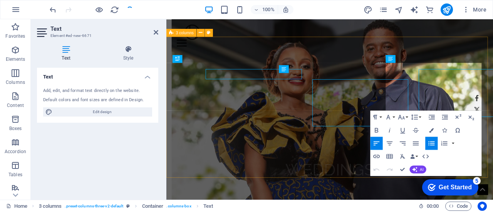
scroll to position [1824, 0]
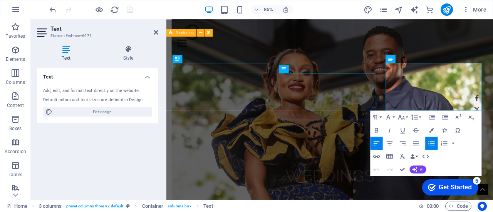
click at [428, 144] on icon "button" at bounding box center [431, 143] width 8 height 8
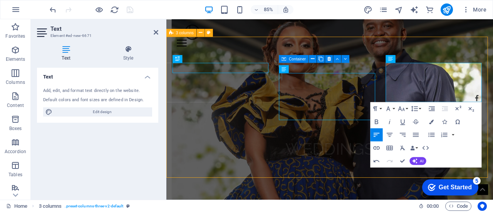
scroll to position [1832, 0]
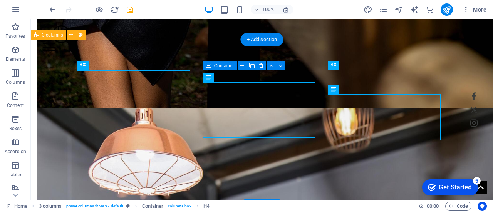
drag, startPoint x: 373, startPoint y: 137, endPoint x: 370, endPoint y: 72, distance: 64.4
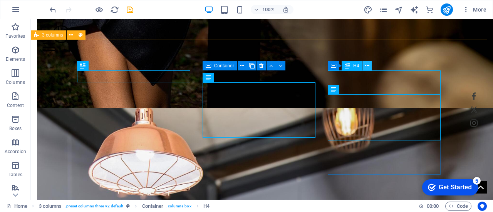
click at [365, 66] on icon at bounding box center [367, 66] width 4 height 8
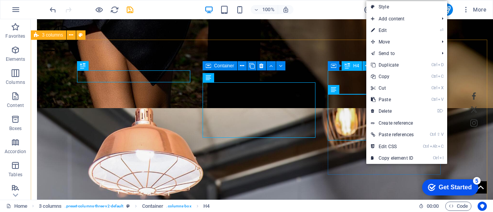
click at [353, 67] on span "H4" at bounding box center [356, 66] width 6 height 5
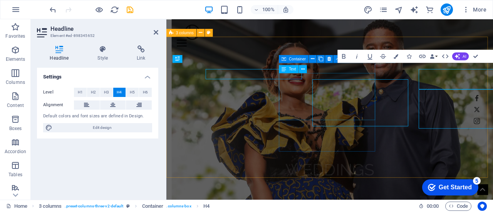
scroll to position [1824, 0]
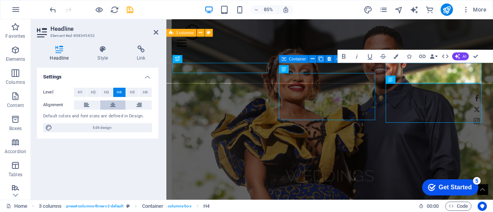
click at [112, 102] on icon at bounding box center [112, 104] width 5 height 9
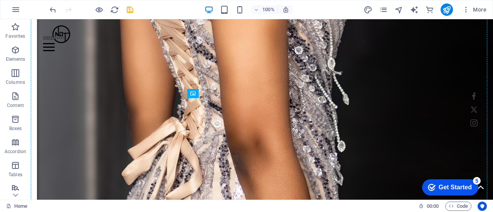
scroll to position [1004, 0]
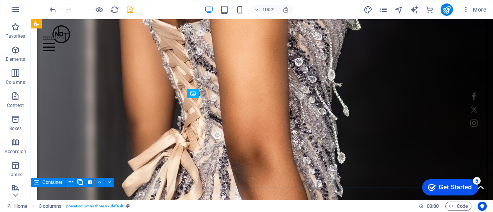
drag, startPoint x: 45, startPoint y: 129, endPoint x: 31, endPoint y: 181, distance: 53.5
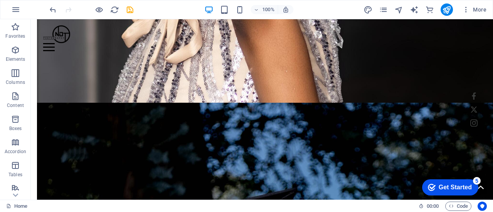
scroll to position [1067, 0]
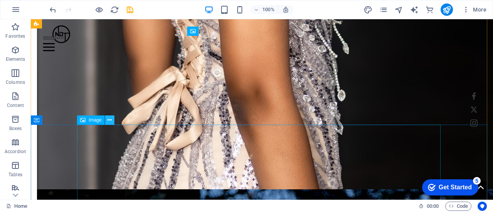
click at [109, 121] on icon at bounding box center [109, 120] width 4 height 8
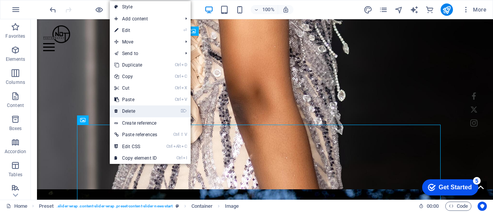
click at [125, 112] on link "⌦ Delete" at bounding box center [136, 112] width 52 height 12
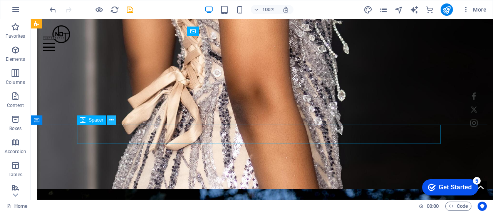
click at [110, 122] on icon at bounding box center [111, 120] width 4 height 8
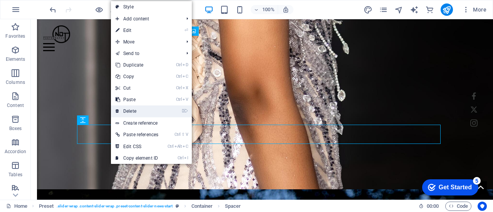
click at [136, 109] on link "⌦ Delete" at bounding box center [137, 112] width 52 height 12
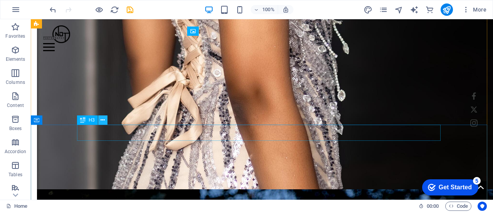
click at [106, 121] on button at bounding box center [102, 120] width 9 height 9
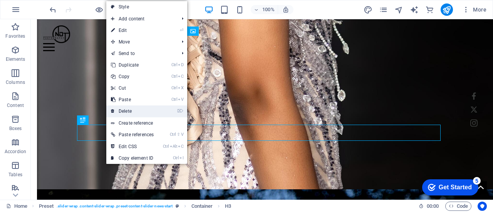
click at [139, 110] on link "⌦ Delete" at bounding box center [132, 112] width 52 height 12
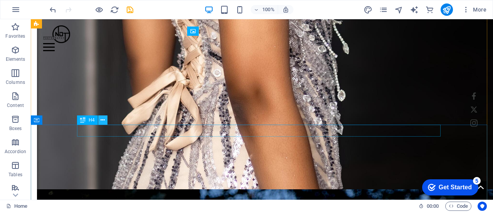
click at [102, 122] on icon at bounding box center [102, 120] width 4 height 8
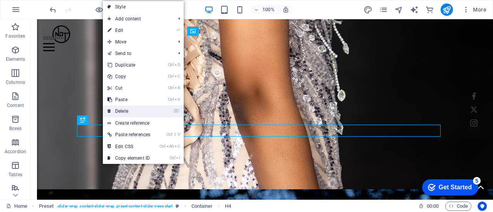
click at [122, 108] on link "⌦ Delete" at bounding box center [129, 112] width 52 height 12
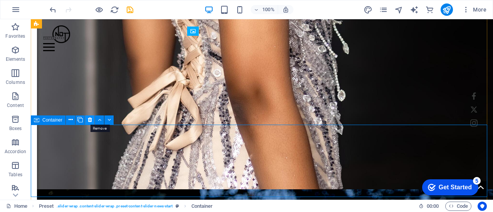
click at [90, 118] on icon at bounding box center [90, 120] width 4 height 8
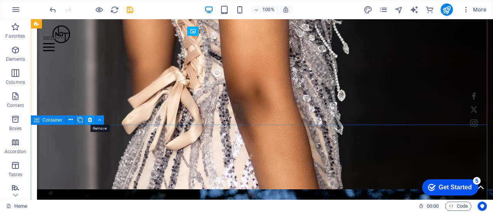
click at [89, 121] on icon at bounding box center [90, 120] width 4 height 8
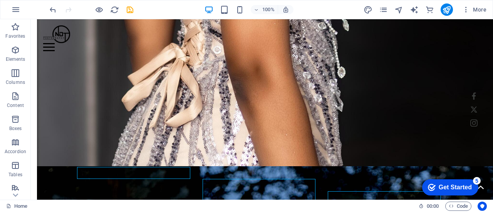
scroll to position [1086, 0]
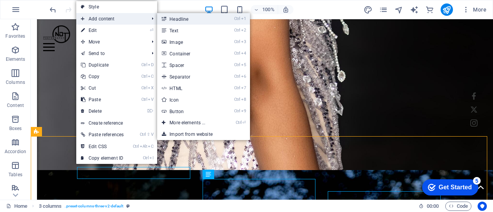
click at [184, 16] on link "Ctrl 1 Headline" at bounding box center [189, 19] width 64 height 12
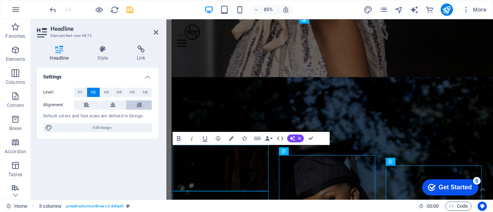
scroll to position [1079, 0]
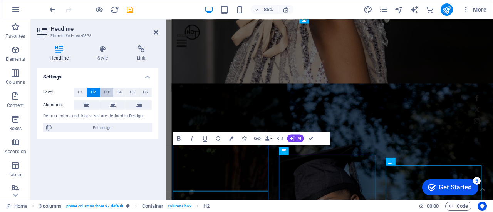
click at [108, 92] on span "H3" at bounding box center [106, 92] width 5 height 9
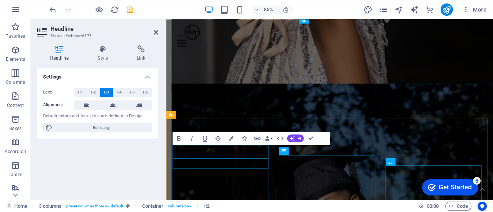
click at [109, 104] on button at bounding box center [113, 104] width 26 height 9
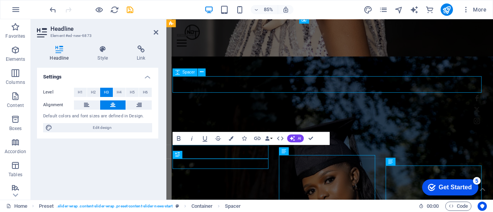
scroll to position [1086, 0]
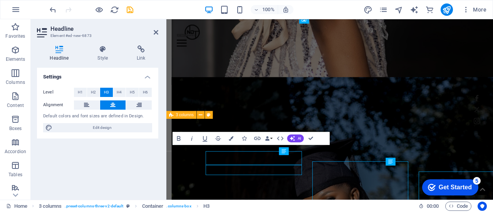
scroll to position [1079, 0]
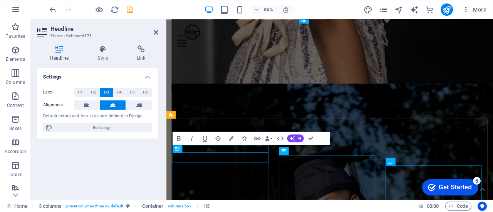
click at [214, 115] on div "3 columns" at bounding box center [191, 115] width 50 height 8
select select "rem"
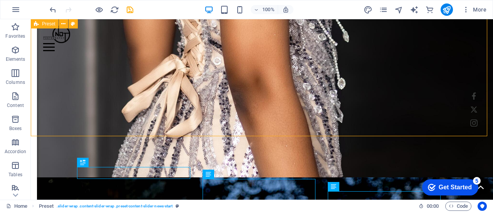
scroll to position [1086, 0]
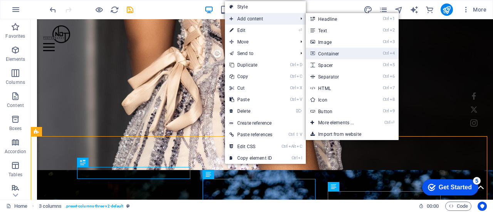
click at [340, 53] on link "Ctrl 4 Container" at bounding box center [338, 54] width 64 height 12
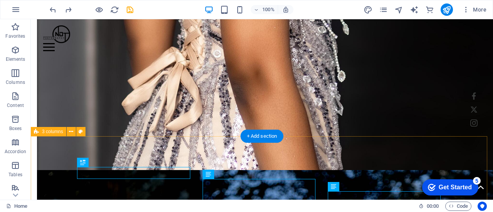
select select "rem"
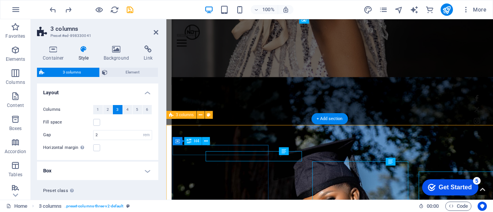
scroll to position [1079, 0]
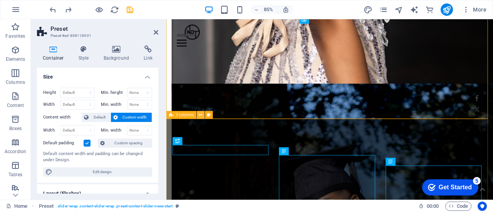
click at [201, 114] on icon at bounding box center [200, 115] width 3 height 7
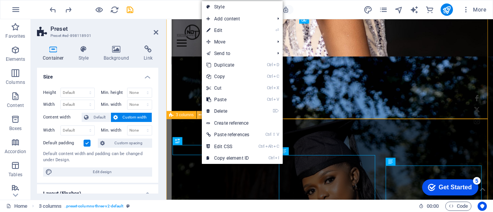
scroll to position [1086, 0]
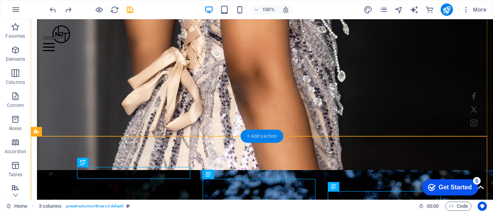
click at [255, 132] on div "+ Add section" at bounding box center [262, 136] width 43 height 13
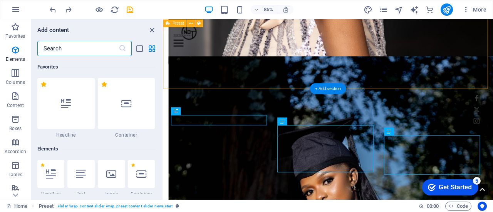
scroll to position [1347, 0]
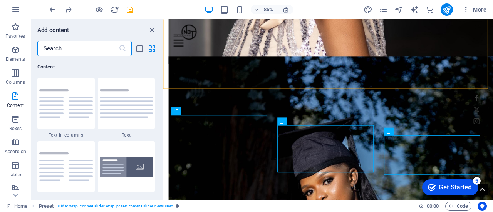
click at [57, 46] on input "text" at bounding box center [77, 48] width 81 height 15
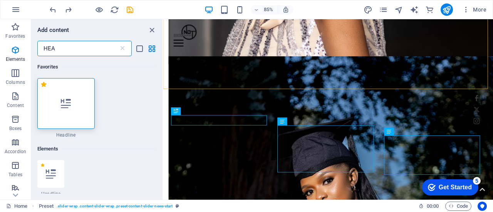
scroll to position [0, 0]
type input "HEA"
click at [67, 107] on icon at bounding box center [66, 104] width 10 height 10
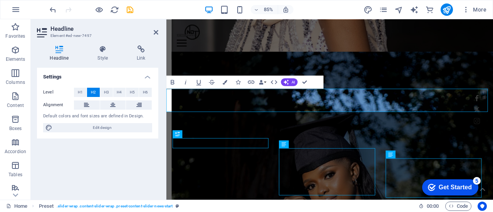
scroll to position [1114, 0]
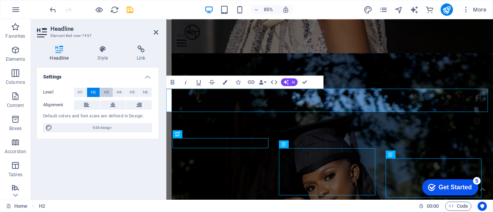
click at [107, 94] on span "H3" at bounding box center [106, 92] width 5 height 9
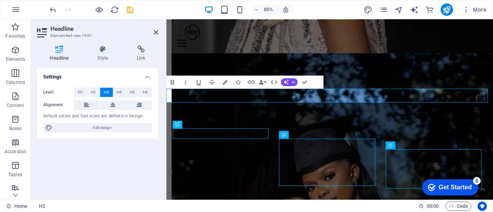
click at [107, 104] on button at bounding box center [113, 104] width 26 height 9
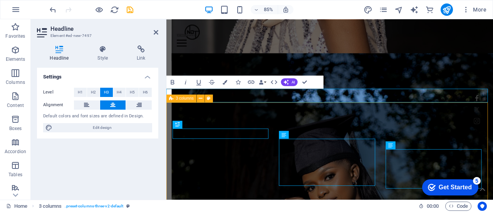
select select "rem"
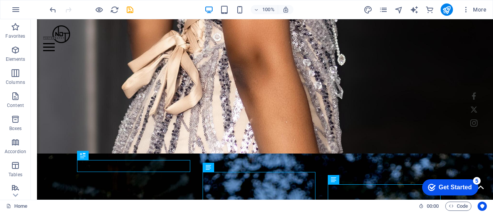
scroll to position [1111, 0]
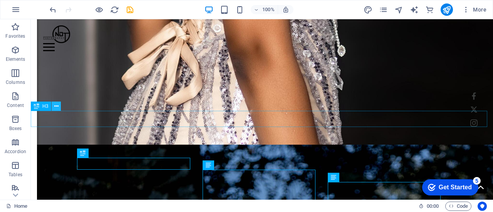
click at [59, 106] on button at bounding box center [56, 106] width 9 height 9
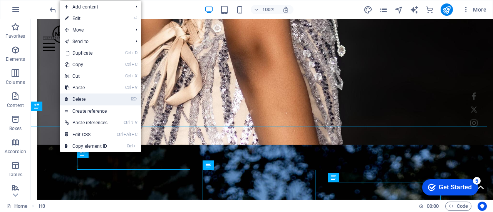
click at [96, 96] on link "⌦ Delete" at bounding box center [86, 100] width 52 height 12
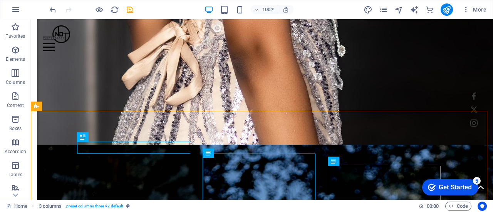
scroll to position [1214, 0]
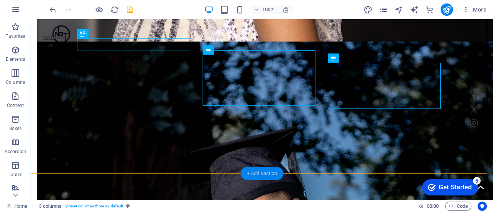
click at [266, 172] on div "+ Add section" at bounding box center [262, 173] width 43 height 13
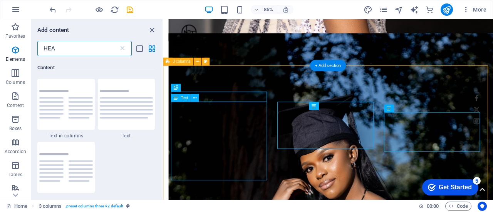
scroll to position [141, 0]
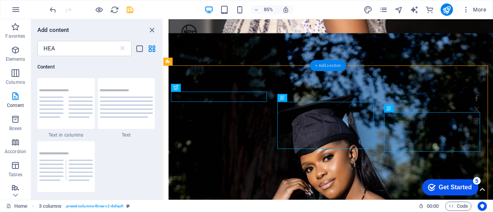
click at [331, 64] on div "+ Add section" at bounding box center [328, 65] width 36 height 11
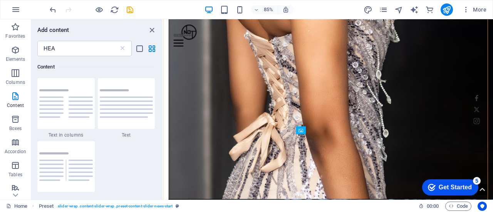
scroll to position [1177, 0]
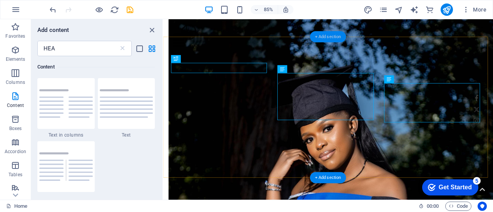
click at [324, 35] on div "+ Add section" at bounding box center [328, 36] width 36 height 11
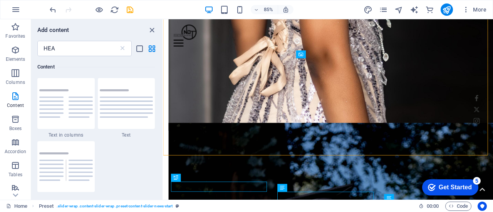
scroll to position [1043, 0]
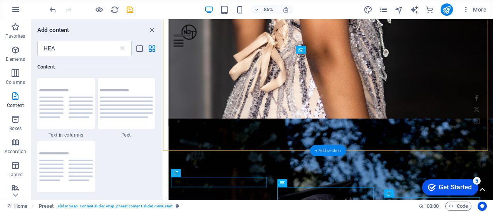
click at [333, 151] on div "+ Add section" at bounding box center [328, 150] width 36 height 11
click at [13, 77] on icon "button" at bounding box center [15, 73] width 9 height 9
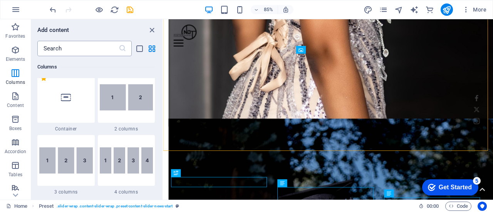
scroll to position [384, 0]
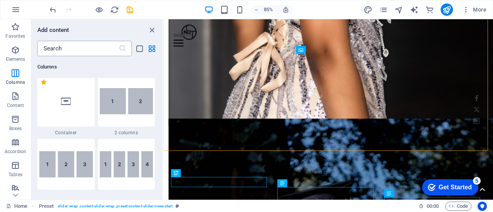
click at [122, 47] on icon at bounding box center [123, 49] width 8 height 8
click at [12, 52] on icon "button" at bounding box center [15, 49] width 9 height 9
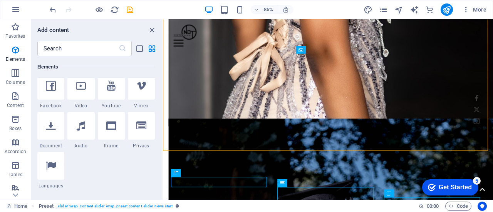
scroll to position [263, 0]
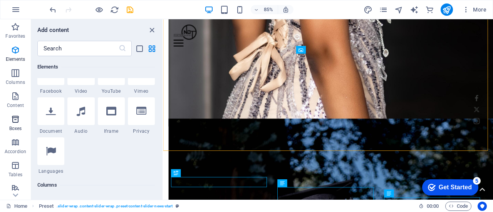
click at [17, 117] on icon "button" at bounding box center [15, 119] width 9 height 9
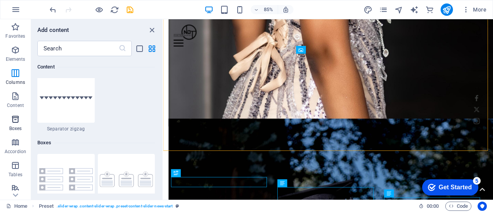
scroll to position [2124, 0]
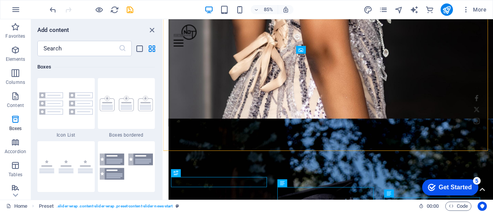
drag, startPoint x: 160, startPoint y: 96, endPoint x: 159, endPoint y: 102, distance: 5.8
click at [159, 102] on div "Favorites 1 Star Headline 1 Star Container Elements 1 Star Headline 1 Star Text…" at bounding box center [96, 124] width 131 height 137
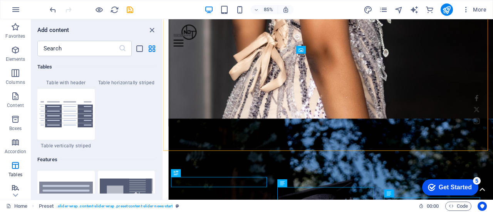
scroll to position [2938, 0]
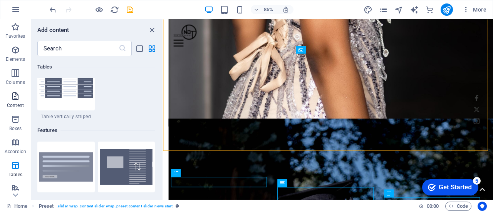
click at [22, 102] on p "Content" at bounding box center [15, 105] width 17 height 6
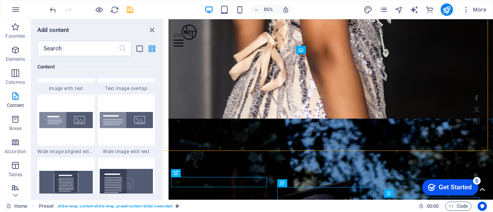
scroll to position [1506, 0]
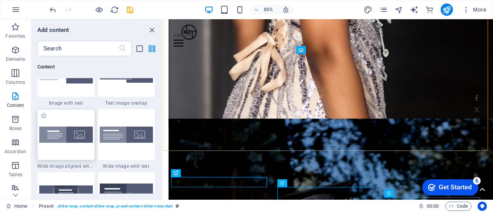
click at [64, 136] on img at bounding box center [66, 135] width 54 height 16
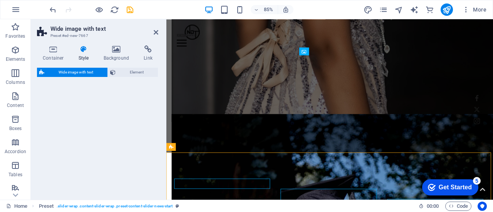
scroll to position [1041, 0]
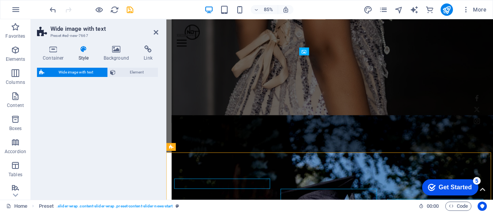
select select "%"
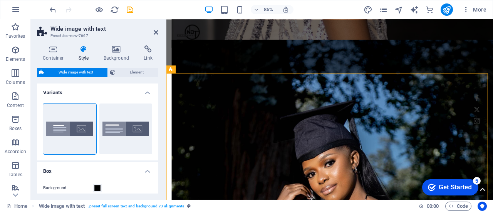
scroll to position [1136, 0]
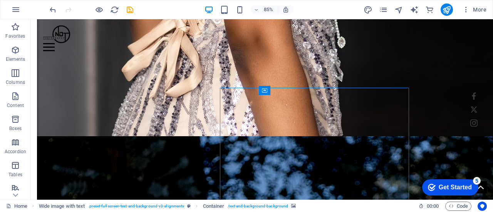
scroll to position [1127, 0]
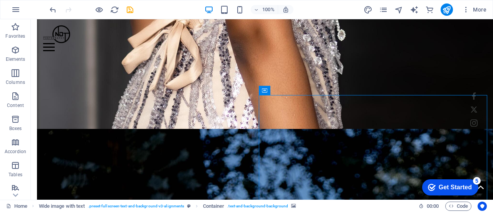
select select "px"
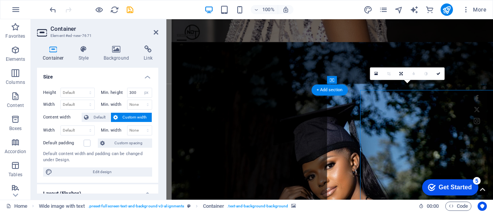
scroll to position [1120, 0]
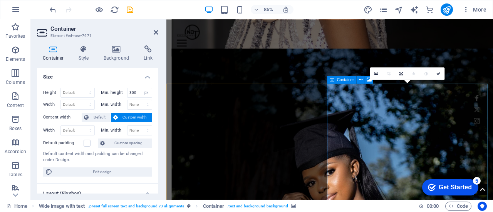
click at [373, 70] on link at bounding box center [376, 73] width 12 height 12
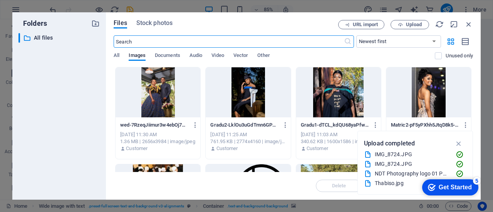
scroll to position [1318, 0]
click at [409, 20] on button "Upload" at bounding box center [409, 24] width 39 height 9
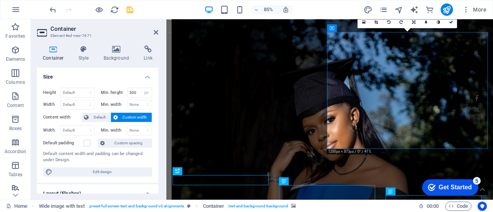
scroll to position [1182, 0]
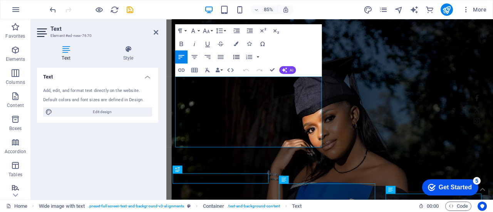
click at [238, 56] on icon "button" at bounding box center [236, 57] width 8 height 8
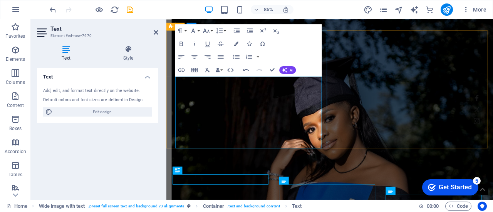
click at [129, 8] on icon "save" at bounding box center [130, 9] width 9 height 9
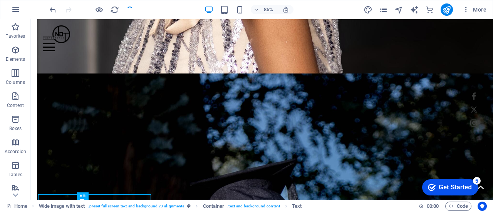
scroll to position [1190, 0]
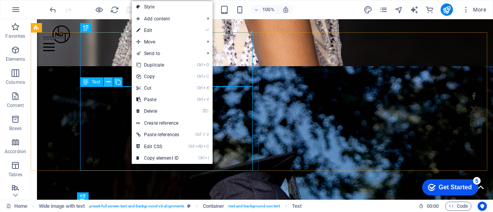
click at [106, 83] on button at bounding box center [108, 81] width 9 height 9
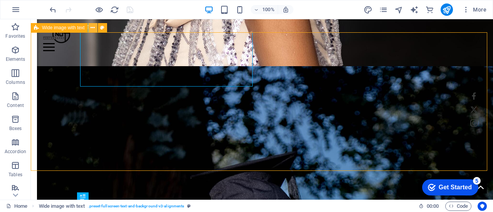
click at [90, 26] on button at bounding box center [92, 27] width 9 height 9
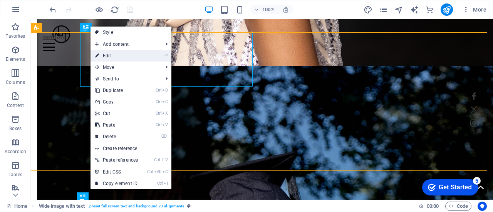
click at [106, 54] on link "⏎ Edit" at bounding box center [116, 56] width 52 height 12
select select "%"
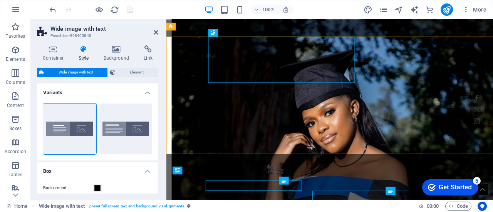
scroll to position [1182, 0]
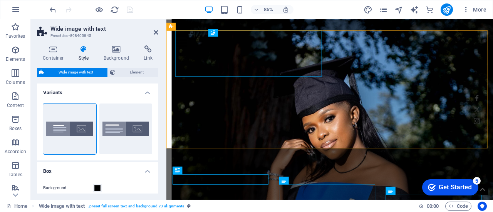
drag, startPoint x: 156, startPoint y: 109, endPoint x: 156, endPoint y: 151, distance: 41.2
click at [156, 151] on div "Aligned Default" at bounding box center [97, 128] width 121 height 63
drag, startPoint x: 156, startPoint y: 151, endPoint x: 157, endPoint y: 176, distance: 25.4
click at [157, 176] on div "Variants Aligned Default Box Background Size 50 px rem % vh vw Full width Paddi…" at bounding box center [97, 139] width 121 height 110
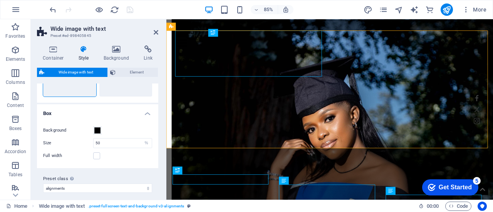
scroll to position [62, 0]
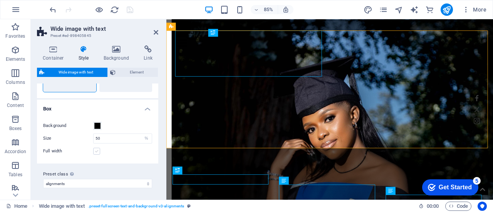
click at [98, 150] on label at bounding box center [96, 151] width 7 height 7
click at [0, 0] on input "Full width" at bounding box center [0, 0] width 0 height 0
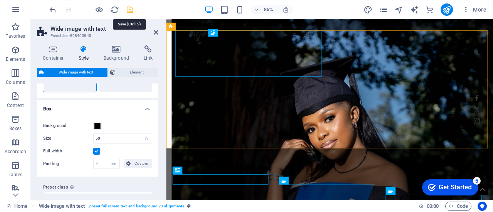
click at [129, 8] on icon "save" at bounding box center [130, 9] width 9 height 9
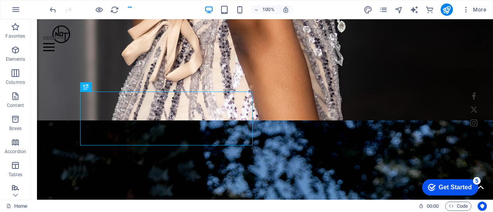
scroll to position [1138, 0]
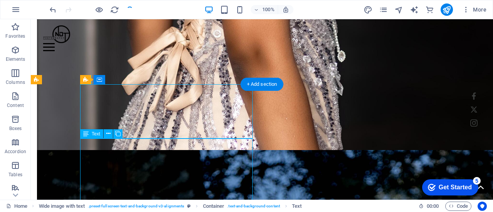
scroll to position [1130, 0]
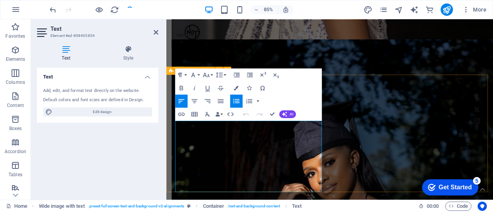
select select "%"
select select "rem"
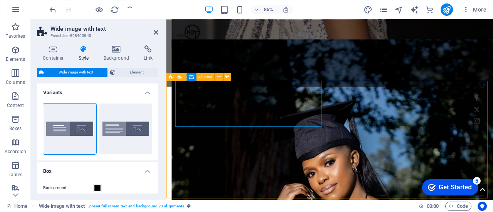
scroll to position [1124, 0]
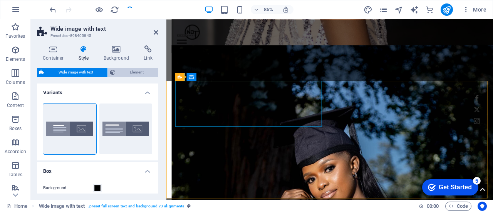
click at [142, 74] on span "Element" at bounding box center [137, 72] width 38 height 9
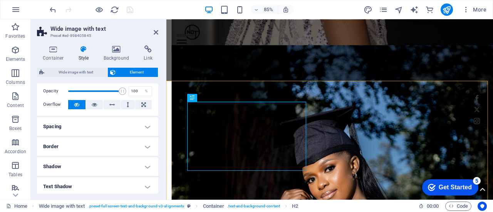
scroll to position [31, 0]
click at [147, 126] on h4 "Spacing" at bounding box center [97, 126] width 121 height 18
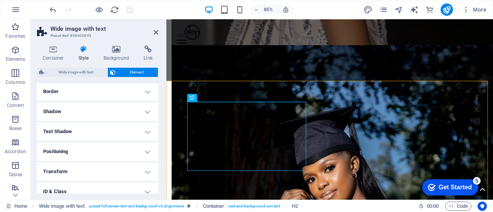
scroll to position [115, 0]
click at [148, 151] on h4 "Positioning" at bounding box center [97, 153] width 121 height 18
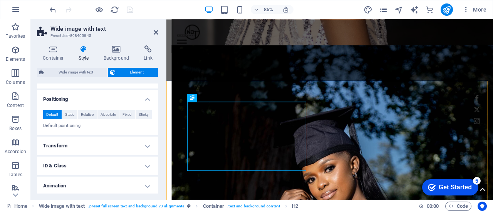
scroll to position [189, 0]
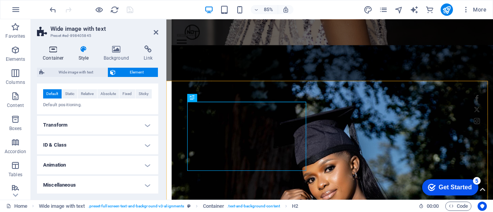
click at [50, 52] on icon at bounding box center [53, 49] width 33 height 8
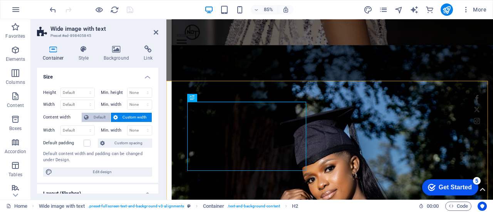
click at [106, 116] on span "Default" at bounding box center [99, 117] width 17 height 9
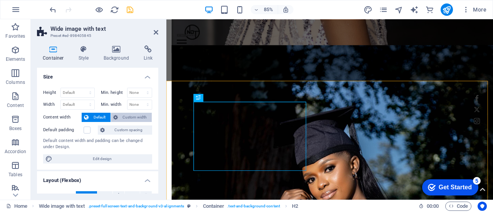
click at [122, 116] on span "Custom width" at bounding box center [135, 117] width 30 height 9
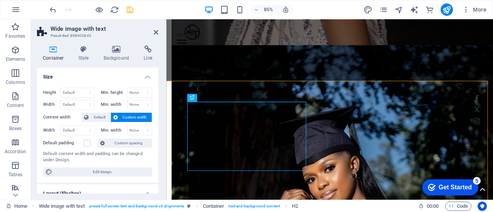
click at [62, 116] on label "Content width" at bounding box center [62, 117] width 39 height 9
click at [85, 145] on label at bounding box center [87, 143] width 7 height 7
click at [0, 0] on input "Default padding" at bounding box center [0, 0] width 0 height 0
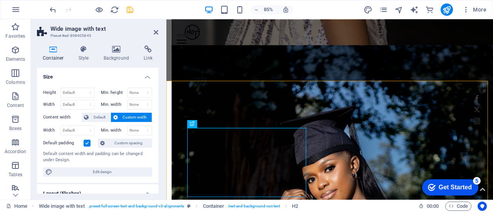
click at [85, 145] on label at bounding box center [87, 143] width 7 height 7
click at [0, 0] on input "Default padding" at bounding box center [0, 0] width 0 height 0
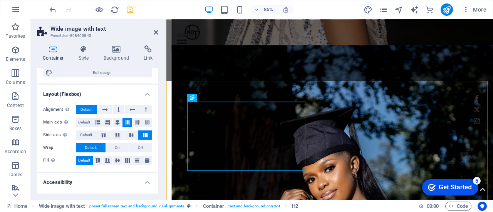
scroll to position [100, 0]
drag, startPoint x: 156, startPoint y: 123, endPoint x: 154, endPoint y: 170, distance: 46.6
click at [154, 170] on div "Alignment Determines the flex direction. Default Main axis Determine how elemen…" at bounding box center [97, 135] width 121 height 73
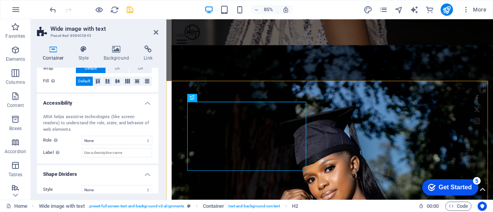
scroll to position [184, 0]
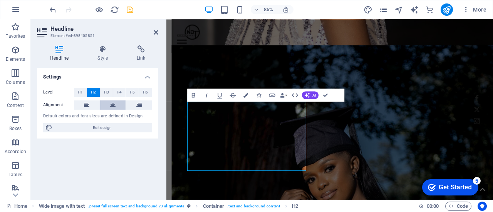
click at [113, 103] on icon at bounding box center [112, 104] width 5 height 9
click at [106, 92] on span "H3" at bounding box center [106, 92] width 5 height 9
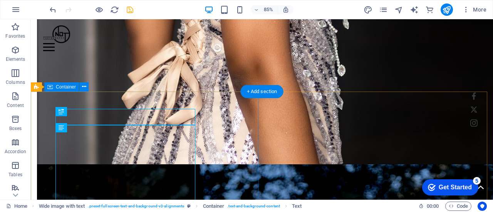
scroll to position [1130, 0]
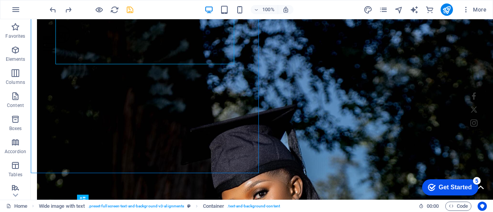
scroll to position [1239, 0]
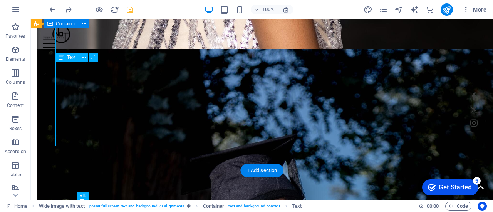
scroll to position [1232, 0]
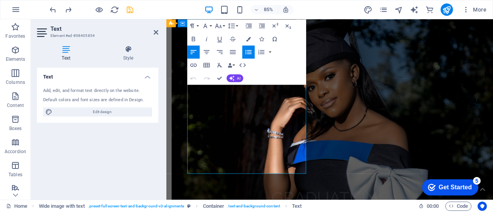
click at [249, 50] on icon "button" at bounding box center [248, 52] width 6 height 4
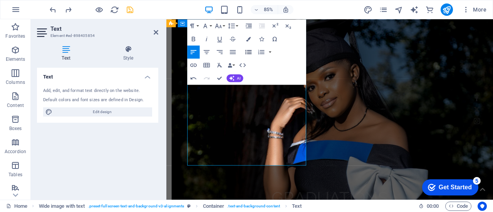
click at [249, 50] on icon "button" at bounding box center [248, 52] width 6 height 4
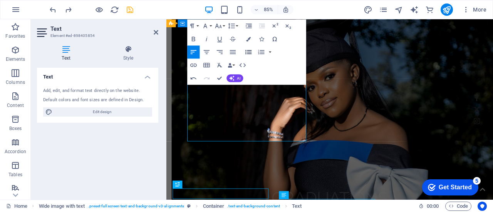
click at [249, 50] on icon "button" at bounding box center [248, 52] width 6 height 4
click at [269, 50] on button "button" at bounding box center [270, 51] width 5 height 13
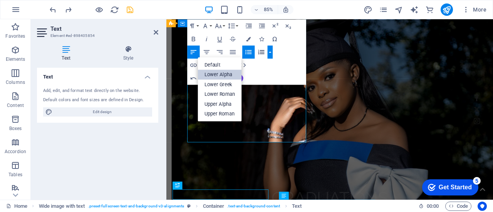
click at [220, 72] on link "Lower Alpha" at bounding box center [220, 75] width 44 height 10
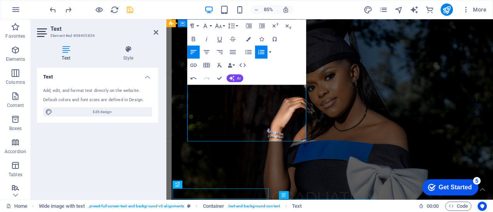
click at [270, 52] on button "button" at bounding box center [270, 51] width 5 height 13
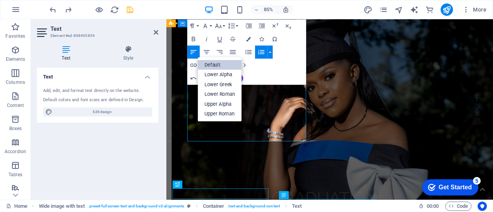
click at [224, 67] on link "Default" at bounding box center [220, 65] width 44 height 10
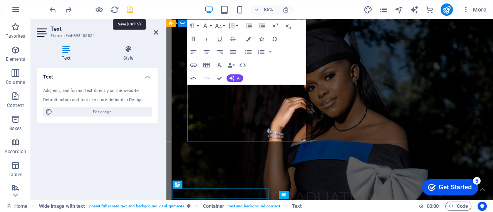
click at [129, 9] on icon "save" at bounding box center [130, 9] width 9 height 9
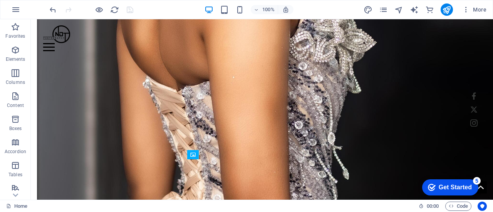
scroll to position [946, 0]
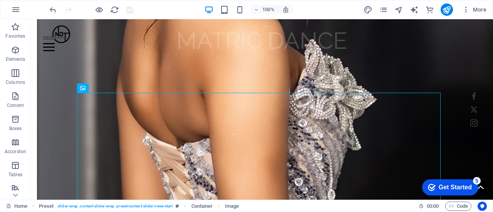
scroll to position [886, 0]
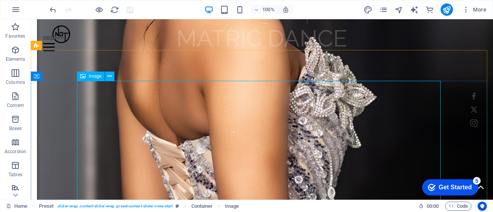
click at [87, 78] on div "Image" at bounding box center [90, 76] width 27 height 9
click at [91, 75] on span "Image" at bounding box center [95, 76] width 13 height 5
select select "%"
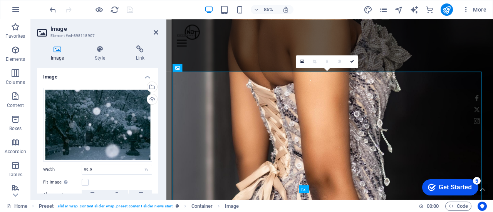
scroll to position [879, 0]
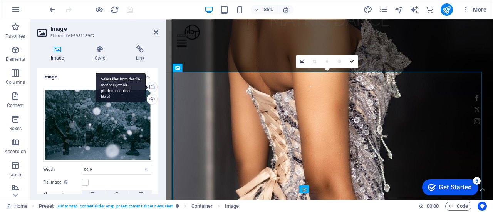
click at [146, 86] on div "Select files from the file manager, stock photos, or upload file(s)" at bounding box center [120, 87] width 50 height 29
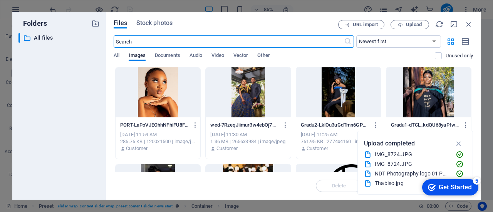
scroll to position [1187, 0]
click at [403, 23] on span "Upload" at bounding box center [410, 24] width 32 height 5
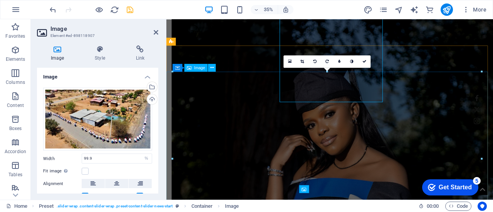
scroll to position [879, 0]
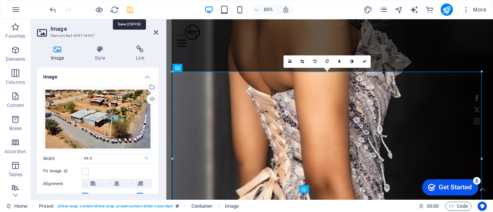
click at [134, 10] on icon "save" at bounding box center [130, 9] width 9 height 9
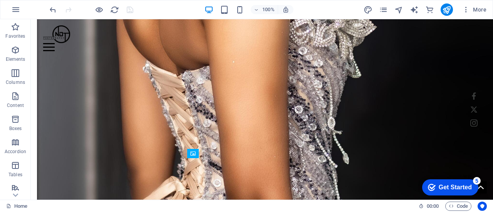
scroll to position [959, 0]
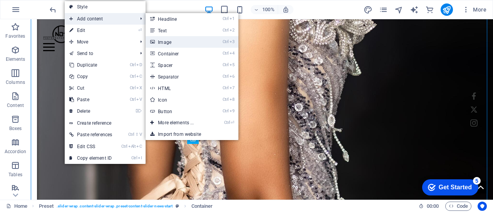
click at [173, 39] on link "Ctrl 3 Image" at bounding box center [178, 42] width 64 height 12
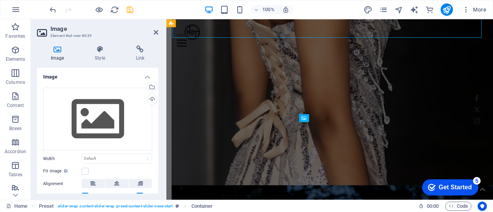
scroll to position [856, 0]
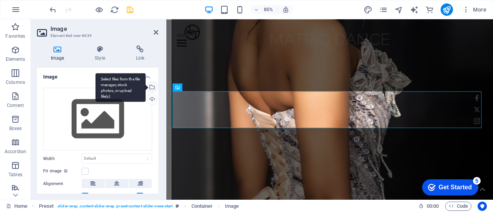
click at [151, 85] on div "Select files from the file manager, stock photos, or upload file(s)" at bounding box center [152, 88] width 12 height 12
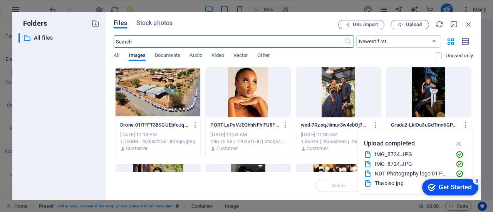
scroll to position [1165, 0]
click at [409, 22] on span "Upload" at bounding box center [414, 24] width 16 height 5
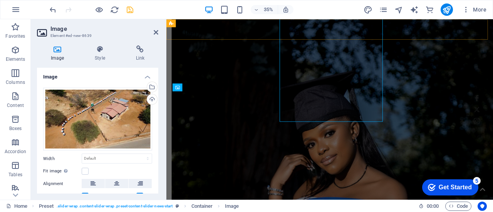
scroll to position [856, 0]
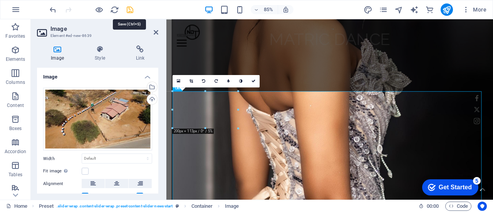
click at [127, 10] on icon "save" at bounding box center [130, 9] width 9 height 9
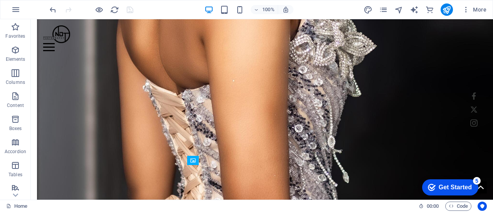
scroll to position [978, 0]
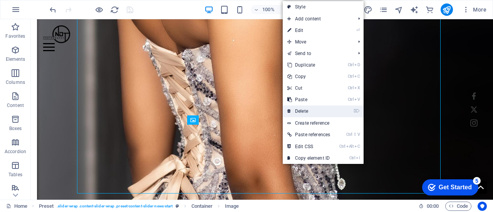
click at [300, 110] on link "⌦ Delete" at bounding box center [309, 112] width 52 height 12
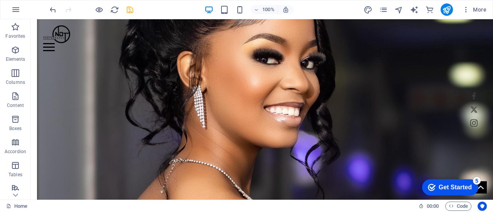
scroll to position [690, 0]
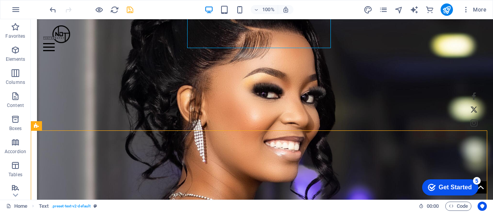
scroll to position [646, 0]
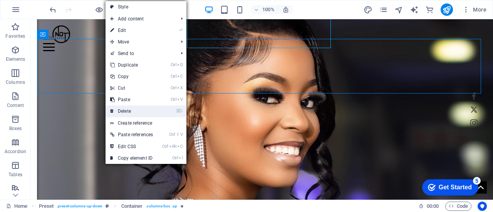
click at [129, 109] on link "⌦ Delete" at bounding box center [132, 112] width 52 height 12
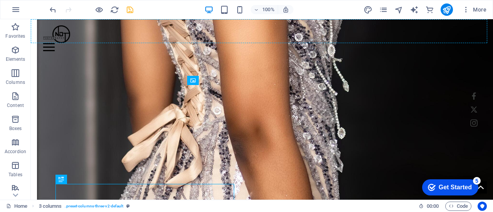
scroll to position [1018, 0]
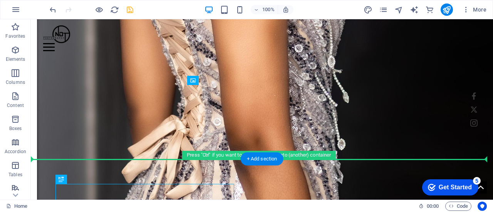
drag, startPoint x: 75, startPoint y: 71, endPoint x: 42, endPoint y: 137, distance: 73.5
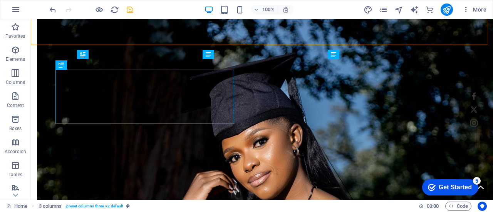
scroll to position [1319, 0]
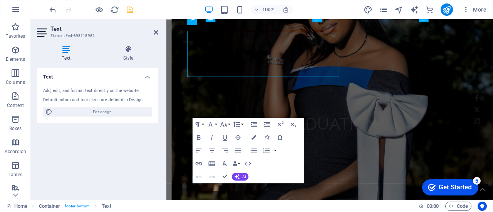
scroll to position [1335, 0]
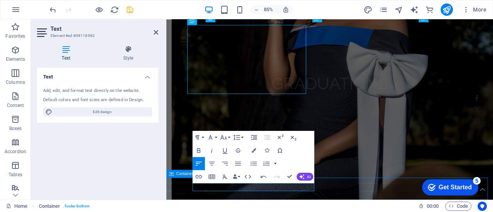
scroll to position [1319, 0]
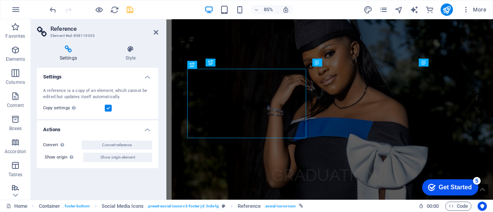
scroll to position [1335, 0]
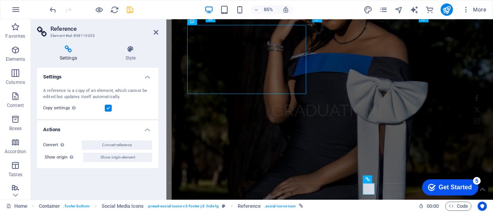
drag, startPoint x: 547, startPoint y: 205, endPoint x: 226, endPoint y: 40, distance: 360.6
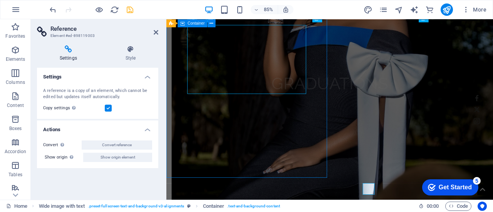
scroll to position [1319, 0]
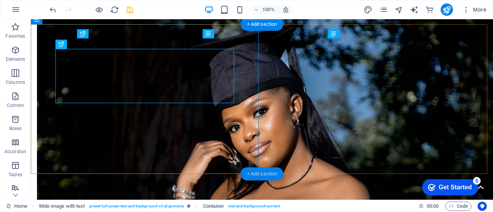
click at [257, 176] on div "+ Add section" at bounding box center [262, 173] width 43 height 13
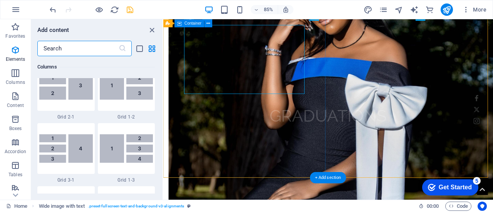
scroll to position [1347, 0]
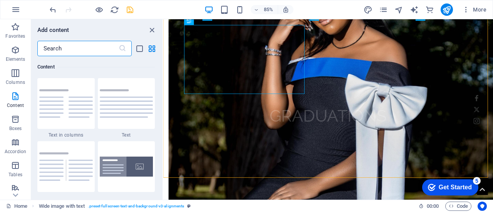
click at [92, 50] on input "text" at bounding box center [77, 48] width 81 height 15
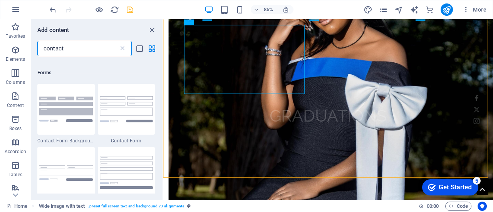
scroll to position [534, 0]
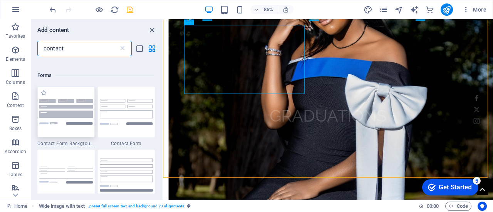
type input "contact"
click at [73, 108] on img at bounding box center [66, 111] width 54 height 25
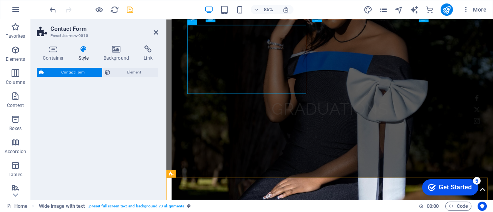
select select "rem"
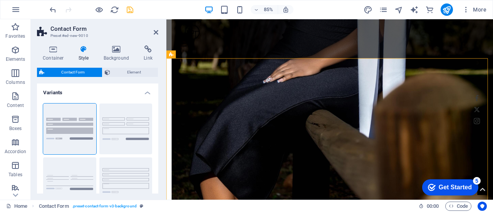
scroll to position [1475, 0]
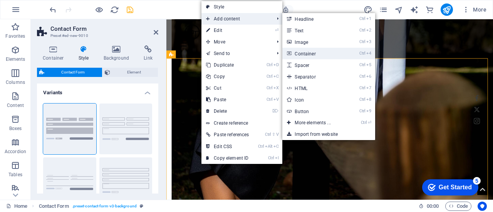
drag, startPoint x: 316, startPoint y: 51, endPoint x: 148, endPoint y: 49, distance: 167.9
click at [316, 51] on link "Ctrl 4 Container" at bounding box center [314, 54] width 64 height 12
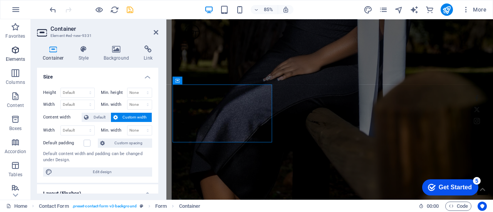
click at [18, 55] on span "Elements" at bounding box center [15, 54] width 31 height 18
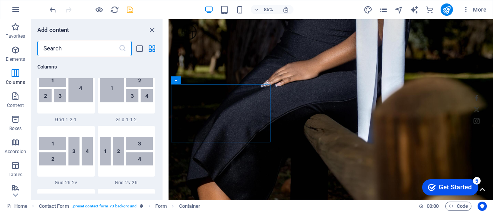
scroll to position [1184, 0]
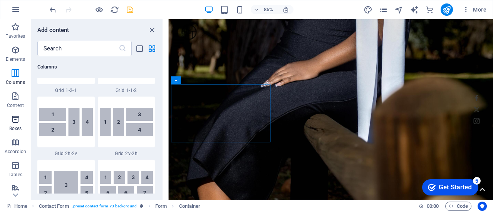
click at [17, 121] on icon "button" at bounding box center [15, 119] width 9 height 9
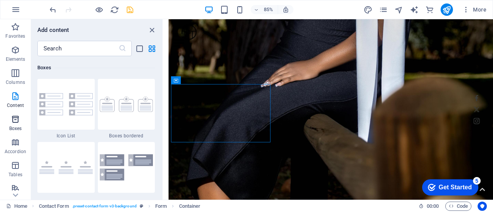
scroll to position [2124, 0]
drag, startPoint x: 160, startPoint y: 94, endPoint x: 159, endPoint y: 111, distance: 17.3
click at [159, 111] on div "Favorites 1 Star Headline 1 Star Container Elements 1 Star Headline 1 Star Text…" at bounding box center [96, 124] width 131 height 137
drag, startPoint x: 162, startPoint y: 97, endPoint x: 162, endPoint y: 113, distance: 15.4
click at [162, 113] on div "Favorites 1 Star Headline 1 Star Container Elements 1 Star Headline 1 Star Text…" at bounding box center [96, 124] width 131 height 137
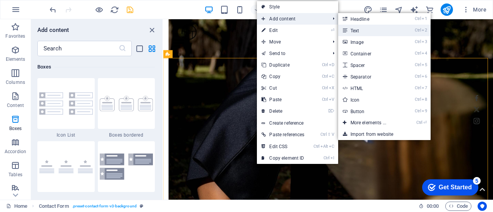
drag, startPoint x: 368, startPoint y: 25, endPoint x: 181, endPoint y: 21, distance: 187.9
click at [368, 25] on link "Ctrl 2 Text" at bounding box center [370, 31] width 64 height 12
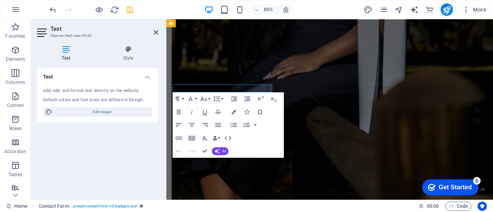
scroll to position [1475, 0]
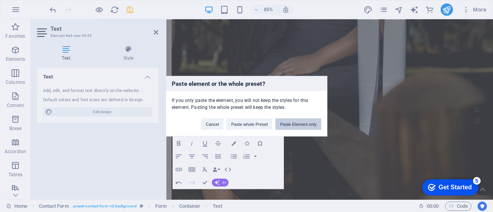
click at [293, 123] on button "Paste Element only" at bounding box center [298, 124] width 46 height 12
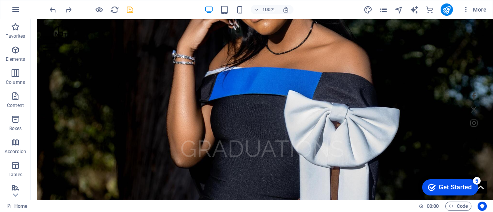
scroll to position [1448, 0]
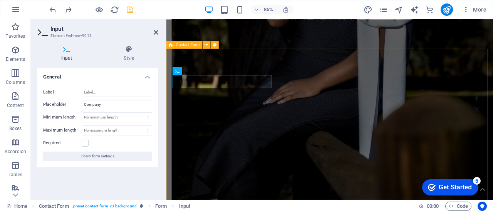
scroll to position [1486, 0]
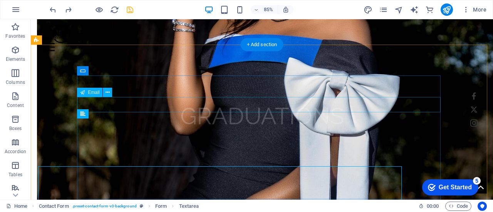
scroll to position [1448, 0]
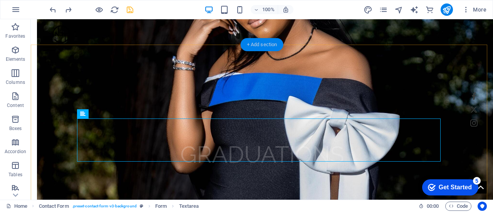
drag, startPoint x: 261, startPoint y: 47, endPoint x: 33, endPoint y: 40, distance: 228.8
click at [261, 47] on div "+ Add section" at bounding box center [262, 44] width 43 height 13
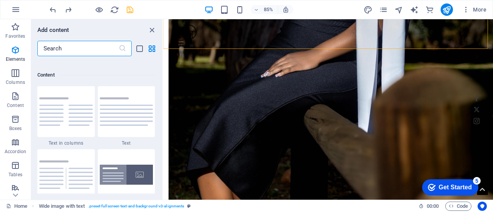
scroll to position [1347, 0]
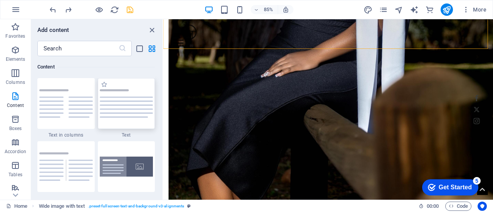
click at [120, 99] on img at bounding box center [127, 103] width 54 height 28
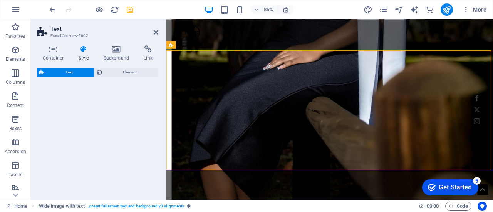
scroll to position [1486, 0]
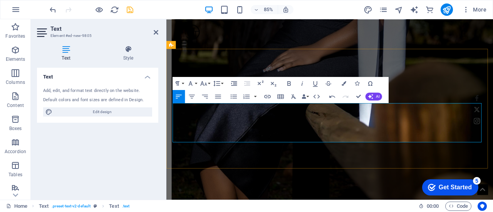
drag, startPoint x: 244, startPoint y: 142, endPoint x: 183, endPoint y: 139, distance: 60.5
drag, startPoint x: 251, startPoint y: 132, endPoint x: 184, endPoint y: 131, distance: 67.4
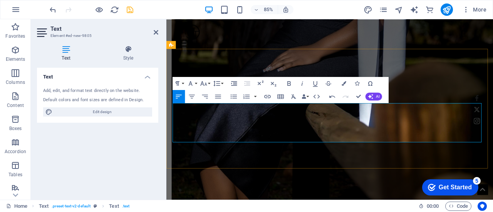
drag, startPoint x: 131, startPoint y: 11, endPoint x: 152, endPoint y: 27, distance: 26.3
click at [131, 11] on icon "save" at bounding box center [130, 9] width 9 height 9
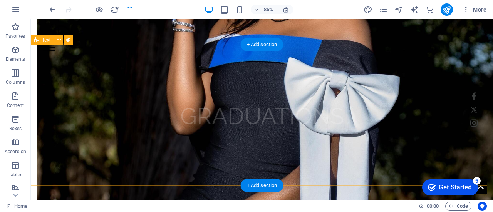
scroll to position [1448, 0]
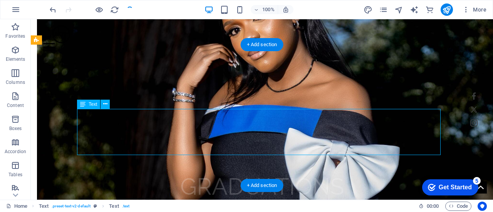
scroll to position [1486, 0]
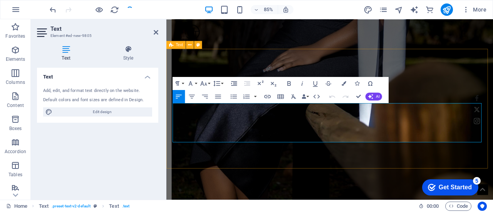
drag, startPoint x: 280, startPoint y: 123, endPoint x: 172, endPoint y: 122, distance: 108.6
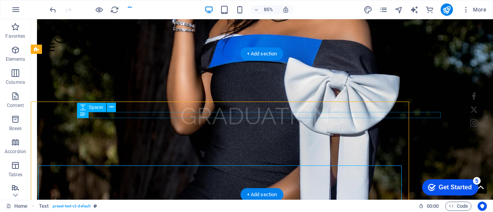
scroll to position [1439, 0]
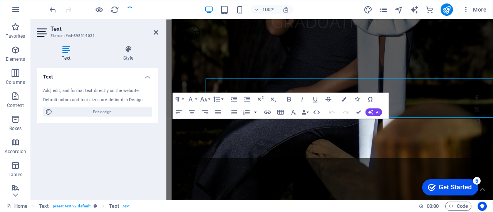
scroll to position [1468, 0]
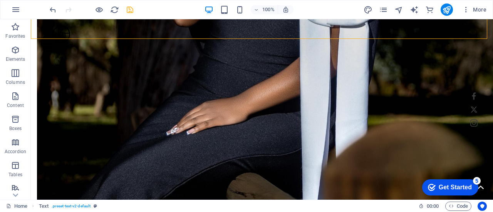
scroll to position [1606, 0]
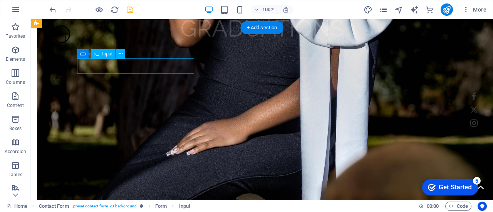
scroll to position [1654, 0]
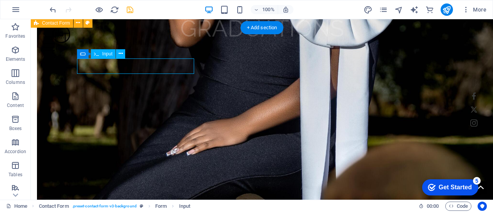
scroll to position [1654, 0]
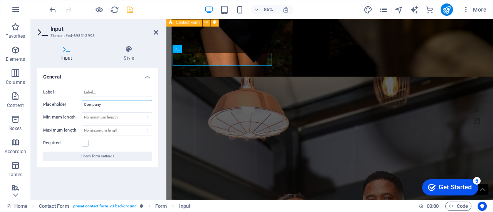
click at [112, 106] on input "Company" at bounding box center [117, 104] width 70 height 9
drag, startPoint x: 112, startPoint y: 106, endPoint x: 82, endPoint y: 105, distance: 30.4
click at [82, 105] on input "Company" at bounding box center [117, 104] width 70 height 9
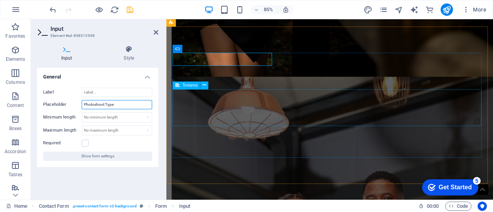
type input "Photoshoot Type"
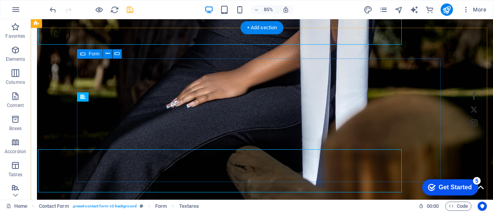
scroll to position [1606, 0]
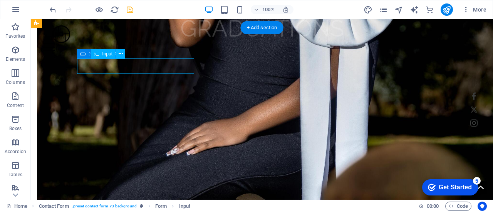
scroll to position [1654, 0]
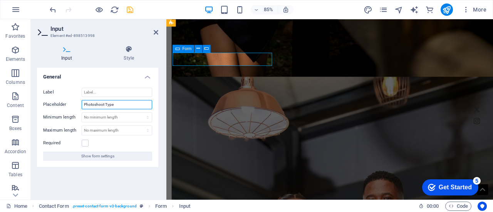
drag, startPoint x: 118, startPoint y: 105, endPoint x: 64, endPoint y: 102, distance: 54.4
click at [64, 102] on div "Placeholder Photoshoot Type" at bounding box center [97, 104] width 109 height 9
type input "O"
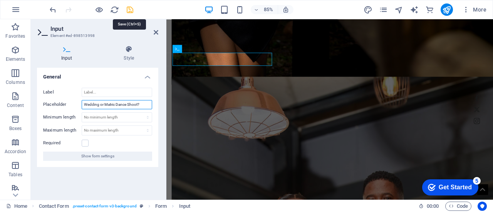
type input "Wedding or Matric Dance Shoot?"
click at [129, 11] on icon "save" at bounding box center [130, 9] width 9 height 9
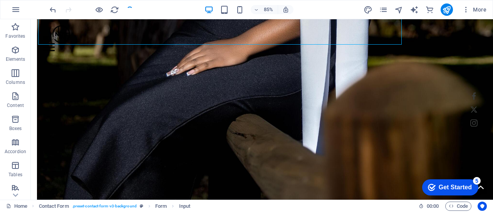
scroll to position [1606, 0]
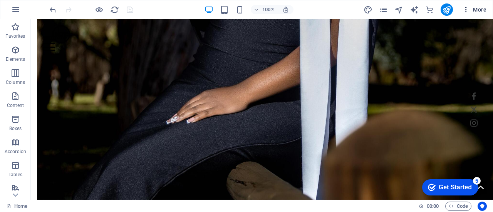
click at [478, 7] on span "More" at bounding box center [474, 10] width 24 height 8
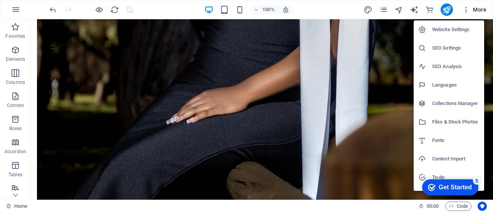
click at [440, 47] on h6 "SEO Settings" at bounding box center [455, 48] width 47 height 9
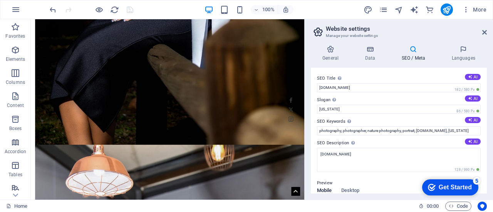
scroll to position [1664, 0]
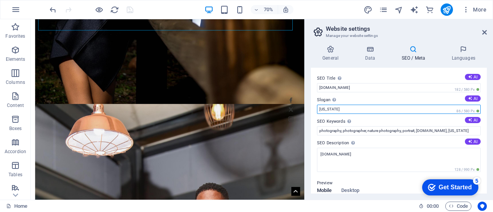
click at [355, 107] on input "[US_STATE]" at bounding box center [399, 109] width 164 height 9
type input "N"
drag, startPoint x: 350, startPoint y: 107, endPoint x: 317, endPoint y: 106, distance: 32.3
click at [317, 106] on input "Quality Services" at bounding box center [399, 109] width 164 height 9
paste input "Capturing Moments, Creating Memori"
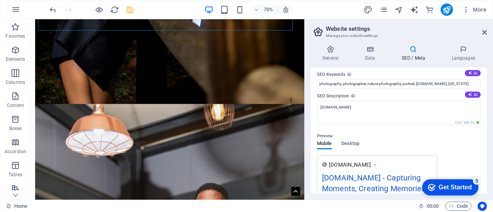
scroll to position [48, 0]
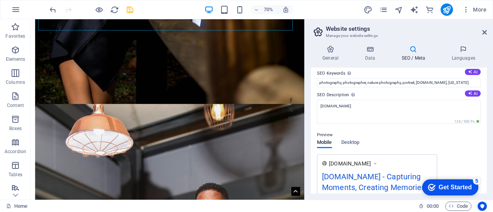
type input "Capturing Moments, Creating Memories"
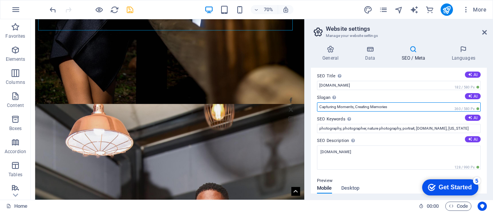
scroll to position [0, 0]
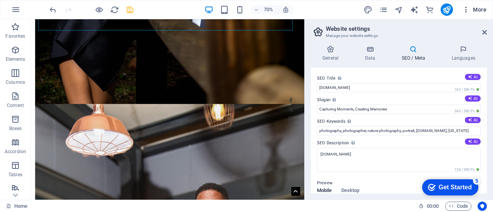
click at [464, 11] on icon "button" at bounding box center [466, 10] width 8 height 8
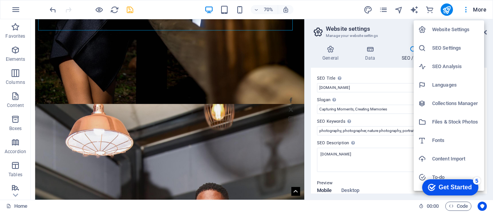
click at [455, 9] on div at bounding box center [246, 106] width 493 height 212
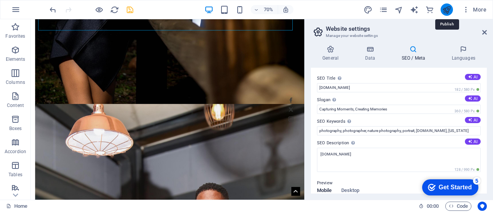
click at [445, 9] on icon "publish" at bounding box center [446, 9] width 9 height 9
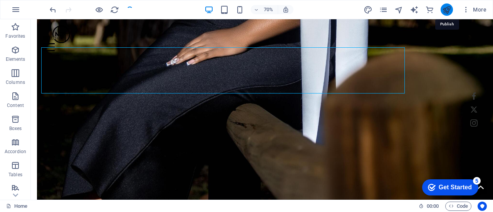
scroll to position [1606, 0]
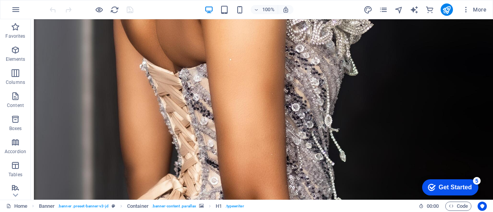
scroll to position [1182, 0]
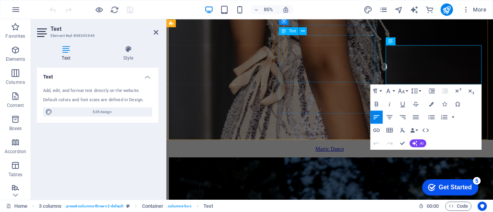
scroll to position [1175, 0]
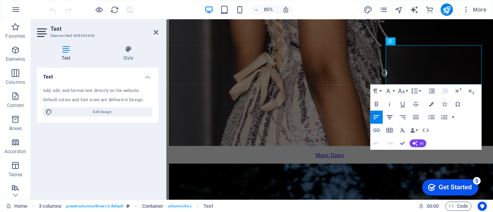
click at [389, 117] on icon "button" at bounding box center [389, 117] width 8 height 8
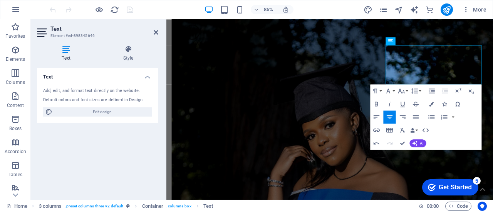
click at [393, 116] on icon "button" at bounding box center [389, 117] width 8 height 8
click at [471, 43] on div at bounding box center [359, 47] width 360 height 8
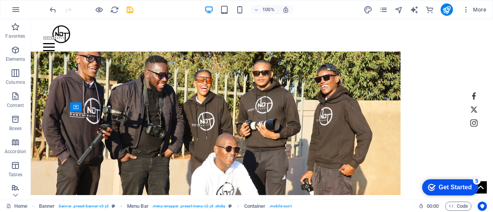
scroll to position [0, 0]
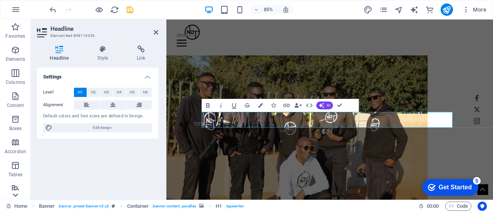
click at [12, 195] on icon at bounding box center [15, 195] width 11 height 11
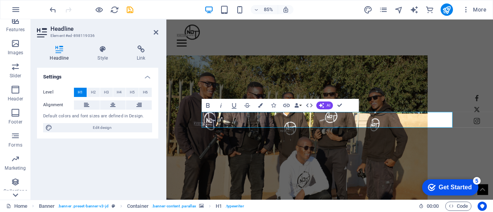
scroll to position [181, 0]
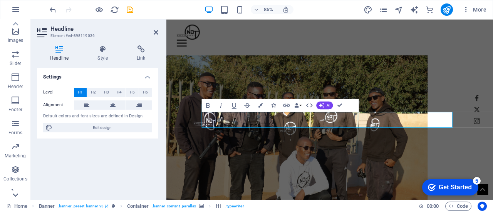
click at [12, 195] on icon at bounding box center [15, 195] width 11 height 11
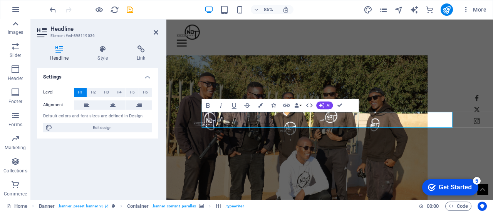
click at [18, 25] on icon at bounding box center [15, 23] width 5 height 3
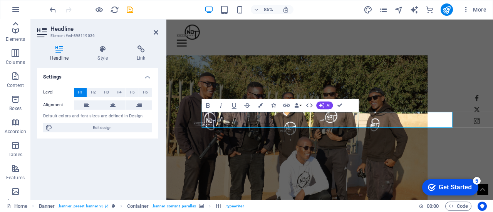
scroll to position [8, 0]
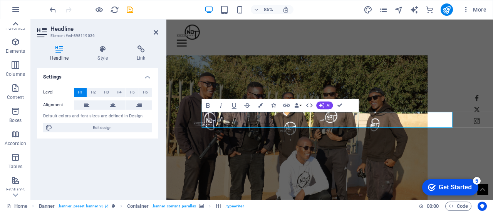
click at [18, 25] on icon at bounding box center [15, 23] width 5 height 3
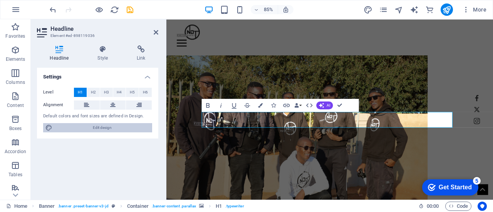
drag, startPoint x: 132, startPoint y: 127, endPoint x: 201, endPoint y: 246, distance: 137.9
click at [132, 127] on span "Edit design" at bounding box center [102, 127] width 95 height 9
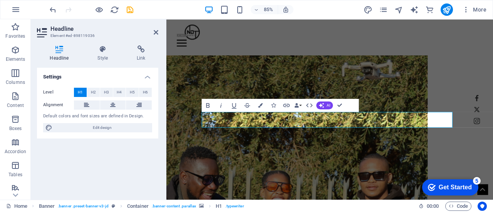
select select "px"
select select "300"
select select "px"
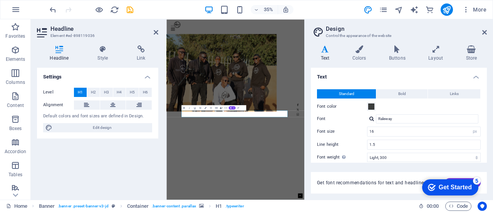
drag, startPoint x: 404, startPoint y: 129, endPoint x: 462, endPoint y: 148, distance: 61.2
click at [462, 148] on figure at bounding box center [323, 172] width 315 height 221
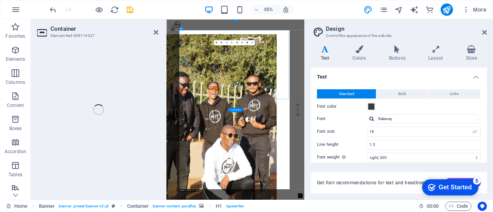
click at [238, 110] on div "+ Add section" at bounding box center [235, 109] width 15 height 5
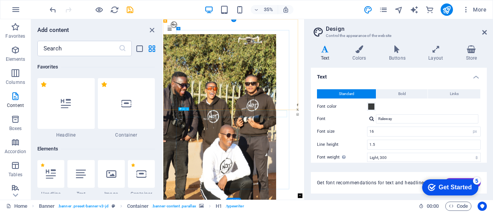
drag, startPoint x: 360, startPoint y: 286, endPoint x: 350, endPoint y: 286, distance: 9.6
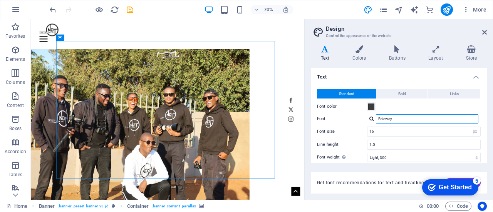
click at [442, 119] on input "Raleway" at bounding box center [427, 118] width 102 height 9
click at [372, 118] on div at bounding box center [371, 118] width 5 height 5
click at [384, 118] on input "Raleway" at bounding box center [427, 118] width 102 height 9
type input "impact"
click at [372, 119] on div at bounding box center [371, 118] width 5 height 5
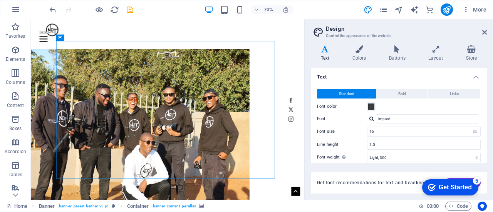
click at [370, 118] on div at bounding box center [371, 118] width 5 height 5
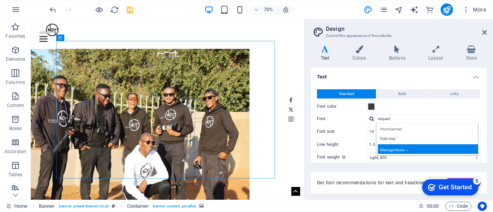
click at [407, 148] on div "Manage fonts →" at bounding box center [429, 149] width 102 height 10
select select "popularity"
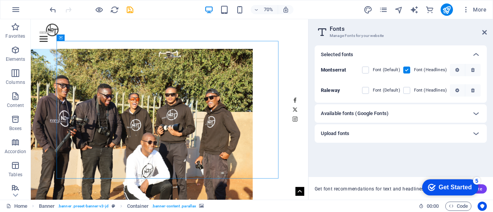
click at [409, 114] on div "Available fonts (Google Fonts)" at bounding box center [394, 113] width 146 height 9
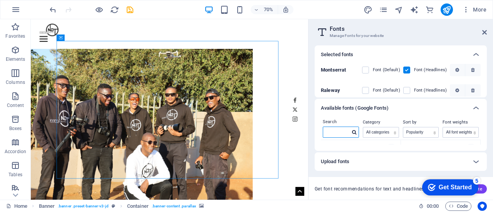
click at [348, 131] on input "text" at bounding box center [336, 132] width 27 height 10
click at [484, 32] on icon at bounding box center [484, 32] width 5 height 6
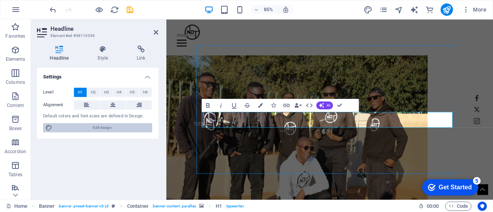
click at [107, 126] on span "Edit design" at bounding box center [102, 127] width 95 height 9
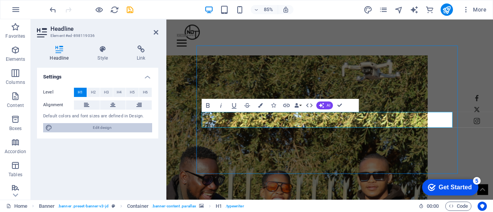
select select "px"
select select "300"
select select "px"
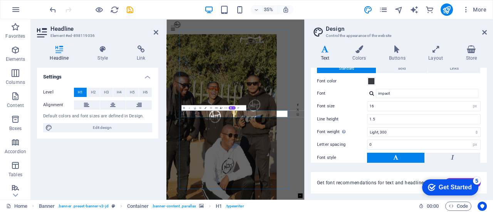
scroll to position [24, 0]
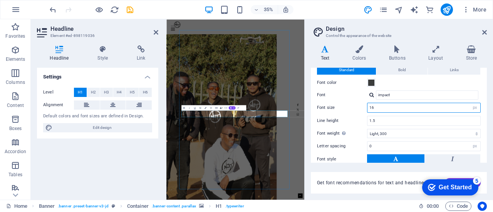
click at [434, 105] on input "16" at bounding box center [423, 107] width 113 height 9
click at [476, 106] on select "rem px" at bounding box center [474, 107] width 11 height 9
click at [476, 107] on select "rem px" at bounding box center [474, 107] width 11 height 9
drag, startPoint x: 487, startPoint y: 110, endPoint x: 484, endPoint y: 125, distance: 15.3
click at [484, 125] on div "Variants Text Colors Buttons Layout Store Text Standard Bold Links Font color F…" at bounding box center [399, 119] width 188 height 161
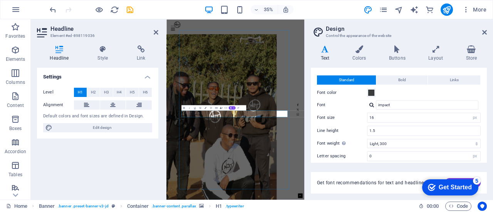
scroll to position [0, 0]
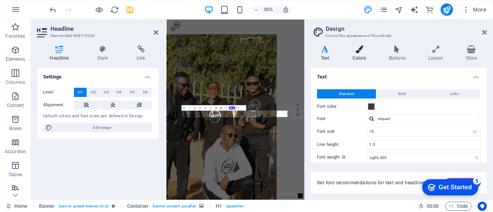
click at [361, 55] on h4 "Colors" at bounding box center [360, 53] width 37 height 16
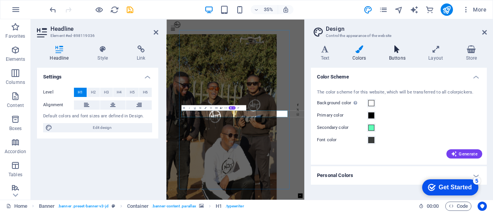
click at [403, 47] on icon at bounding box center [397, 49] width 36 height 8
